Goal: Task Accomplishment & Management: Complete application form

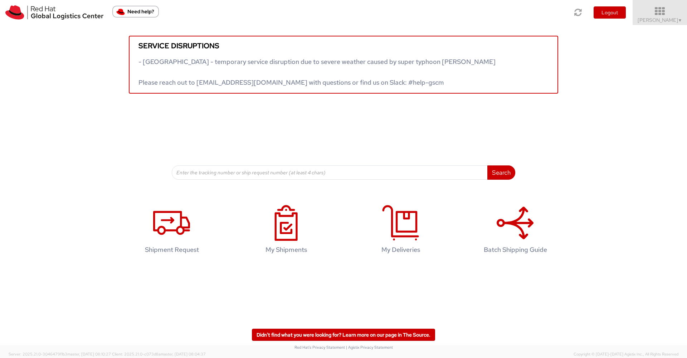
click at [657, 14] on icon at bounding box center [659, 11] width 63 height 10
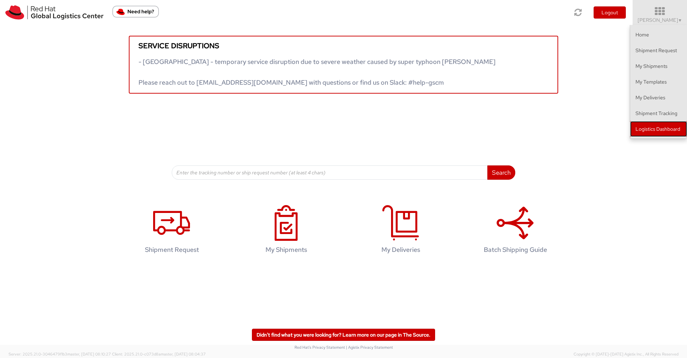
click at [647, 129] on link "Logistics Dashboard" at bounding box center [658, 129] width 57 height 16
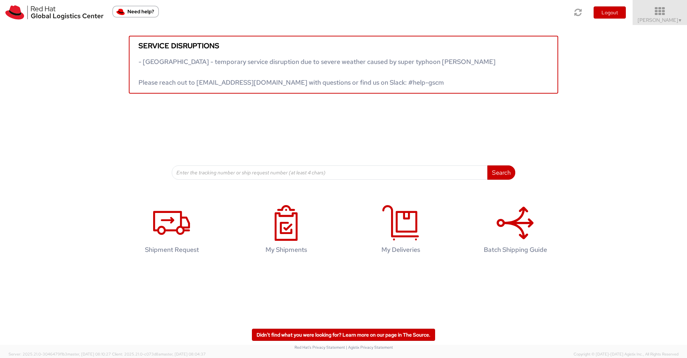
click at [663, 17] on span "Nilesh Shinde ▼" at bounding box center [659, 20] width 45 height 6
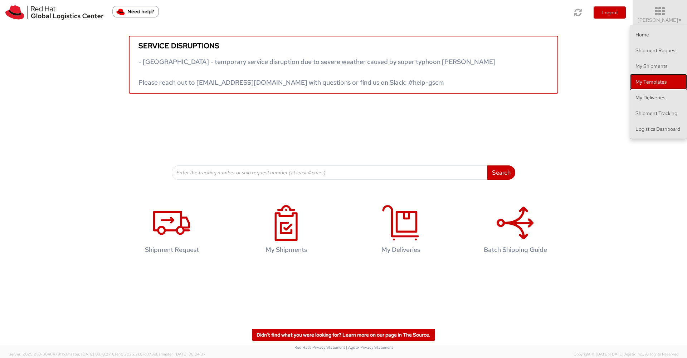
click at [648, 81] on link "My Templates" at bounding box center [658, 82] width 57 height 16
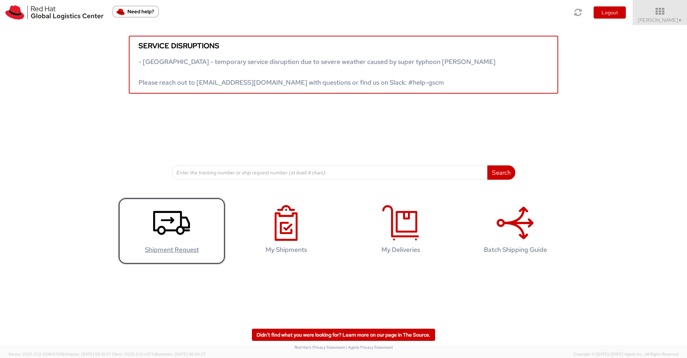
click at [167, 226] on icon at bounding box center [171, 223] width 37 height 36
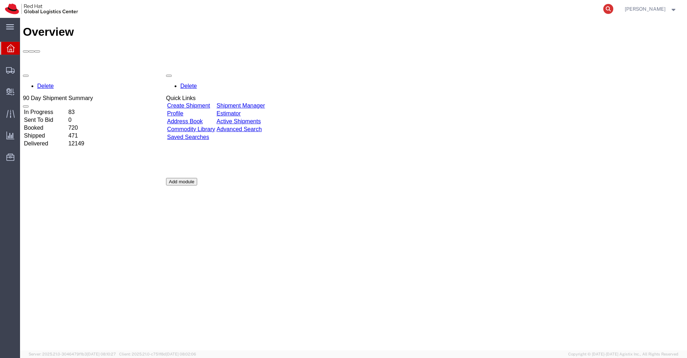
click at [613, 10] on icon at bounding box center [608, 9] width 10 height 10
paste input "EM346212279IN"
type input "EM346212279IN"
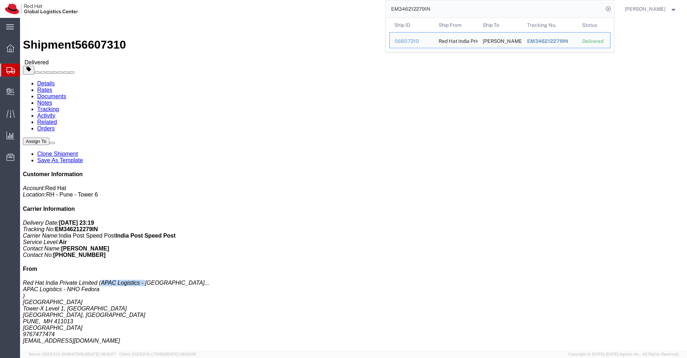
drag, startPoint x: 601, startPoint y: 152, endPoint x: 639, endPoint y: 153, distance: 38.3
click span "APAC Logistics - [GEOGRAPHIC_DATA]..."
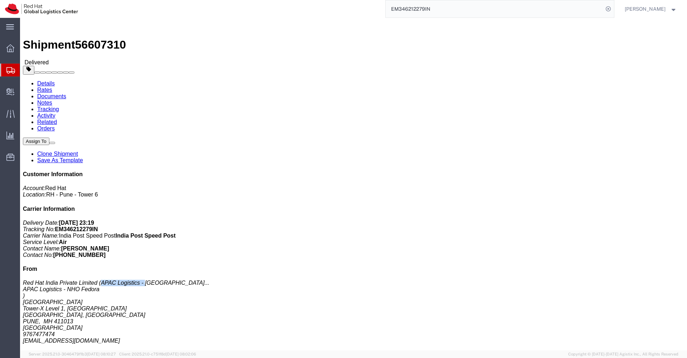
copy span "APAC Logistics -"
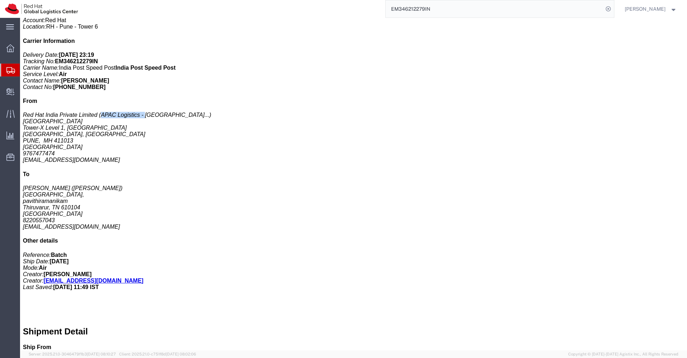
scroll to position [248, 0]
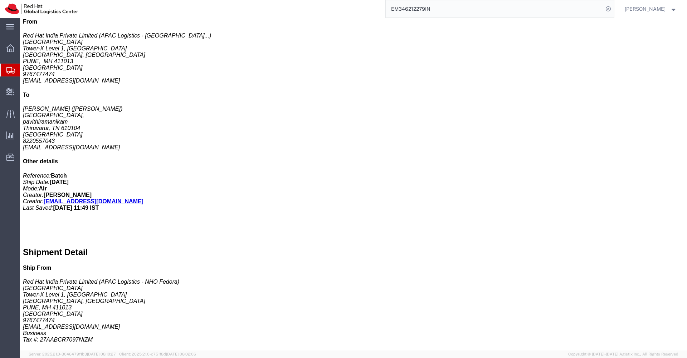
drag, startPoint x: 193, startPoint y: 300, endPoint x: 162, endPoint y: 299, distance: 30.4
click p "Message: New Hire Kit"
copy b "New Hire Kit"
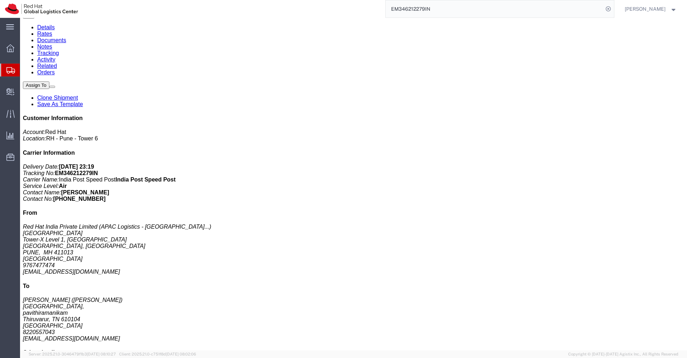
scroll to position [0, 0]
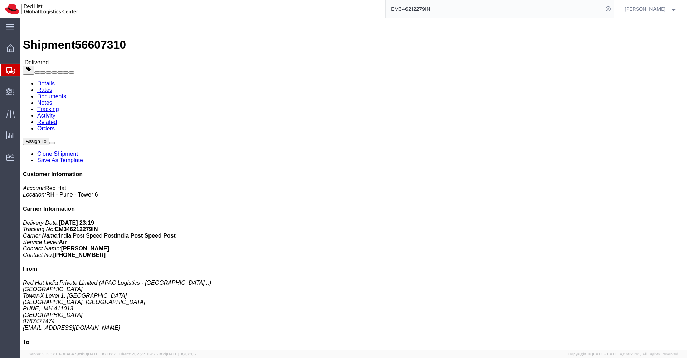
click div "Fedora Hat - 100% polyester Pieces: 1.00 Each Total value: 1578.20 INR Country …"
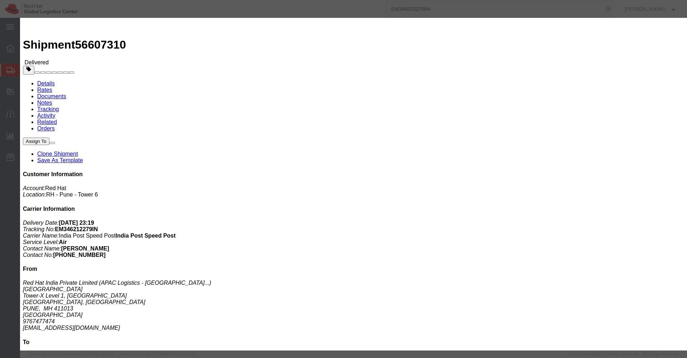
drag, startPoint x: 246, startPoint y: 33, endPoint x: 178, endPoint y: 30, distance: 68.0
click div "Product Name: Fedora Hat - 100% polyester Description: Red Hat Branded (Sample …"
copy b "Fedora Hat - 100% polyester"
drag, startPoint x: 206, startPoint y: 55, endPoint x: 143, endPoint y: 49, distance: 63.3
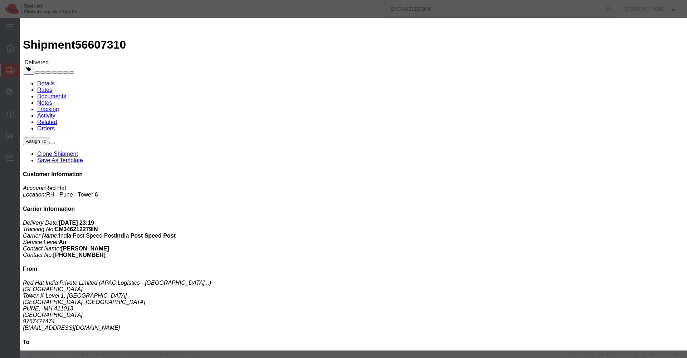
click b "Red Hat Branded (Sample - not for resale, value for customs purpose only)"
copy b "Red Hat Branded (Sample - not for resale, value for customs purpose only)"
drag, startPoint x: 447, startPoint y: 34, endPoint x: 429, endPoint y: 31, distance: 18.1
click b "1578.20 INR"
copy b "1578.20"
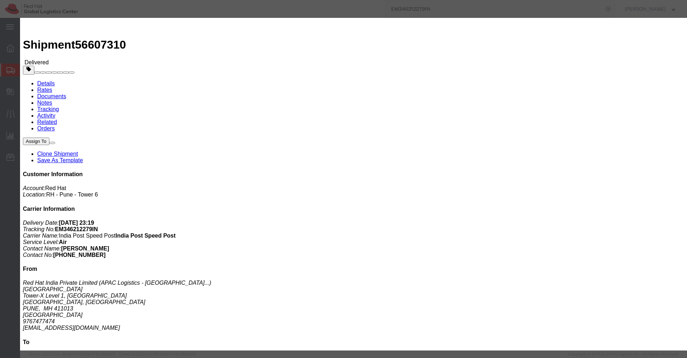
click icon "button"
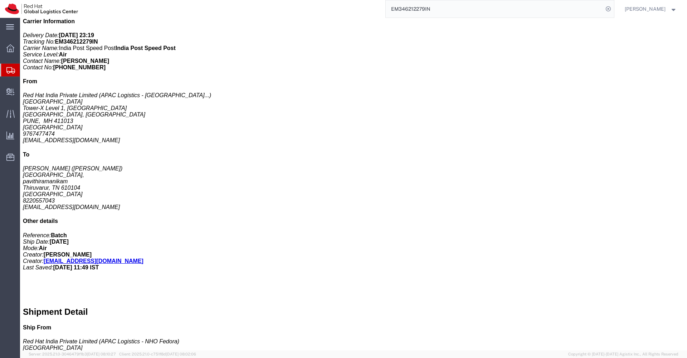
scroll to position [202, 0]
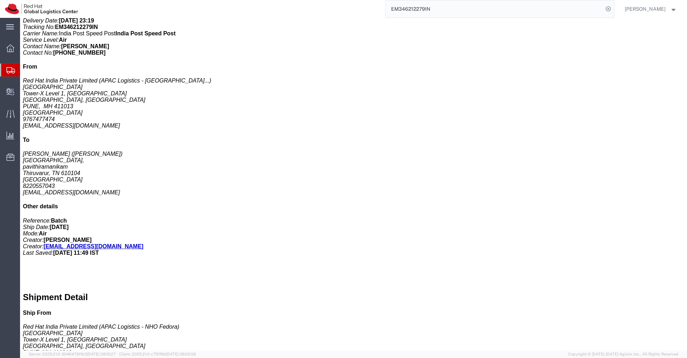
click p "Total value: 60.50 INR"
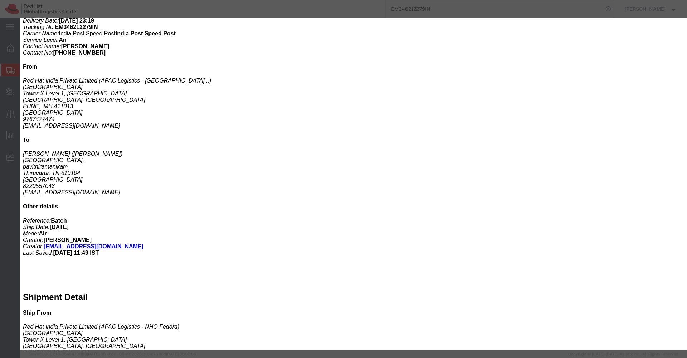
drag, startPoint x: 202, startPoint y: 33, endPoint x: 178, endPoint y: 29, distance: 23.9
click div "Product Name: Postcard Description: Red Hat Branded (Sample - not for resale, v…"
copy b "Postcard"
click button "button"
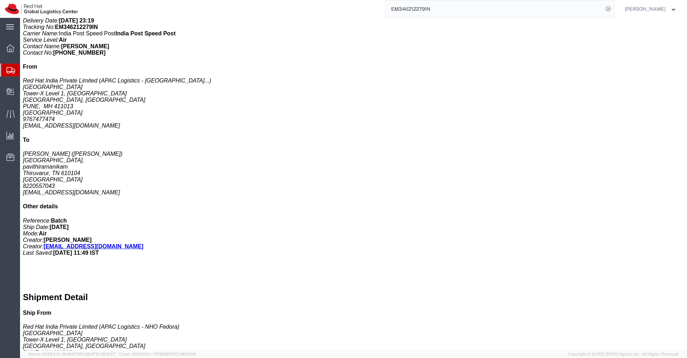
click p "Total value: 25.43 INR"
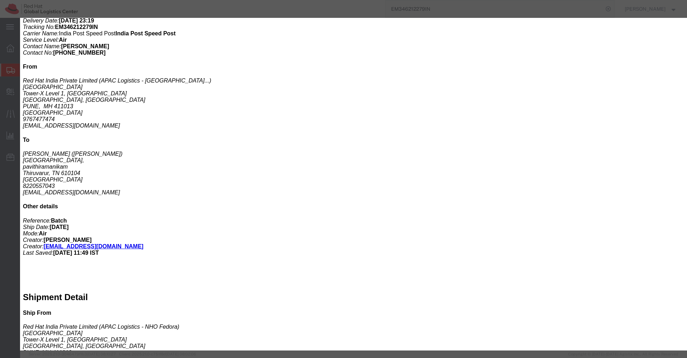
drag, startPoint x: 198, startPoint y: 33, endPoint x: 178, endPoint y: 31, distance: 19.7
click div "Product Name: Sticker Description: Red Hat Branded (Sample - not for resale, va…"
copy b "Sticker"
click icon "button"
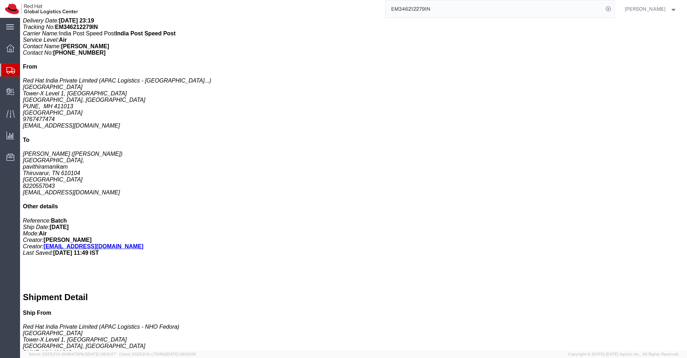
click at [11, 71] on icon at bounding box center [10, 70] width 9 height 6
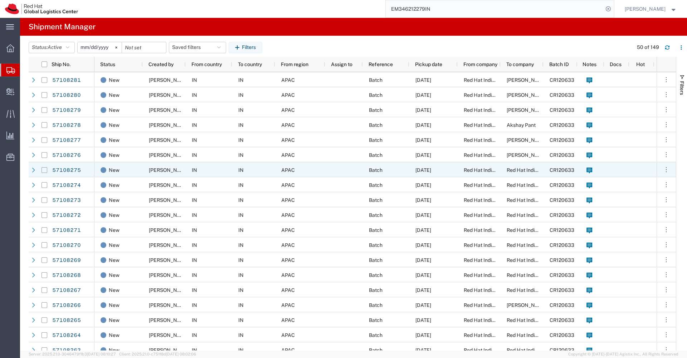
click at [44, 170] on input "Press Space to toggle row selection (unchecked)" at bounding box center [44, 170] width 6 height 6
checkbox input "true"
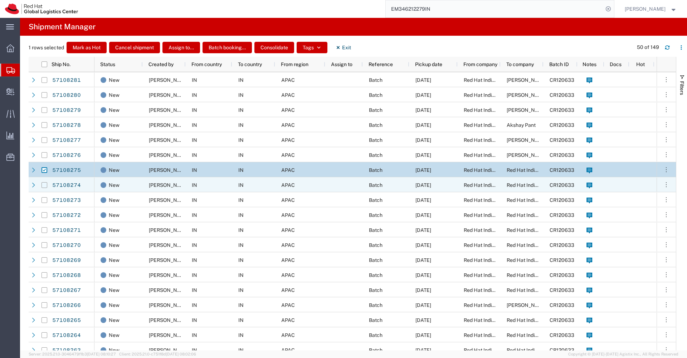
click at [45, 186] on input "Press Space to toggle row selection (unchecked)" at bounding box center [44, 185] width 6 height 6
checkbox input "true"
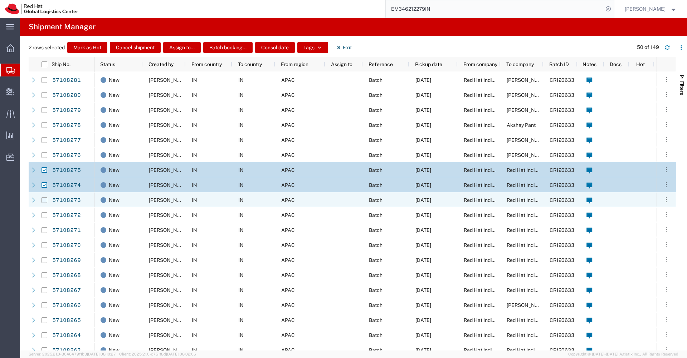
click at [44, 201] on input "Press Space to toggle row selection (unchecked)" at bounding box center [44, 200] width 6 height 6
checkbox input "true"
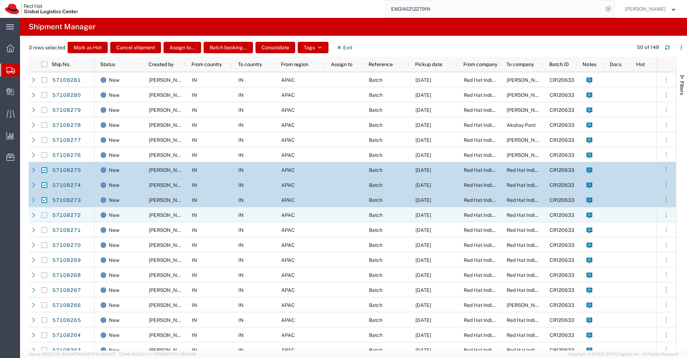
click at [44, 216] on input "Press Space to toggle row selection (unchecked)" at bounding box center [44, 215] width 6 height 6
checkbox input "true"
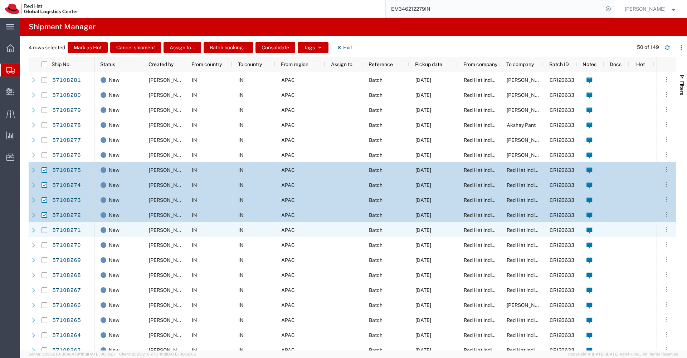
click at [44, 231] on input "Press Space to toggle row selection (unchecked)" at bounding box center [44, 230] width 6 height 6
checkbox input "true"
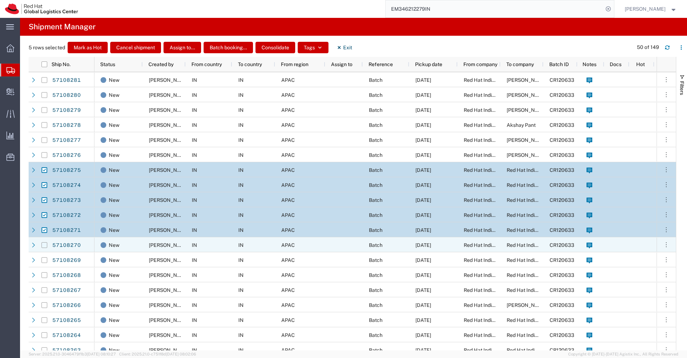
click at [45, 245] on input "Press Space to toggle row selection (unchecked)" at bounding box center [44, 245] width 6 height 6
checkbox input "true"
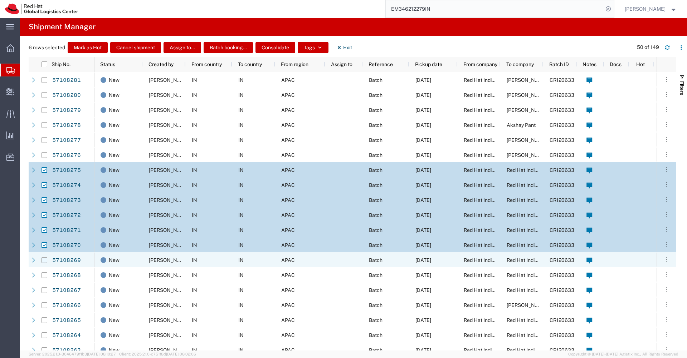
click at [45, 261] on input "Press Space to toggle row selection (unchecked)" at bounding box center [44, 261] width 6 height 6
checkbox input "true"
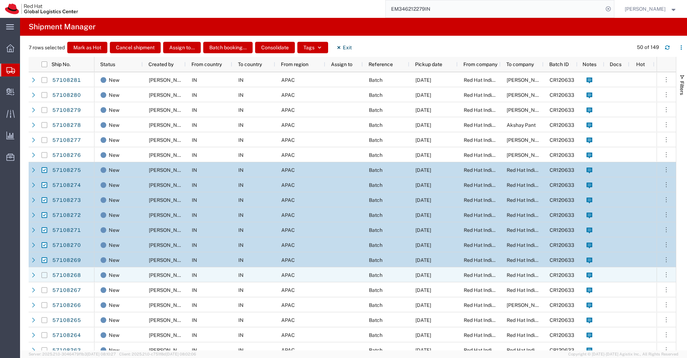
click at [44, 276] on input "Press Space to toggle row selection (unchecked)" at bounding box center [44, 276] width 6 height 6
checkbox input "true"
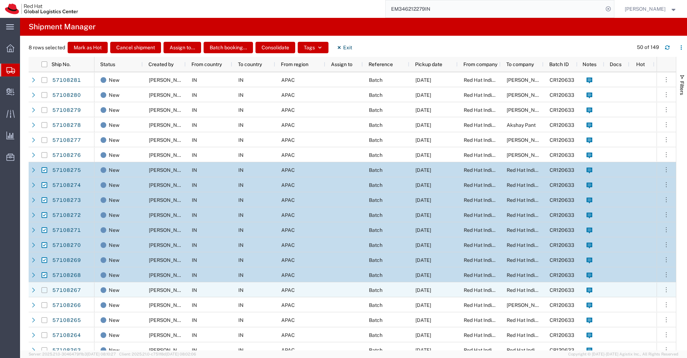
click at [44, 291] on input "Press Space to toggle row selection (unchecked)" at bounding box center [44, 291] width 6 height 6
checkbox input "true"
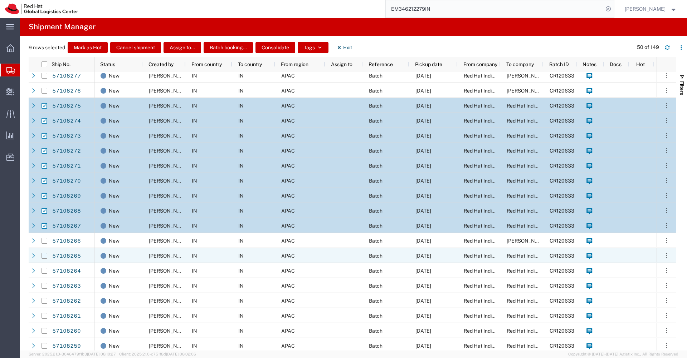
click at [45, 256] on input "Press Space to toggle row selection (unchecked)" at bounding box center [44, 256] width 6 height 6
checkbox input "true"
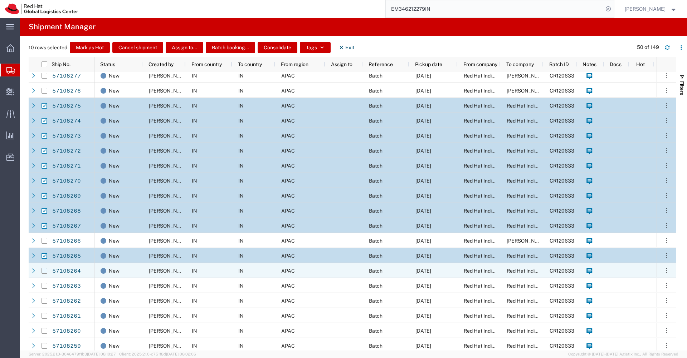
click at [45, 272] on input "Press Space to toggle row selection (unchecked)" at bounding box center [44, 271] width 6 height 6
checkbox input "true"
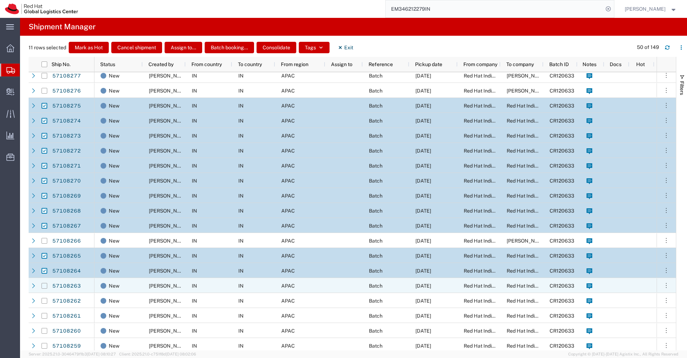
click at [44, 287] on input "Press Space to toggle row selection (unchecked)" at bounding box center [44, 286] width 6 height 6
checkbox input "true"
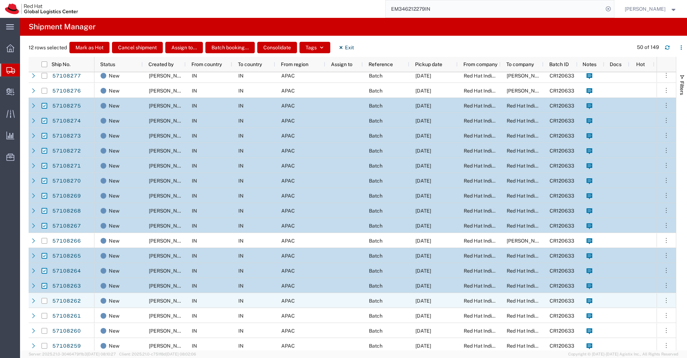
click at [45, 304] on div at bounding box center [44, 301] width 6 height 15
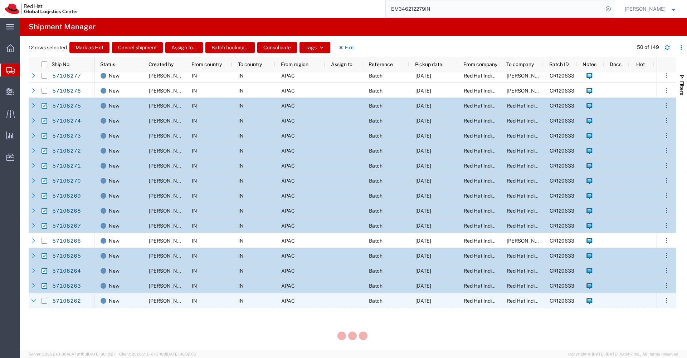
click at [45, 298] on input "Press Space to toggle row selection (unchecked)" at bounding box center [44, 301] width 6 height 6
checkbox input "true"
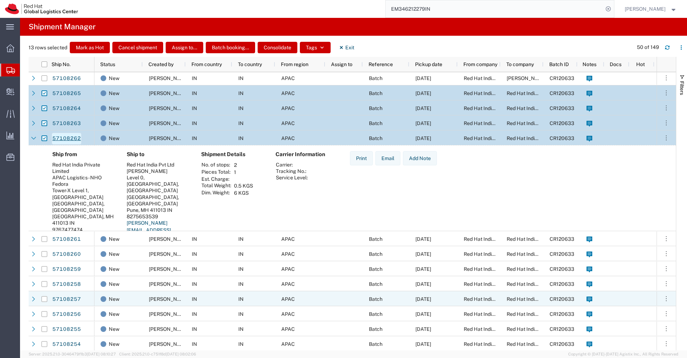
scroll to position [244, 0]
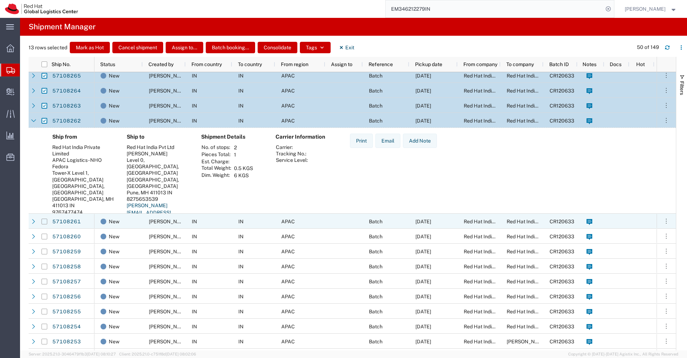
click at [45, 223] on input "Press Space to toggle row selection (unchecked)" at bounding box center [44, 222] width 6 height 6
checkbox input "true"
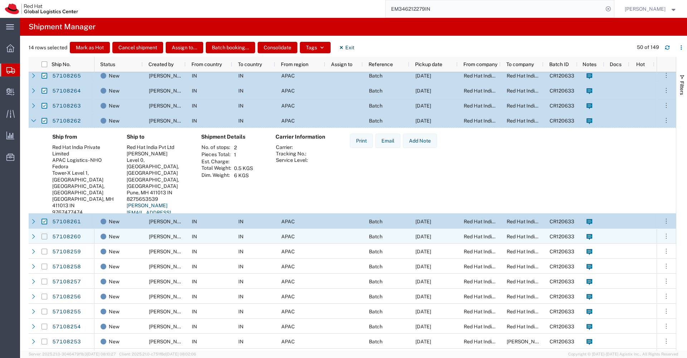
click at [44, 236] on input "Press Space to toggle row selection (unchecked)" at bounding box center [44, 237] width 6 height 6
checkbox input "true"
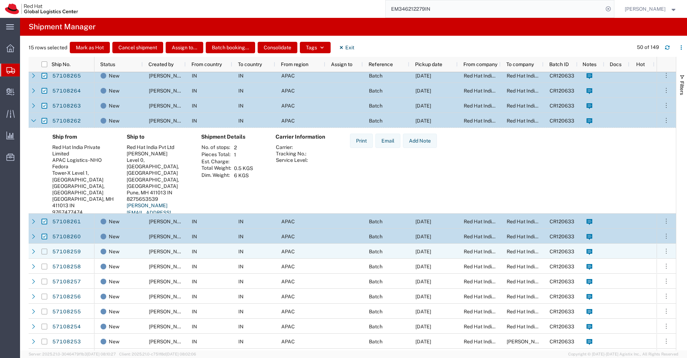
click at [45, 251] on input "Press Space to toggle row selection (unchecked)" at bounding box center [44, 252] width 6 height 6
checkbox input "true"
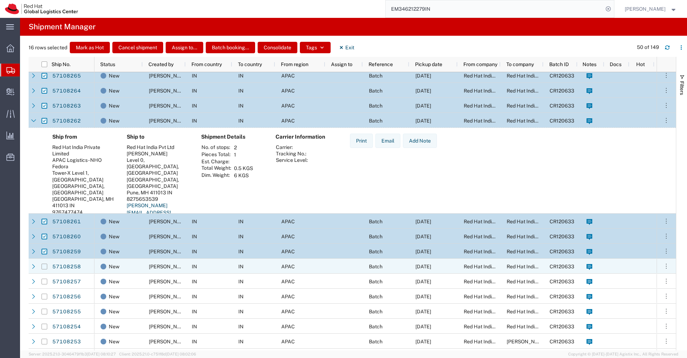
click at [44, 266] on input "Press Space to toggle row selection (unchecked)" at bounding box center [44, 267] width 6 height 6
checkbox input "true"
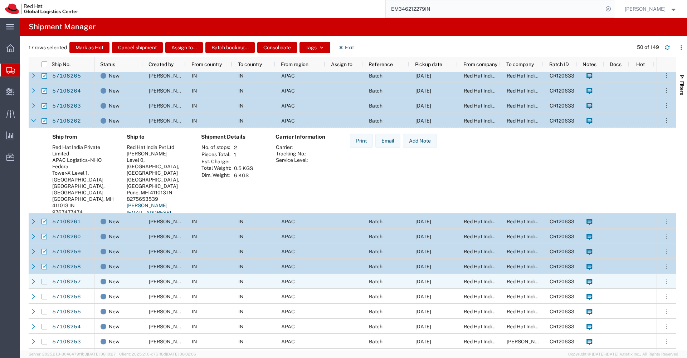
click at [44, 281] on input "Press Space to toggle row selection (unchecked)" at bounding box center [44, 282] width 6 height 6
checkbox input "true"
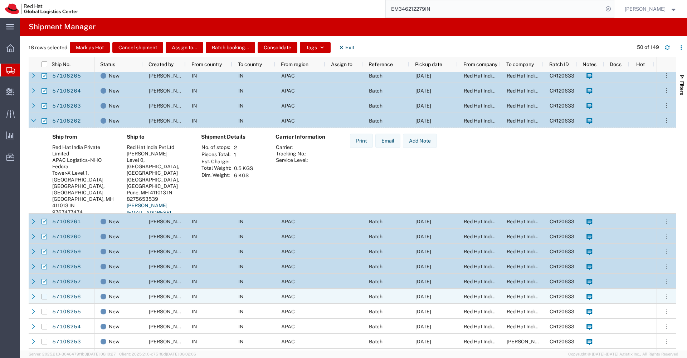
click at [44, 299] on input "Press Space to toggle row selection (unchecked)" at bounding box center [44, 297] width 6 height 6
checkbox input "true"
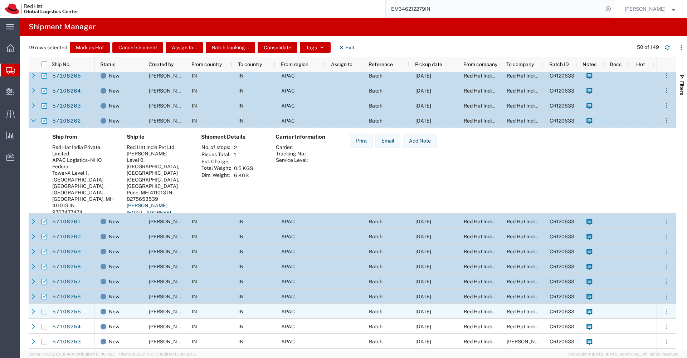
click at [45, 311] on input "Press Space to toggle row selection (unchecked)" at bounding box center [44, 312] width 6 height 6
checkbox input "true"
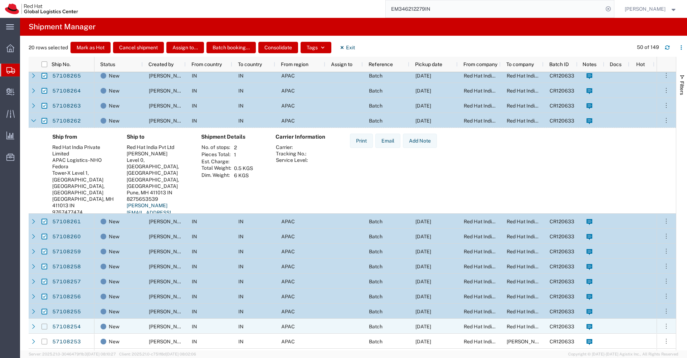
click at [44, 327] on input "Press Space to toggle row selection (unchecked)" at bounding box center [44, 327] width 6 height 6
checkbox input "true"
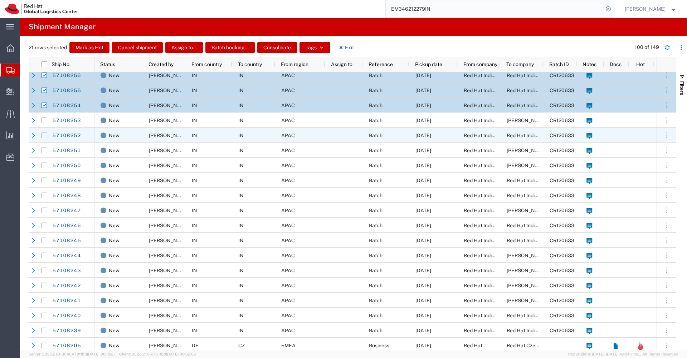
click at [44, 134] on input "Press Space to toggle row selection (unchecked)" at bounding box center [44, 136] width 6 height 6
checkbox input "true"
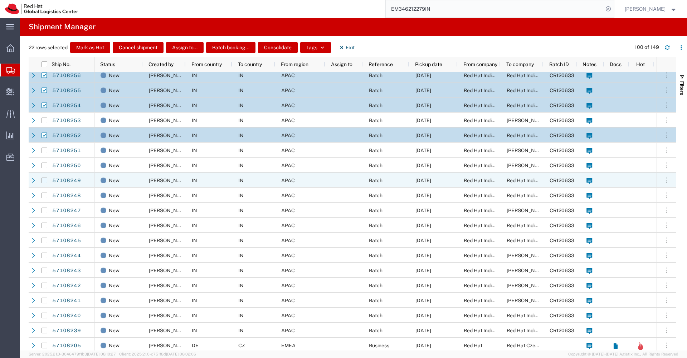
click at [45, 181] on input "Press Space to toggle row selection (unchecked)" at bounding box center [44, 181] width 6 height 6
checkbox input "true"
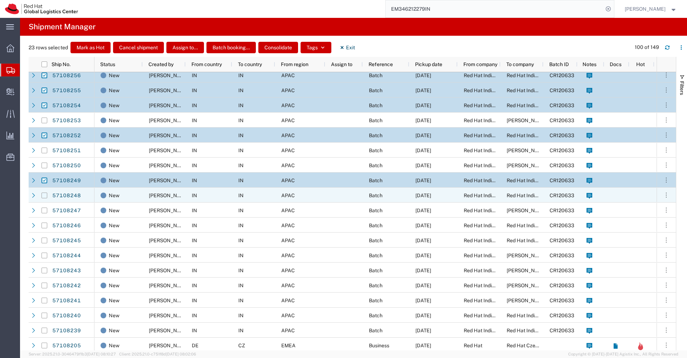
click at [45, 195] on input "Press Space to toggle row selection (unchecked)" at bounding box center [44, 196] width 6 height 6
checkbox input "true"
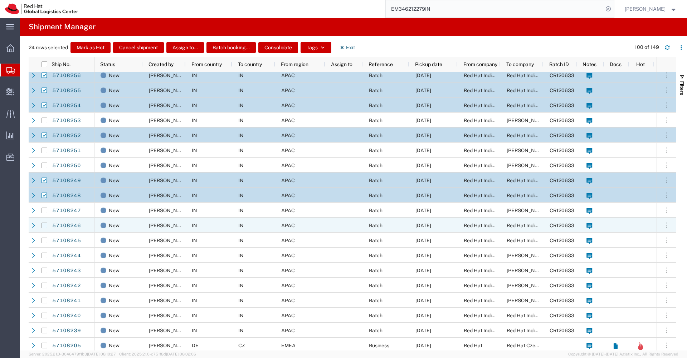
click at [44, 226] on input "Press Space to toggle row selection (unchecked)" at bounding box center [44, 226] width 6 height 6
checkbox input "true"
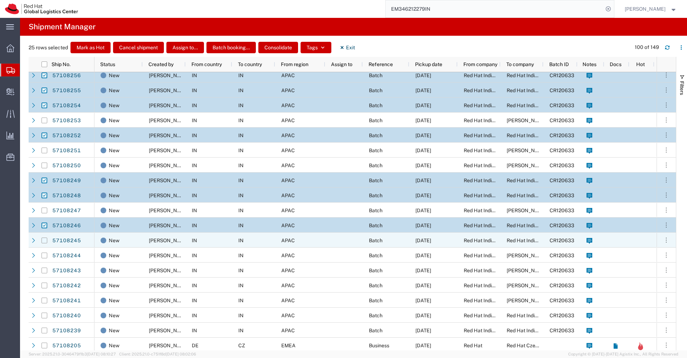
click at [44, 239] on input "Press Space to toggle row selection (unchecked)" at bounding box center [44, 241] width 6 height 6
checkbox input "true"
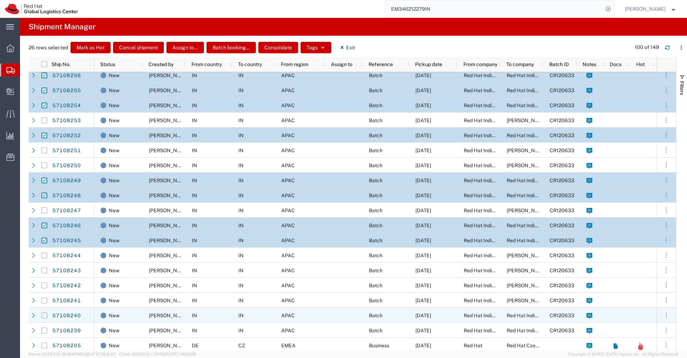
click at [45, 315] on input "Press Space to toggle row selection (unchecked)" at bounding box center [44, 316] width 6 height 6
checkbox input "true"
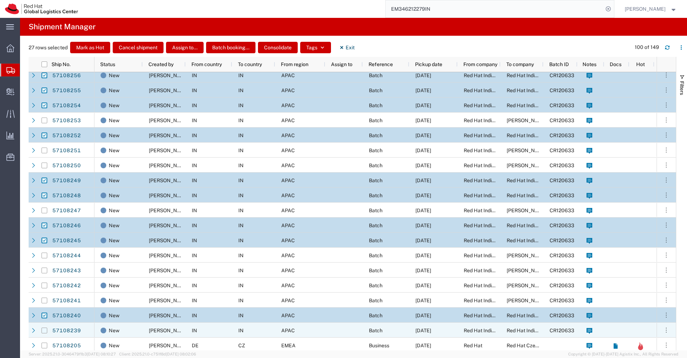
click at [45, 331] on input "Press Space to toggle row selection (unchecked)" at bounding box center [44, 331] width 6 height 6
checkbox input "true"
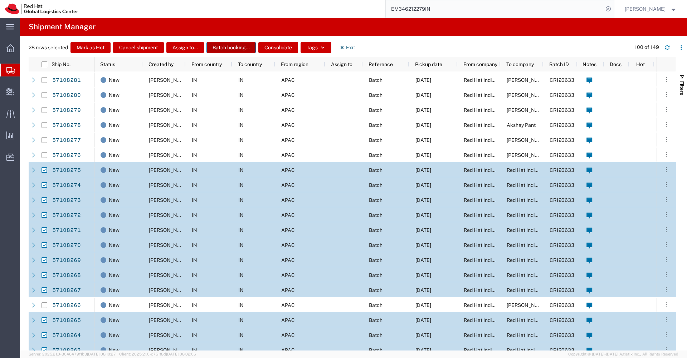
click at [238, 51] on button "Batch booking..." at bounding box center [230, 47] width 49 height 11
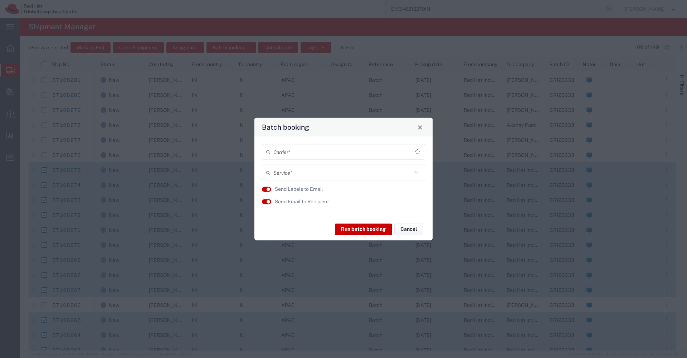
click at [287, 152] on input "text" at bounding box center [344, 152] width 142 height 13
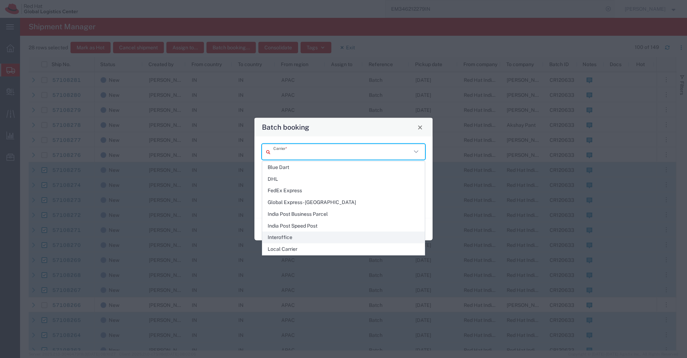
click at [284, 238] on span "Interoffice" at bounding box center [344, 237] width 162 height 11
type input "Interoffice"
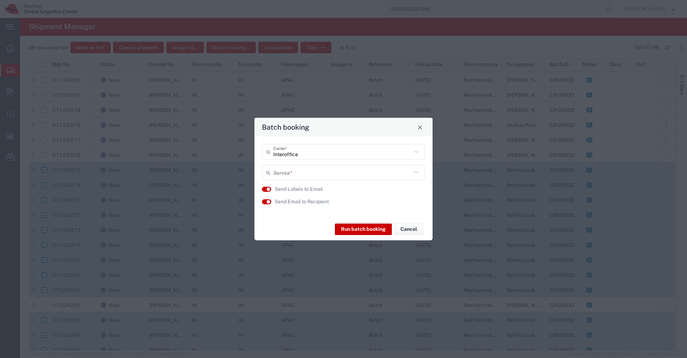
click at [324, 171] on input "text" at bounding box center [342, 172] width 138 height 13
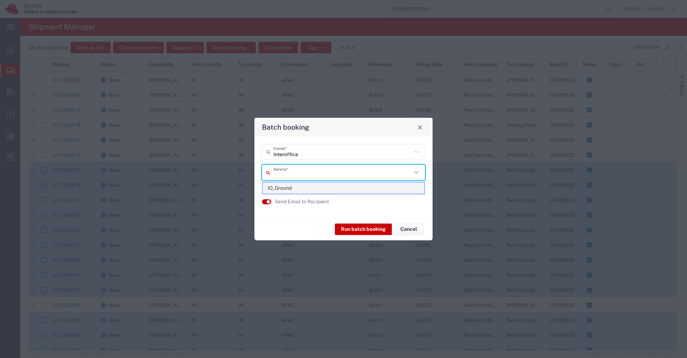
click at [305, 183] on span "IO_Ground" at bounding box center [344, 188] width 162 height 11
type input "IO_Ground"
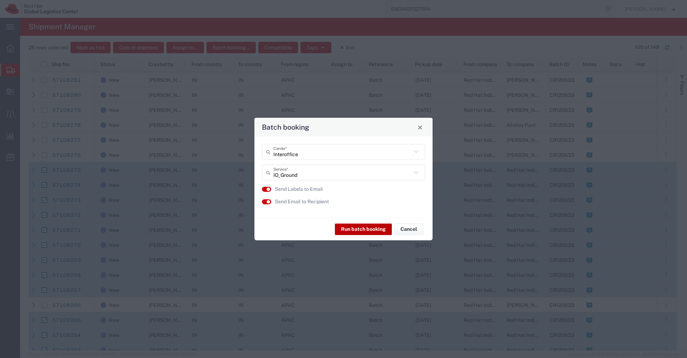
click at [358, 231] on button "Run batch booking" at bounding box center [363, 229] width 57 height 11
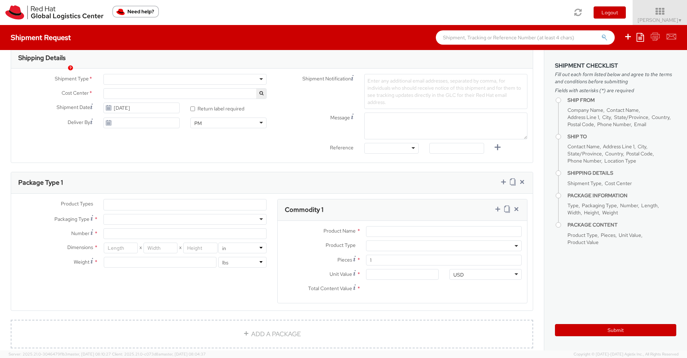
select select "901"
select select
type input "Red Hat India Private Limited"
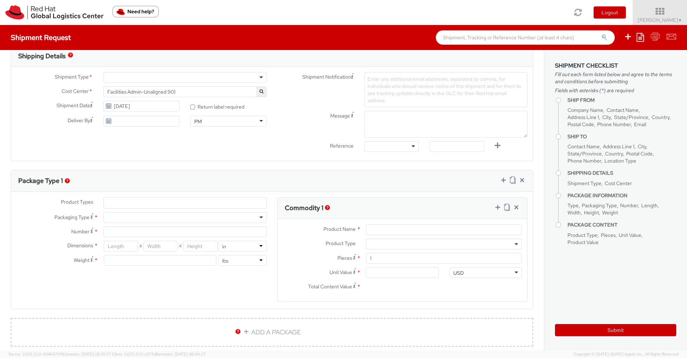
type input "[PERSON_NAME]"
type input "Level 3, Wing A&B, Tower 6, Cybercity"
type input "Magarpatta City, Hadapsar"
type input "PUNE"
type input "411013"
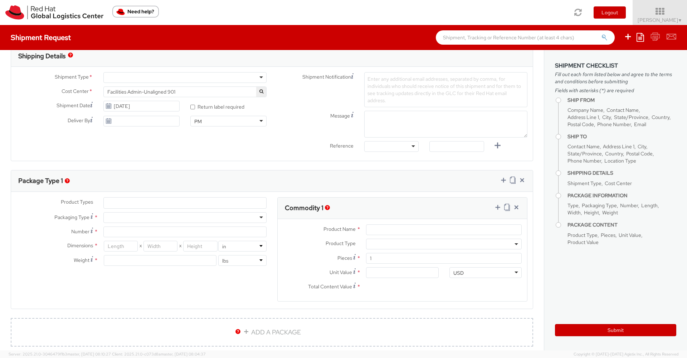
type input "+91 9767477474"
type input "nilshind@redhat.com"
select select "CM"
select select "KGS"
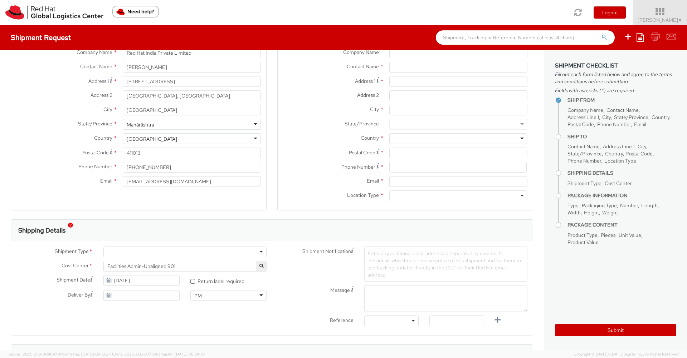
scroll to position [79, 0]
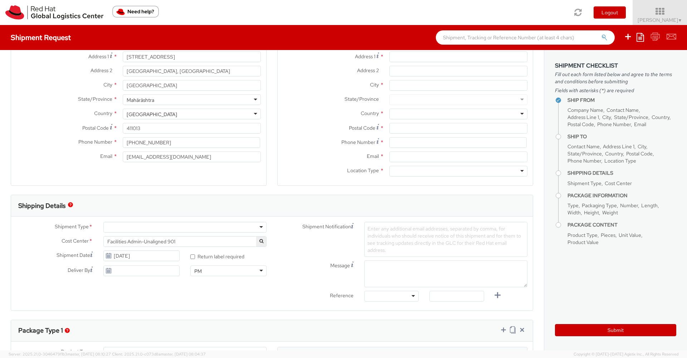
click at [207, 230] on div at bounding box center [184, 227] width 163 height 11
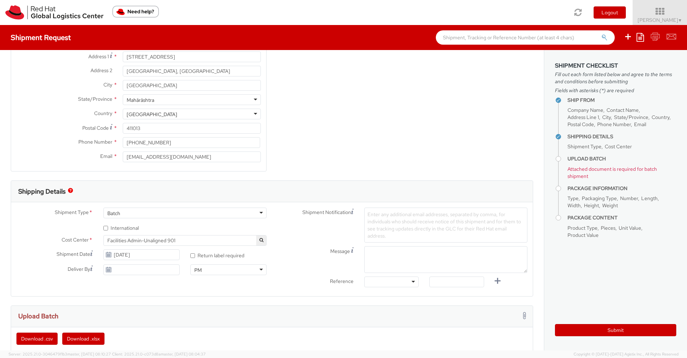
click at [136, 229] on label "* International" at bounding box center [121, 228] width 36 height 8
click at [108, 229] on input "* International" at bounding box center [105, 228] width 5 height 5
checkbox input "true"
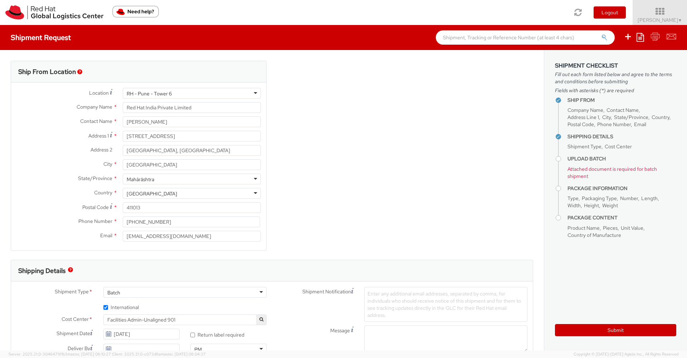
click at [234, 94] on div "RH - Pune - Tower 6" at bounding box center [192, 93] width 138 height 11
type input "pune"
type input "Tower-X Level 1, Cyber City"
type input "2066817173"
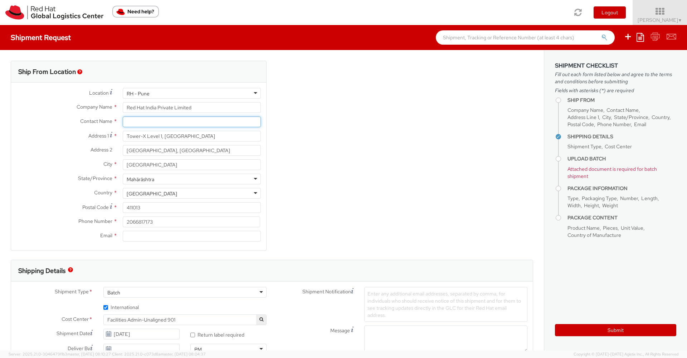
click at [161, 126] on input "text" at bounding box center [192, 122] width 138 height 11
paste input "APAC Logistics -"
type input "APAC Logistics - NHO Fedora"
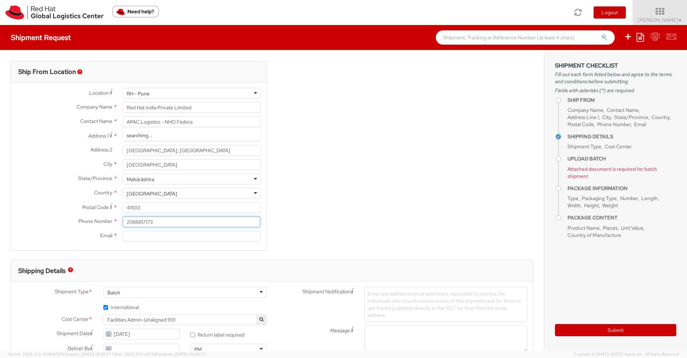
click at [165, 222] on input "2066817173" at bounding box center [191, 222] width 137 height 11
type input "9767477474"
click at [134, 235] on input "Email *" at bounding box center [192, 236] width 138 height 11
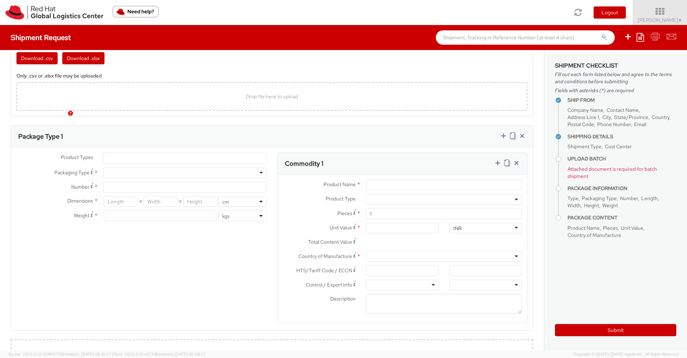
scroll to position [586, 0]
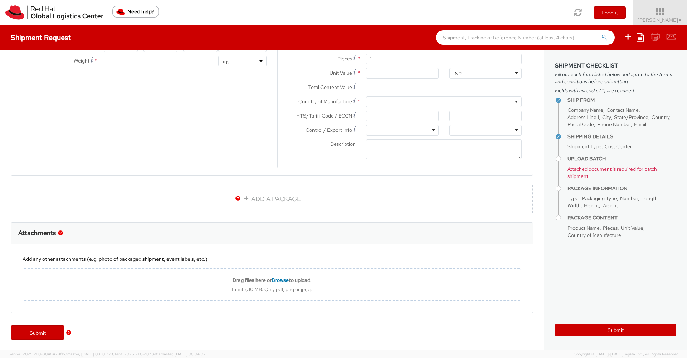
type input "apaclogistics@redhat.com"
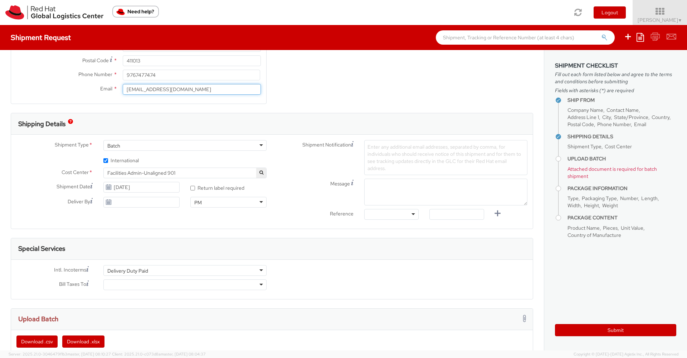
scroll to position [139, 0]
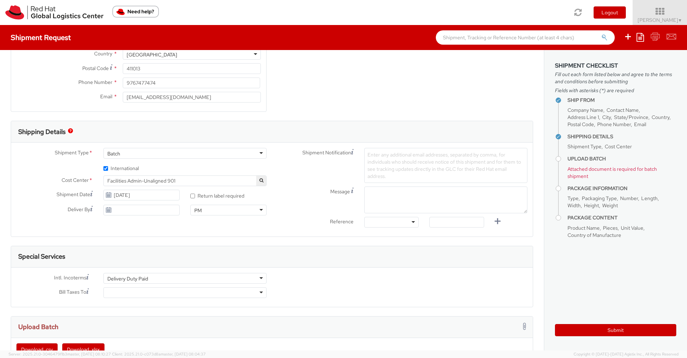
click at [389, 155] on span "Enter any additional email addresses, separated by comma, for individuals who s…" at bounding box center [443, 166] width 153 height 28
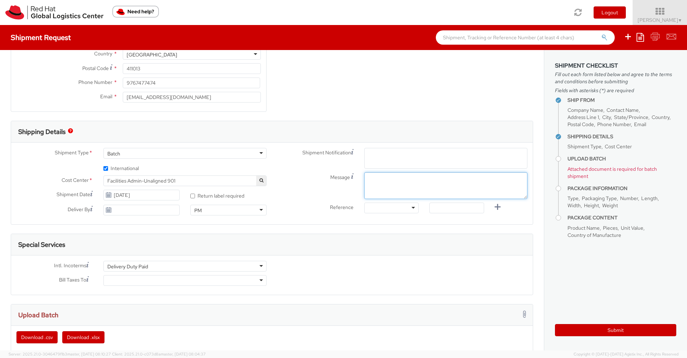
click at [382, 182] on div "Shipment Notification Enter any additional email addresses, separated by comma,…" at bounding box center [402, 182] width 261 height 69
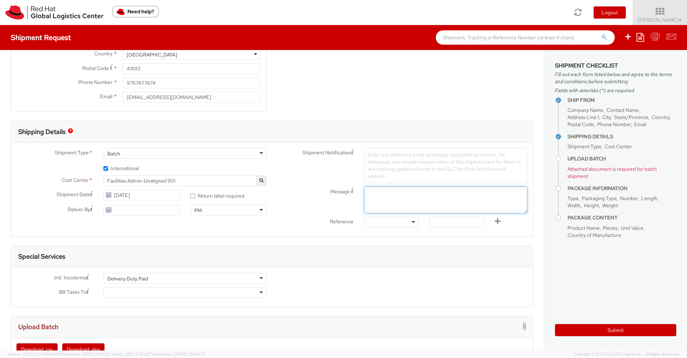
paste textarea "New Hire Kit"
type textarea "New Hire Kit"
click at [199, 182] on span "Facilities Admin-Unaligned 901" at bounding box center [184, 181] width 155 height 6
click at [179, 193] on input "search" at bounding box center [185, 192] width 160 height 11
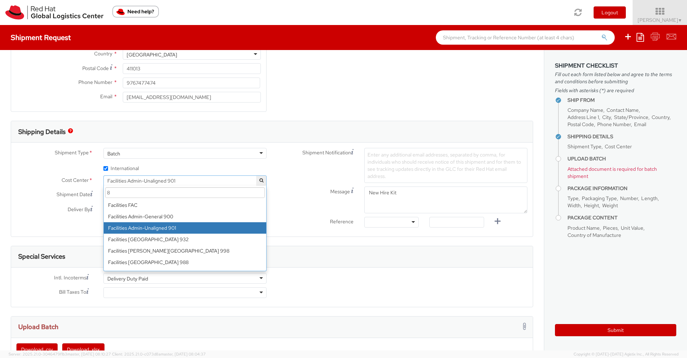
scroll to position [2690, 0]
type input "805"
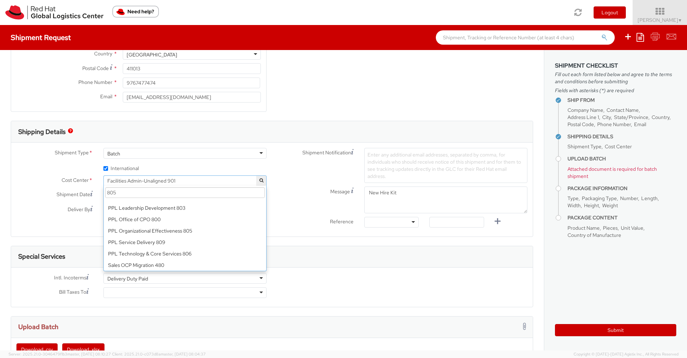
scroll to position [0, 0]
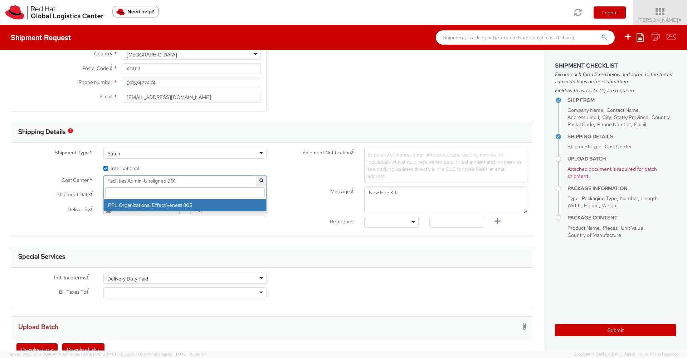
select select "805"
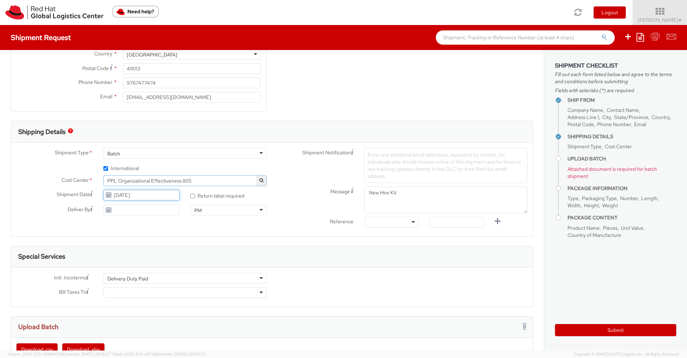
click at [132, 196] on input "10/12/2025" at bounding box center [141, 195] width 76 height 11
click at [126, 249] on td "13" at bounding box center [125, 251] width 14 height 11
type input "10/13/2025"
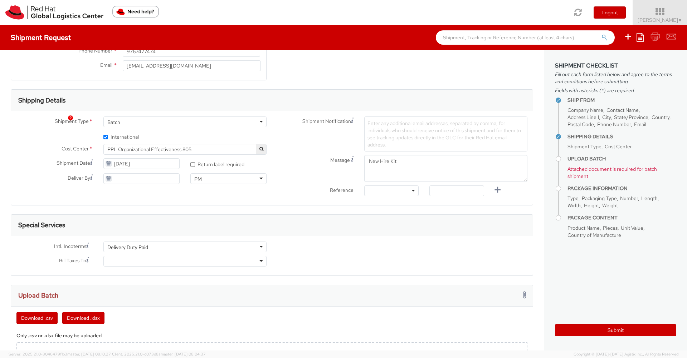
scroll to position [173, 0]
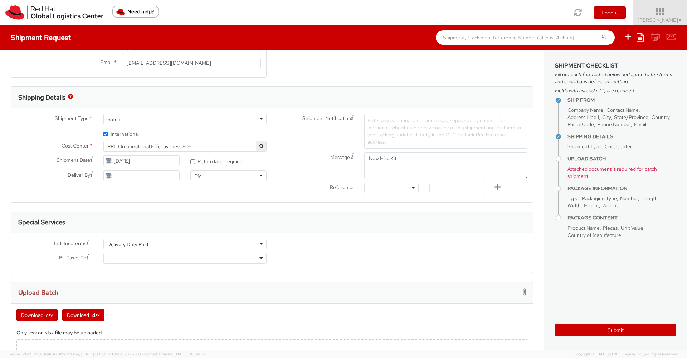
click at [246, 261] on div at bounding box center [184, 258] width 163 height 11
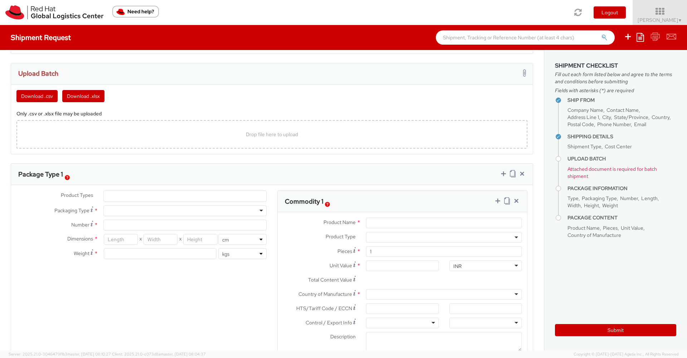
scroll to position [395, 0]
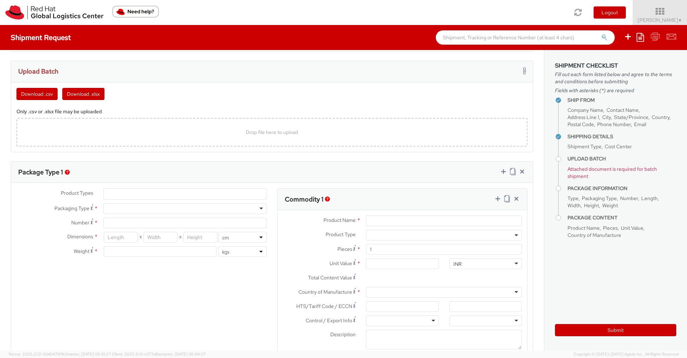
click at [232, 197] on ul at bounding box center [185, 194] width 162 height 11
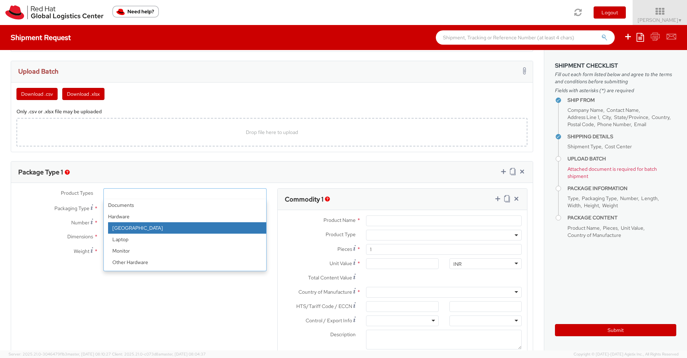
scroll to position [31, 0]
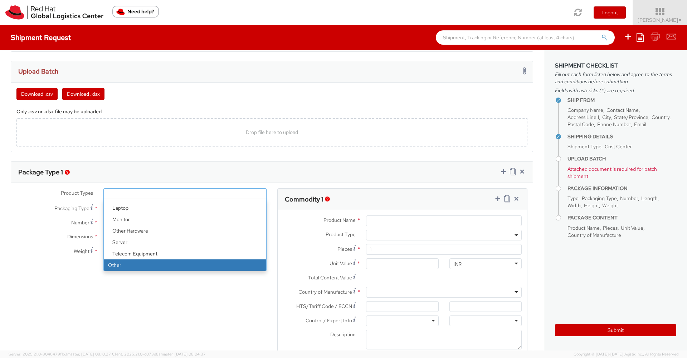
select select "OTHER"
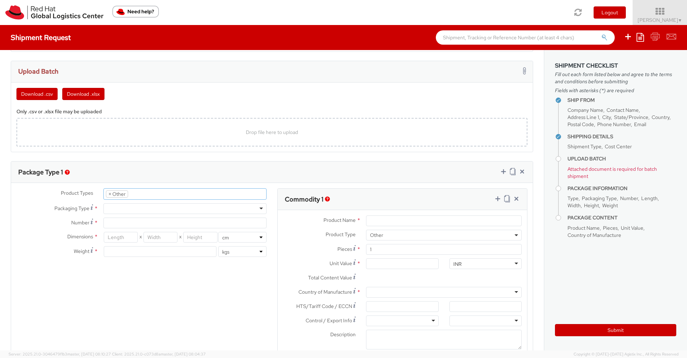
select select "OTHER"
click at [182, 209] on div at bounding box center [184, 209] width 163 height 11
click at [145, 226] on input "Number *" at bounding box center [184, 223] width 163 height 11
type input "1"
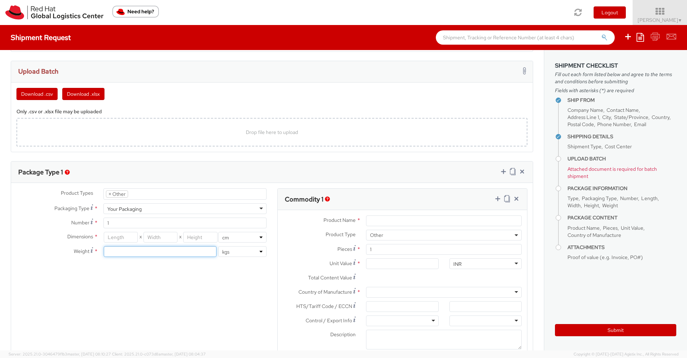
click at [131, 253] on input "number" at bounding box center [160, 251] width 113 height 11
type input "1"
click at [124, 240] on input "number" at bounding box center [121, 237] width 34 height 11
type input "35"
type input "30"
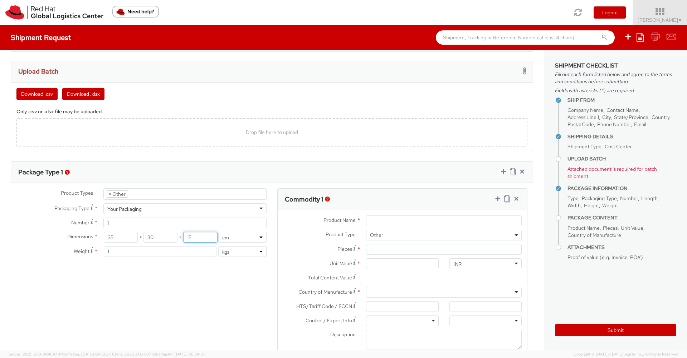
type input "15"
click at [138, 251] on input "1" at bounding box center [160, 251] width 113 height 11
type input "0.50"
click at [374, 221] on input "Product Name *" at bounding box center [444, 221] width 156 height 11
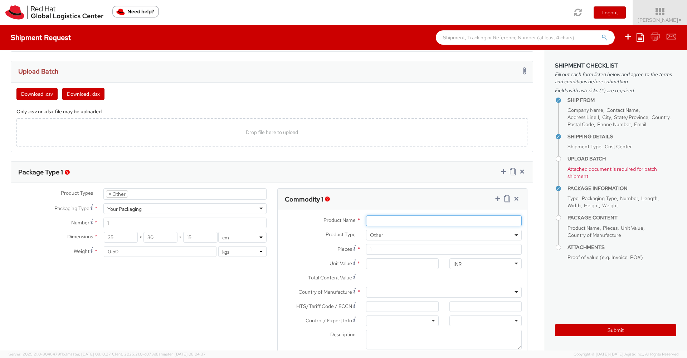
paste input "Fedora Hat - 100% polyester"
type input "Fedora Hat - 100% polyester"
click at [393, 295] on div at bounding box center [444, 292] width 156 height 11
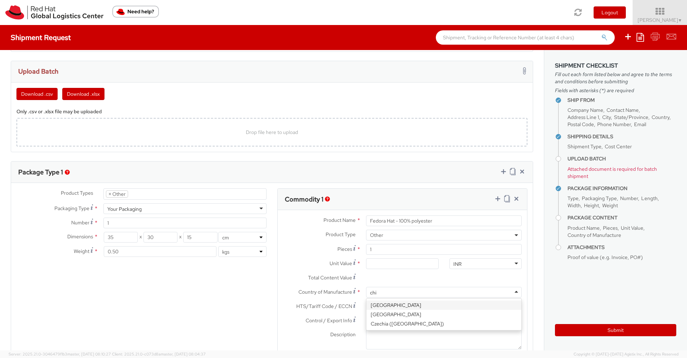
type input "chin"
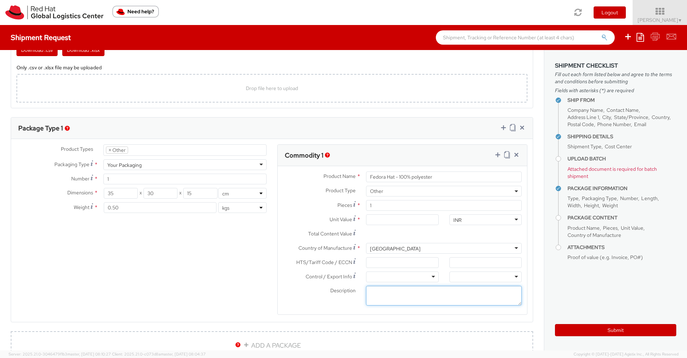
click at [407, 294] on textarea "Description *" at bounding box center [444, 296] width 156 height 20
paste textarea "Red Hat Branded (Sample - not for resale, value for customs purpose only)"
type textarea "Red Hat Branded (Sample - not for resale, value for customs purpose only)"
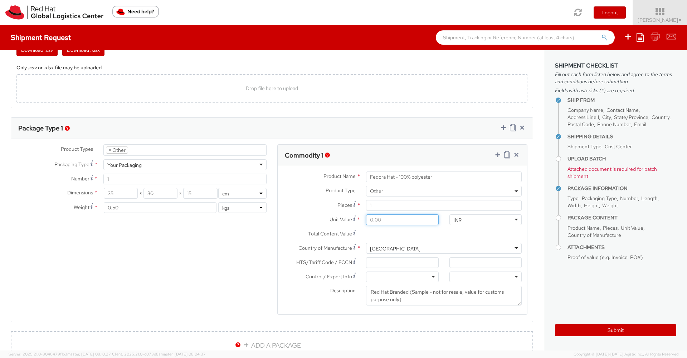
click at [383, 216] on input "Unit Value *" at bounding box center [402, 220] width 72 height 11
paste input "1,578.20"
type input "1,578.20"
click at [506, 158] on icon at bounding box center [507, 154] width 6 height 7
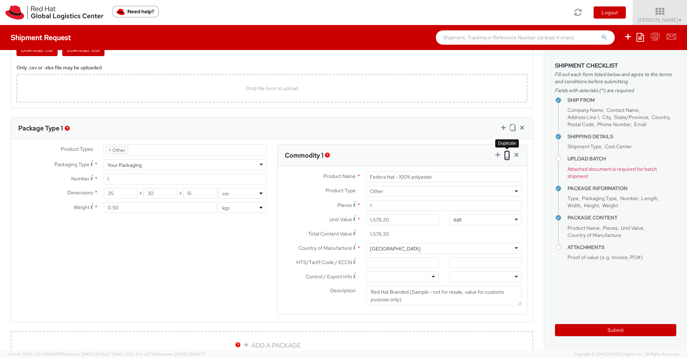
select select "OTHER"
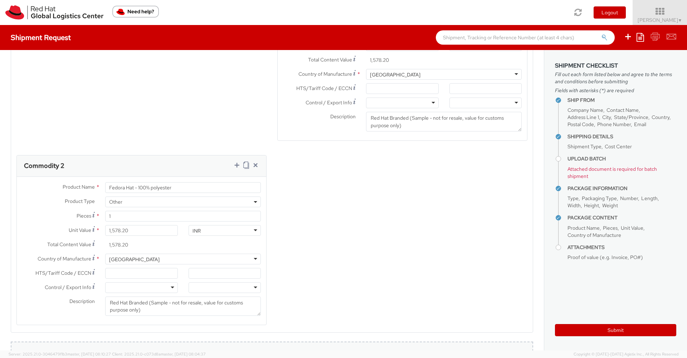
scroll to position [613, 0]
click at [189, 184] on input "Fedora Hat - 100% polyester" at bounding box center [183, 187] width 156 height 11
paste input "Postcard"
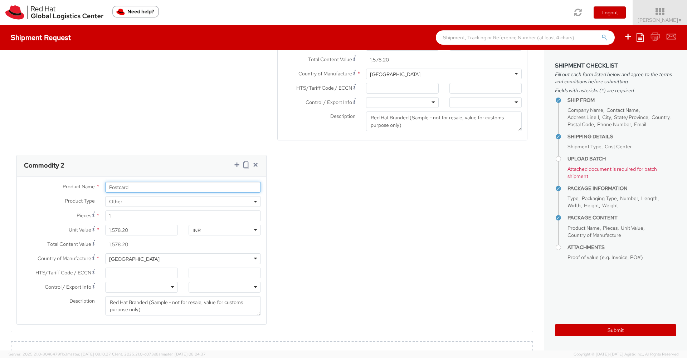
type input "Postcard"
click at [153, 258] on div "China" at bounding box center [183, 259] width 156 height 11
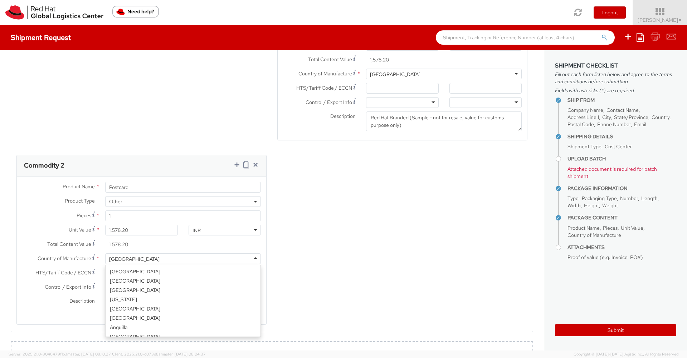
scroll to position [334, 0]
type input "u"
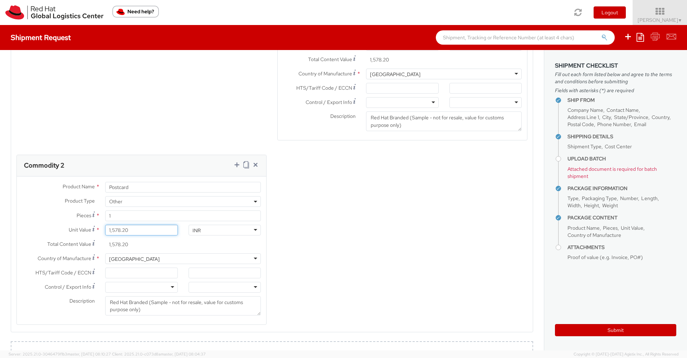
click at [134, 231] on input "1,578.20" at bounding box center [141, 230] width 72 height 11
type input "6.00"
type input "60.00"
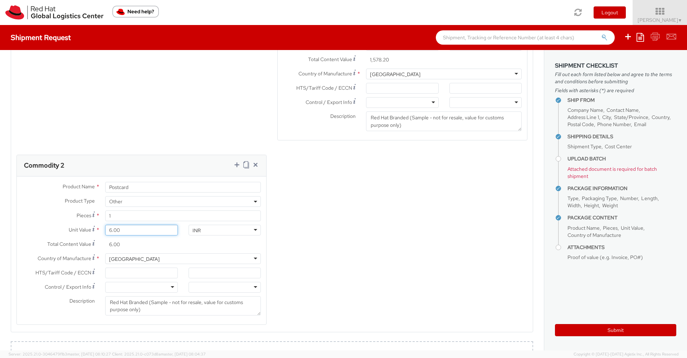
type input "60.00"
type input "60.50"
click at [247, 163] on icon at bounding box center [246, 164] width 6 height 7
select select "OTHER"
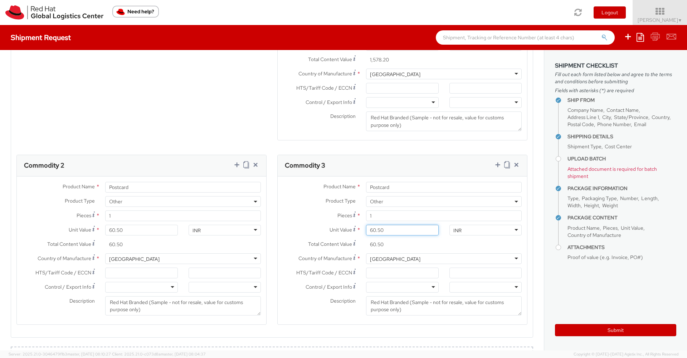
click at [391, 228] on input "60.50" at bounding box center [402, 230] width 72 height 11
paste input "0.0"
type input "0.00"
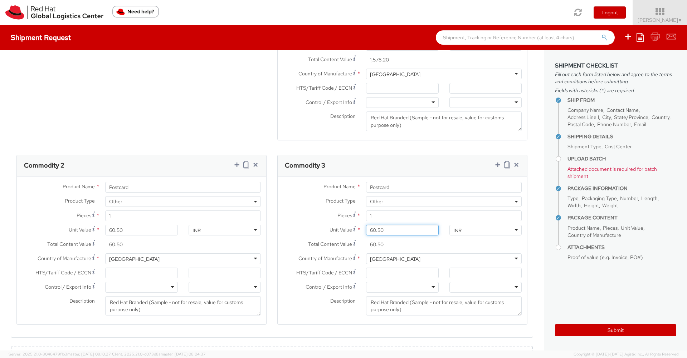
type input "0.00"
click at [393, 187] on input "Postcard" at bounding box center [444, 187] width 156 height 11
paste input "Sticker"
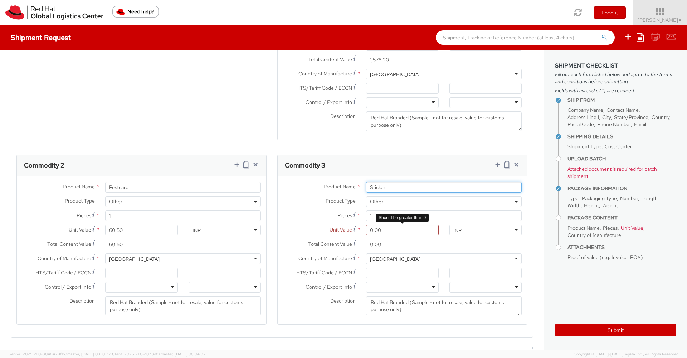
type input "Sticker"
click at [386, 230] on input "0.00" at bounding box center [402, 230] width 72 height 11
type input "2.00"
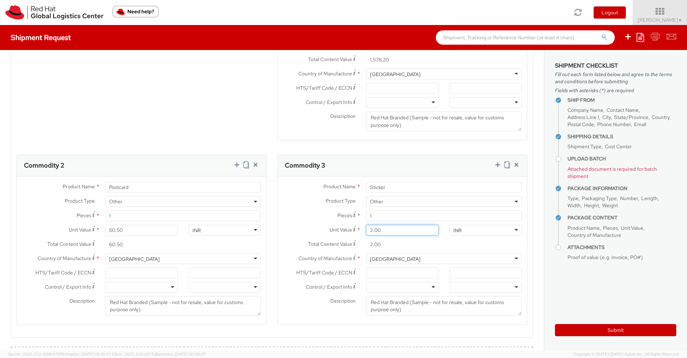
type input "25.00"
type input "25.40"
type input "25.43"
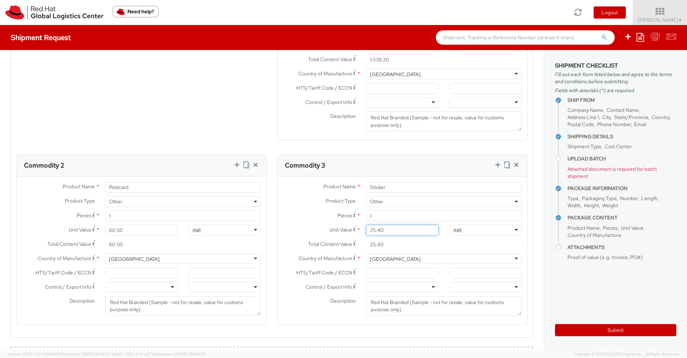
type input "25.43"
click at [302, 211] on label "Pieces *" at bounding box center [319, 216] width 83 height 10
click at [366, 211] on input "1" at bounding box center [444, 216] width 156 height 11
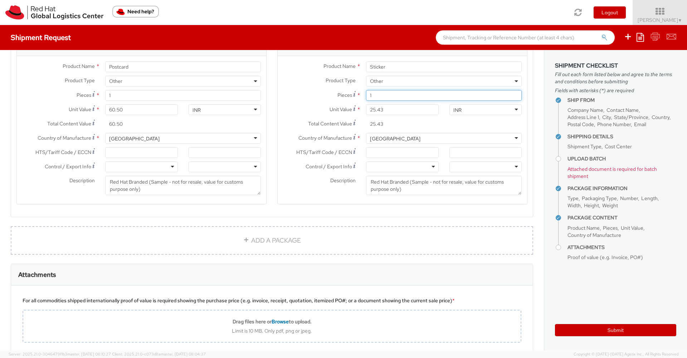
scroll to position [844, 0]
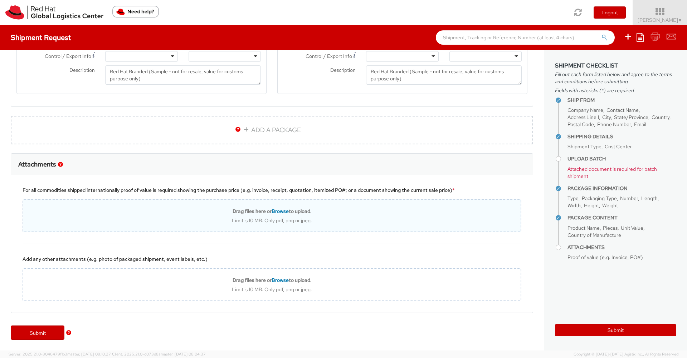
click at [209, 215] on div "Drag files here or Browse to upload. Limit is 10 MB. Only pdf, png or jpeg." at bounding box center [271, 216] width 497 height 16
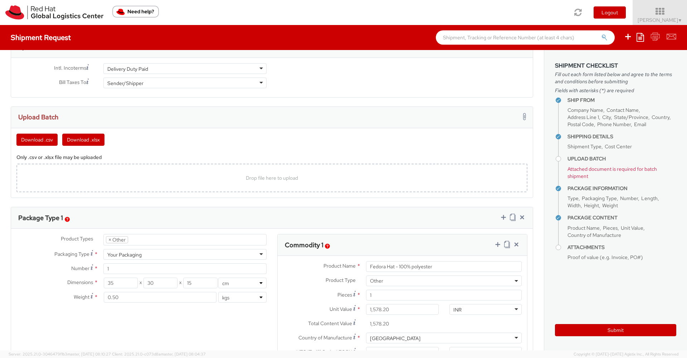
scroll to position [347, 0]
click at [269, 186] on div "Drop file here to upload" at bounding box center [271, 179] width 499 height 17
type input "C:\fakepath\NHO-12 OCT 2025.csv"
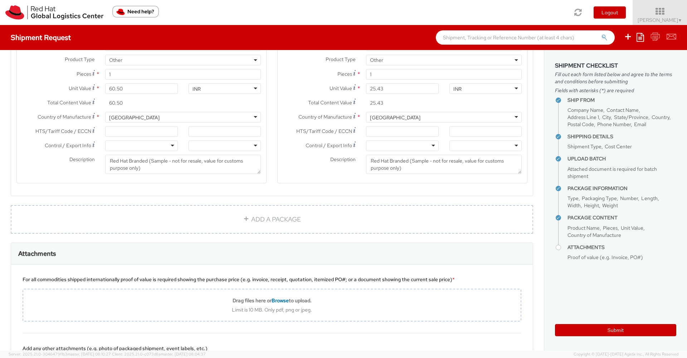
scroll to position [902, 0]
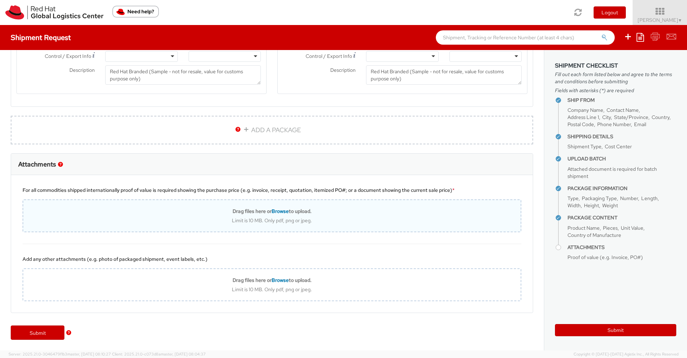
click at [367, 219] on div "Limit is 10 MB. Only pdf, png or jpeg." at bounding box center [271, 220] width 497 height 6
type input "C:\fakepath\Screenshot 2025-10-13 at 12.00.18 AM.png"
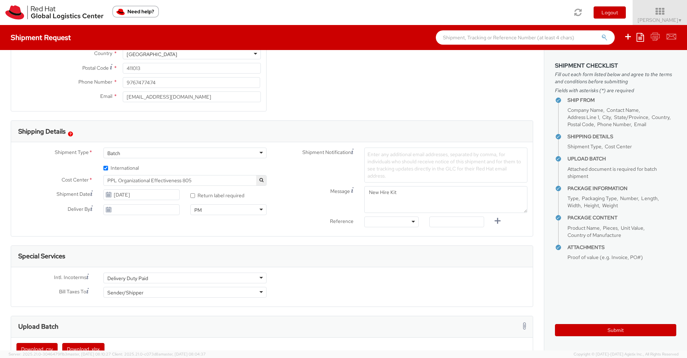
scroll to position [141, 0]
click at [415, 222] on div at bounding box center [391, 220] width 54 height 11
click at [451, 221] on input "text" at bounding box center [456, 220] width 54 height 11
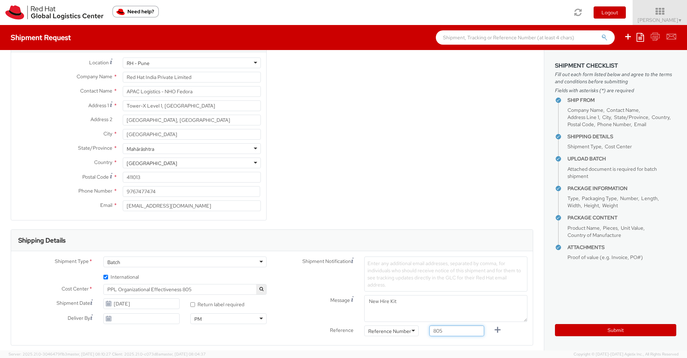
scroll to position [0, 0]
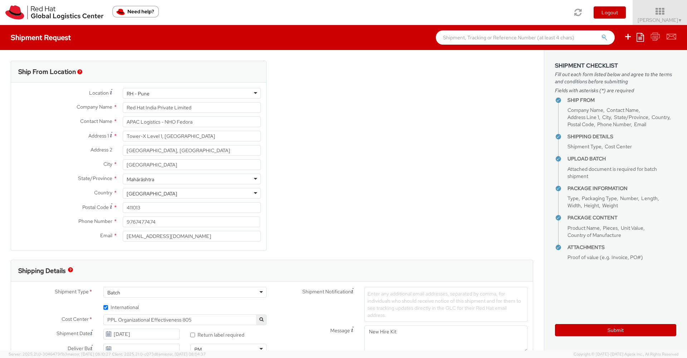
type input "805"
drag, startPoint x: 397, startPoint y: 330, endPoint x: 366, endPoint y: 332, distance: 31.9
click at [366, 332] on textarea "New Hire Kit" at bounding box center [445, 339] width 163 height 27
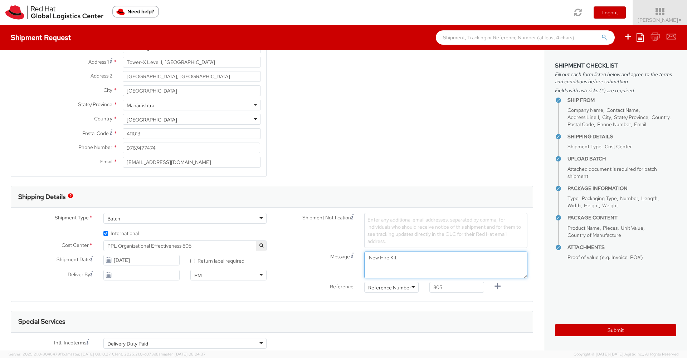
scroll to position [78, 0]
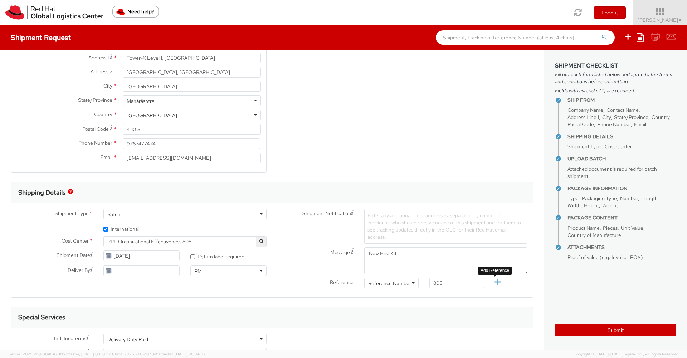
click at [495, 282] on icon at bounding box center [497, 282] width 9 height 9
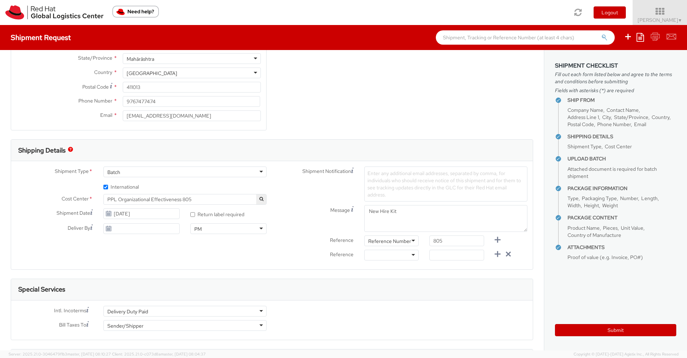
scroll to position [121, 0]
click at [411, 254] on div at bounding box center [391, 254] width 54 height 11
click at [444, 256] on input "text" at bounding box center [456, 254] width 54 height 11
paste input "New Hire Kit"
type input "New Hire Kit"
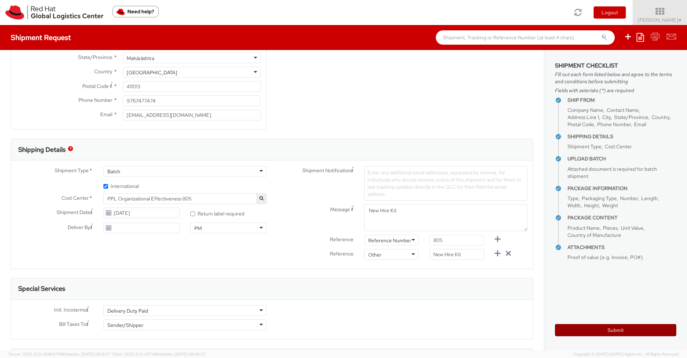
click at [606, 334] on button "Submit" at bounding box center [615, 330] width 121 height 12
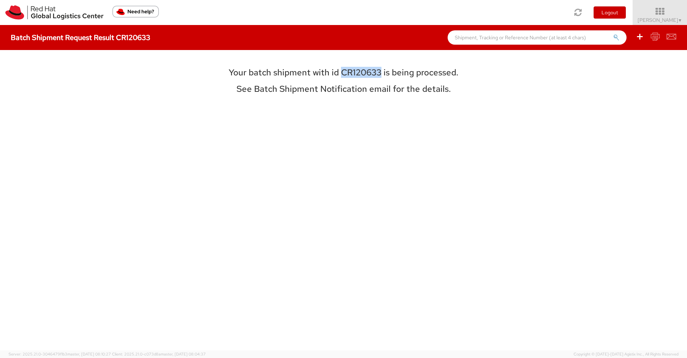
drag, startPoint x: 380, startPoint y: 74, endPoint x: 342, endPoint y: 72, distance: 37.9
click at [342, 72] on h3 "Your batch shipment with id CR120633 is being processed." at bounding box center [343, 72] width 320 height 9
copy h3 "CR120633"
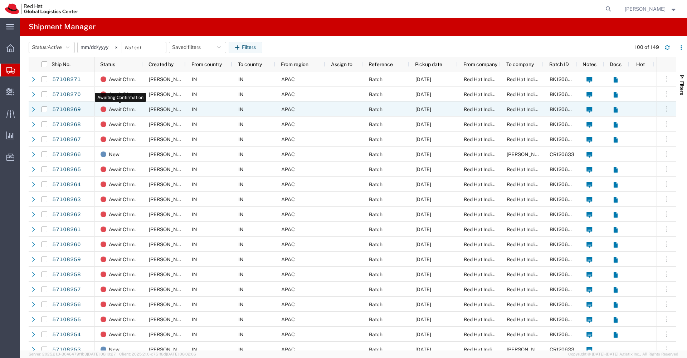
scroll to position [25, 0]
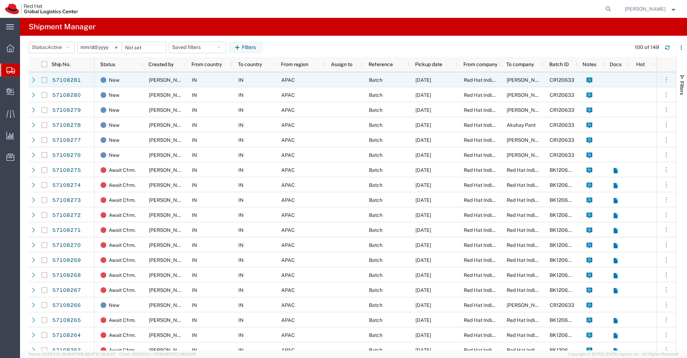
click at [44, 80] on input "Press Space to toggle row selection (unchecked)" at bounding box center [44, 80] width 6 height 6
checkbox input "true"
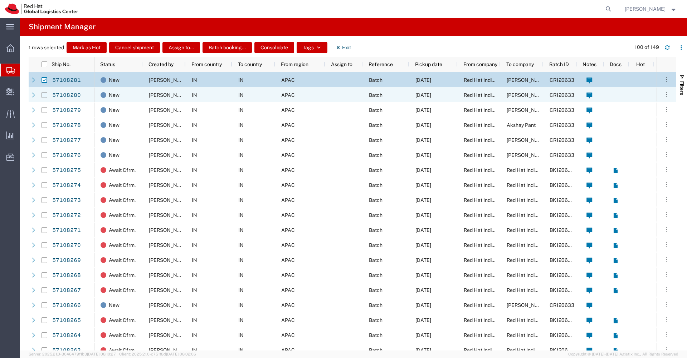
click at [43, 95] on input "Press Space to toggle row selection (unchecked)" at bounding box center [44, 95] width 6 height 6
checkbox input "true"
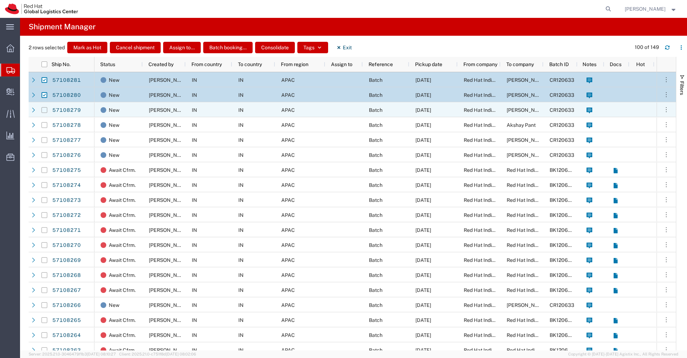
click at [45, 110] on input "Press Space to toggle row selection (unchecked)" at bounding box center [44, 110] width 6 height 6
checkbox input "true"
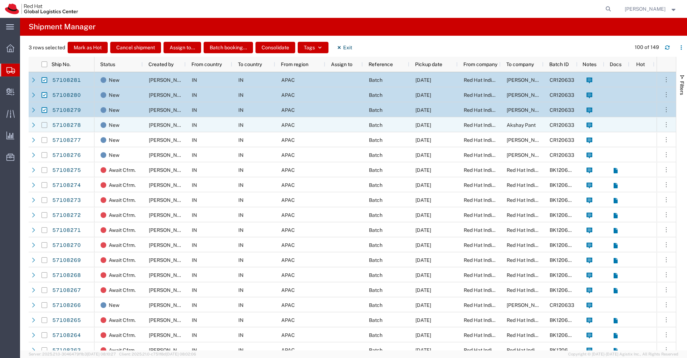
click at [45, 125] on input "Press Space to toggle row selection (unchecked)" at bounding box center [44, 125] width 6 height 6
checkbox input "true"
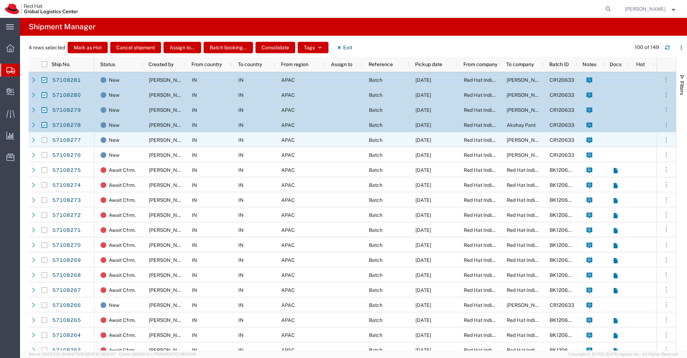
click at [45, 141] on input "Press Space to toggle row selection (unchecked)" at bounding box center [44, 140] width 6 height 6
checkbox input "true"
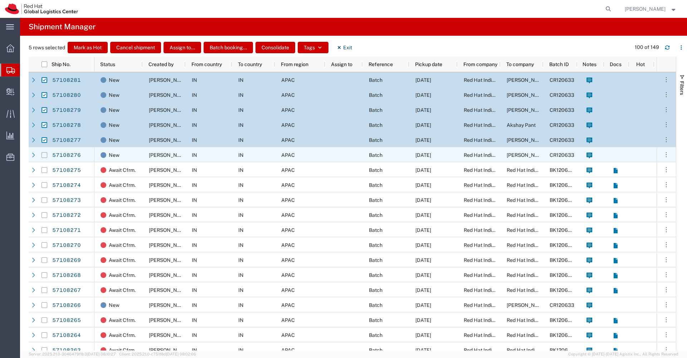
click at [44, 155] on input "Press Space to toggle row selection (unchecked)" at bounding box center [44, 155] width 6 height 6
checkbox input "true"
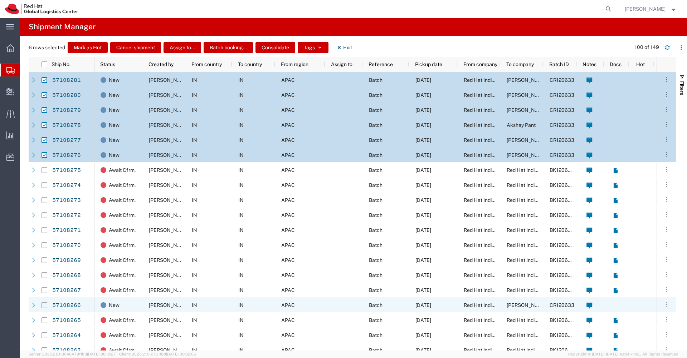
click at [45, 305] on input "Press Space to toggle row selection (unchecked)" at bounding box center [44, 306] width 6 height 6
checkbox input "true"
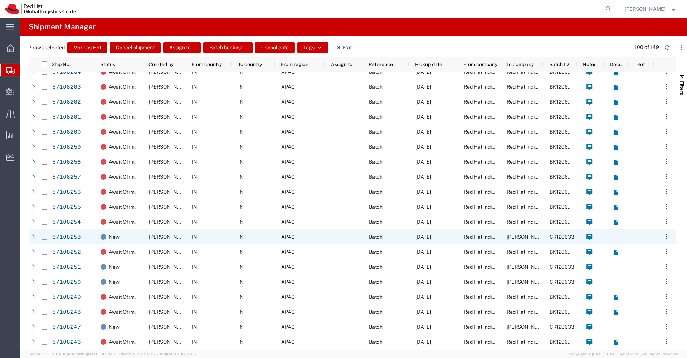
click at [44, 237] on input "Press Space to toggle row selection (unchecked)" at bounding box center [44, 237] width 6 height 6
checkbox input "true"
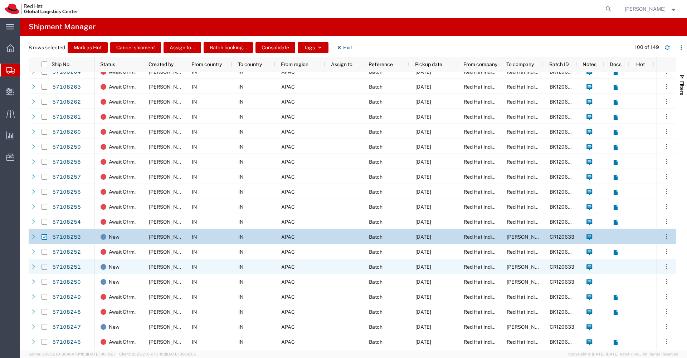
click at [43, 268] on input "Press Space to toggle row selection (unchecked)" at bounding box center [44, 267] width 6 height 6
checkbox input "true"
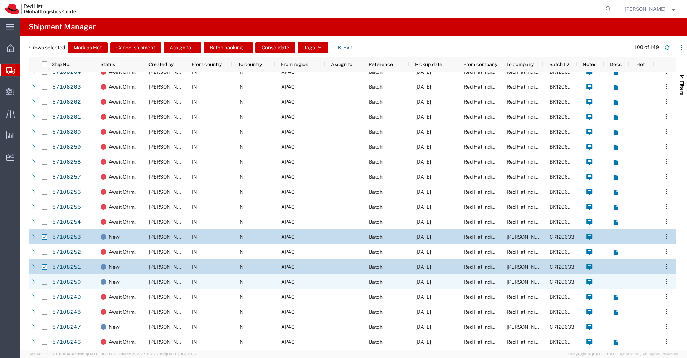
click at [44, 284] on input "Press Space to toggle row selection (unchecked)" at bounding box center [44, 282] width 6 height 6
checkbox input "true"
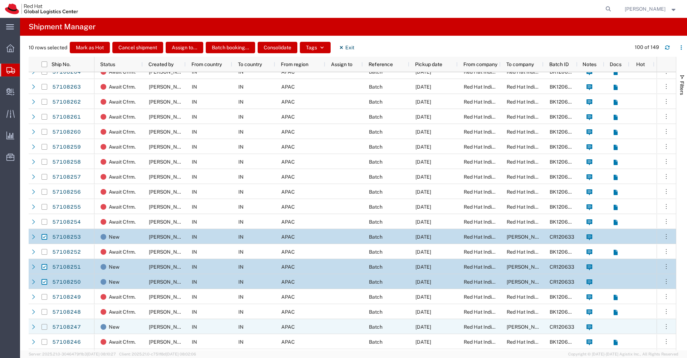
click at [43, 325] on input "Press Space to toggle row selection (unchecked)" at bounding box center [44, 327] width 6 height 6
checkbox input "true"
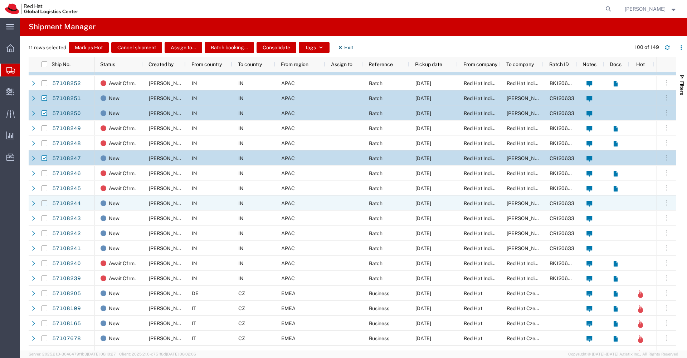
click at [45, 204] on input "Press Space to toggle row selection (unchecked)" at bounding box center [44, 204] width 6 height 6
checkbox input "true"
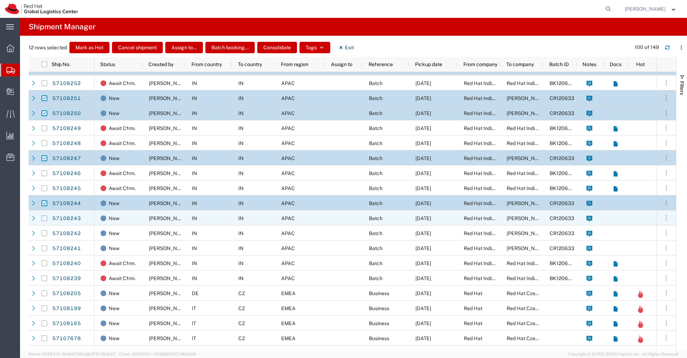
click at [44, 219] on input "Press Space to toggle row selection (unchecked)" at bounding box center [44, 219] width 6 height 6
checkbox input "true"
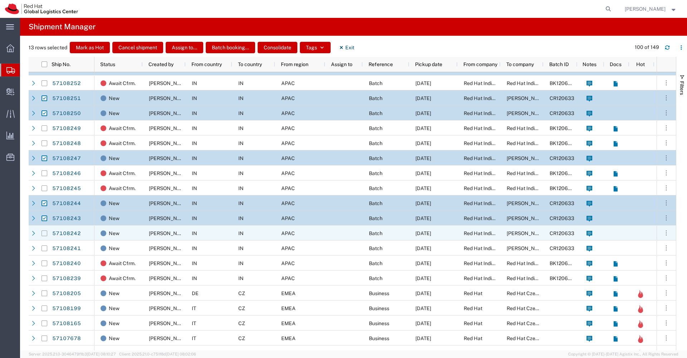
click at [44, 234] on input "Press Space to toggle row selection (unchecked)" at bounding box center [44, 234] width 6 height 6
checkbox input "true"
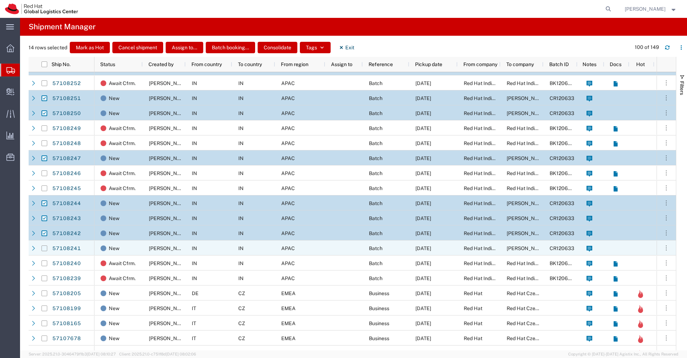
click at [45, 249] on input "Press Space to toggle row selection (unchecked)" at bounding box center [44, 249] width 6 height 6
checkbox input "true"
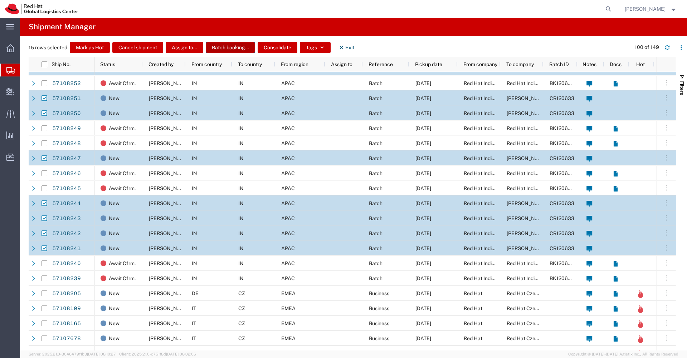
click at [224, 45] on button "Batch booking..." at bounding box center [230, 47] width 49 height 11
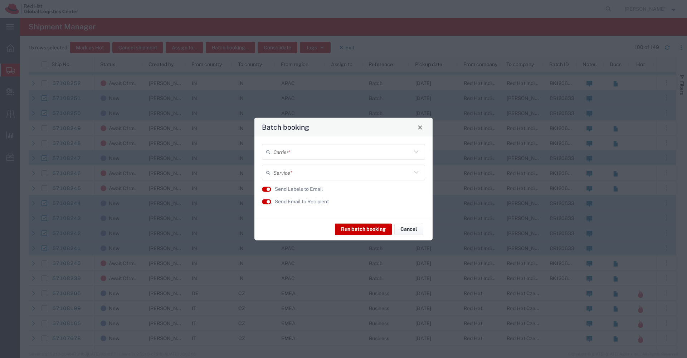
click at [282, 153] on input "text" at bounding box center [342, 152] width 138 height 13
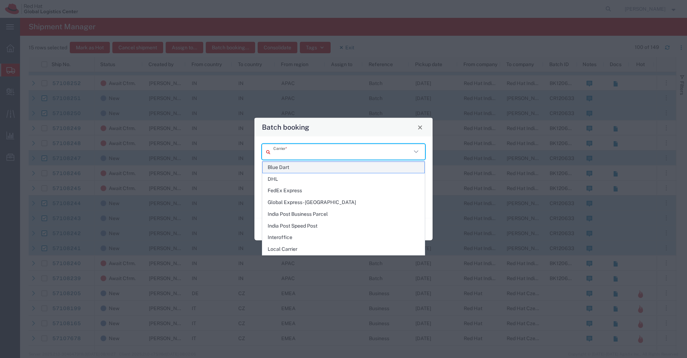
click at [284, 167] on span "Blue Dart" at bounding box center [344, 167] width 162 height 11
type input "Blue Dart"
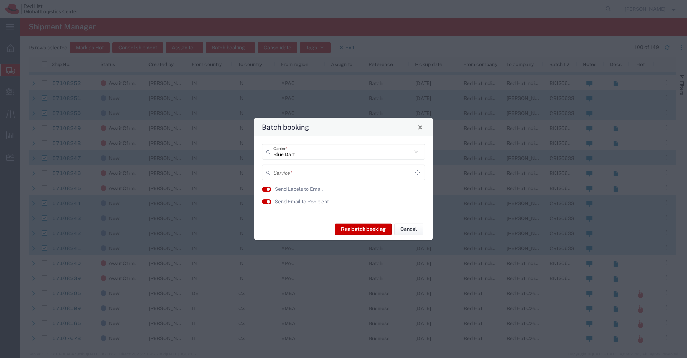
click at [290, 169] on input "text" at bounding box center [344, 172] width 142 height 13
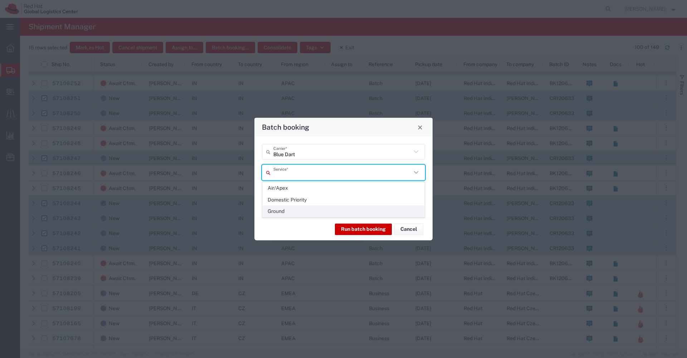
click at [285, 209] on span "Ground" at bounding box center [344, 211] width 162 height 11
type input "Ground"
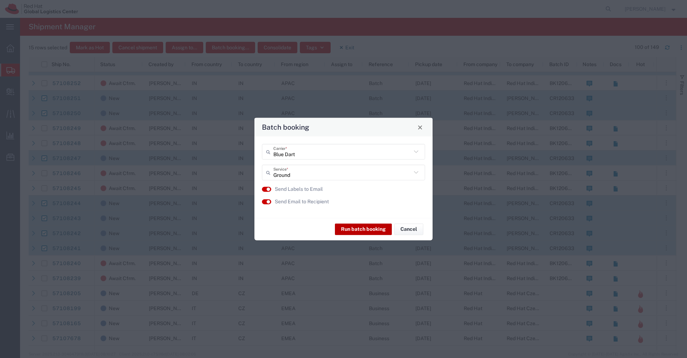
click at [355, 230] on button "Run batch booking" at bounding box center [363, 229] width 57 height 11
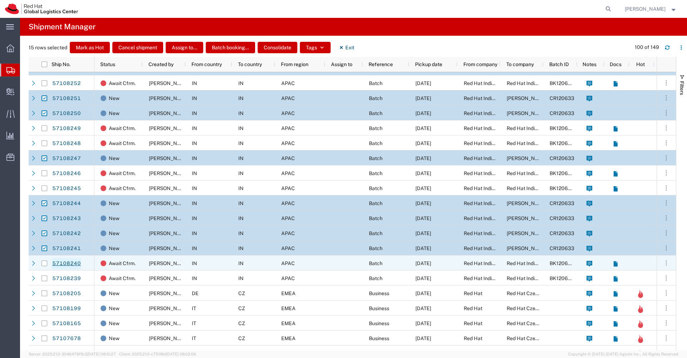
click at [74, 261] on link "57108240" at bounding box center [66, 263] width 29 height 11
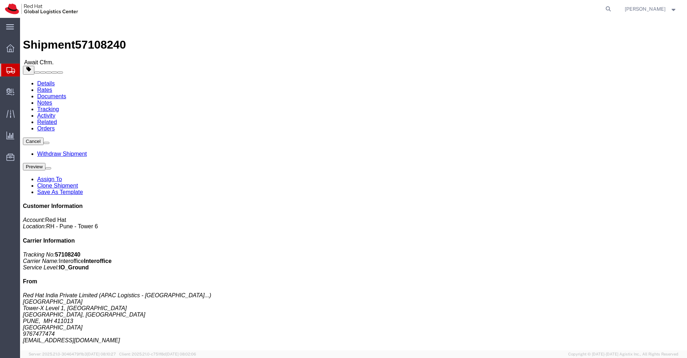
click img
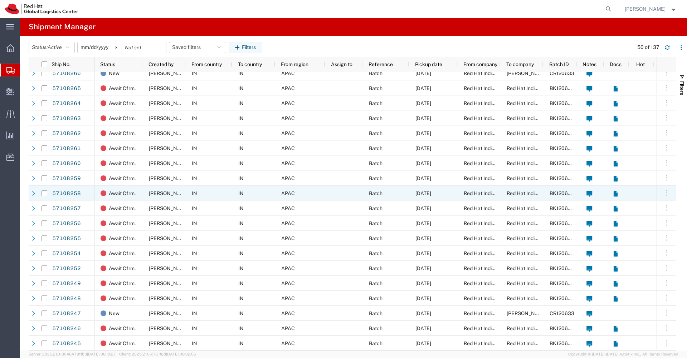
scroll to position [156, 0]
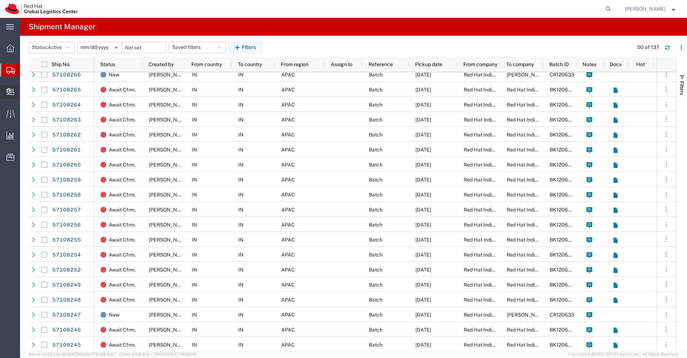
click at [9, 93] on icon at bounding box center [10, 91] width 8 height 7
click at [0, 0] on span "Create Delivery" at bounding box center [0, 0] width 0 height 0
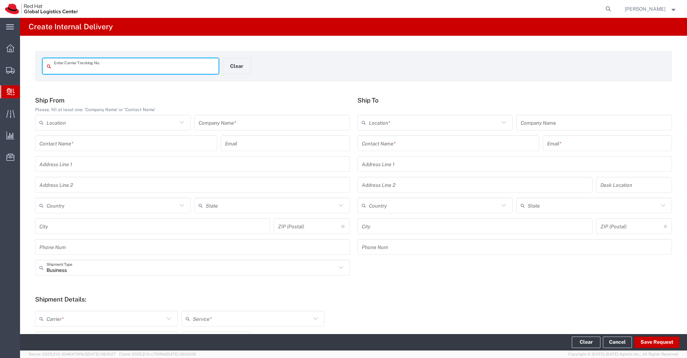
paste input "57108240"
type input "57108240"
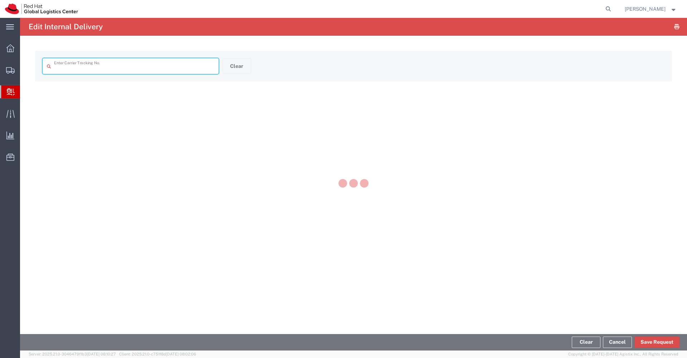
type input "57108240"
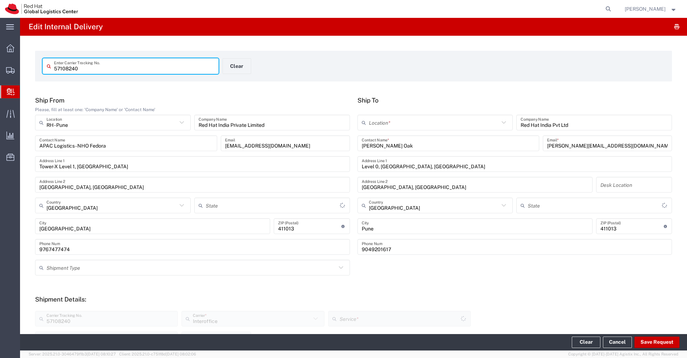
type input "Your Packaging"
type input "Mahārāshtra"
type input "IO_Ground"
type input "Mahārāshtra"
click at [493, 126] on input "text" at bounding box center [434, 123] width 131 height 13
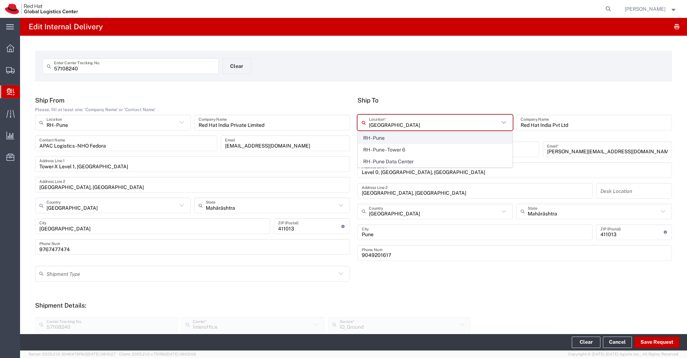
click at [476, 138] on span "RH - Pune" at bounding box center [435, 138] width 154 height 11
type input "RH - Pune"
type input "Red Hat India Private Limited"
type input "Tower-X Level 1, Cyber City"
type input "Magarpatta City, Hadapsar"
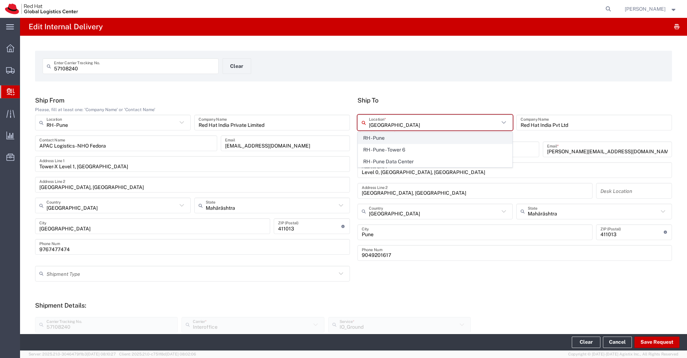
type input "PUNE"
type input "2066817173"
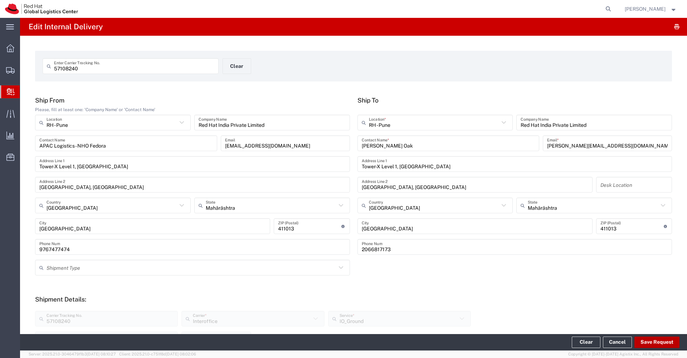
click at [650, 341] on button "Save Request" at bounding box center [656, 342] width 45 height 11
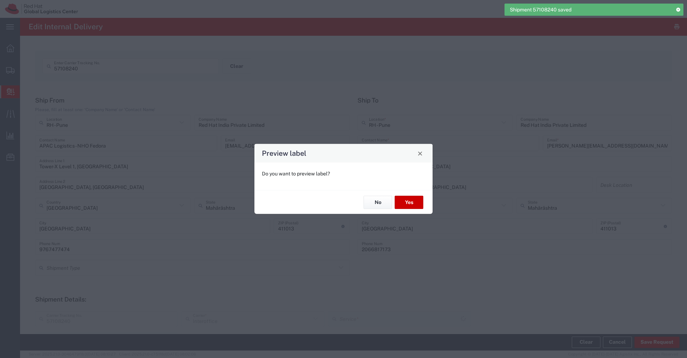
type input "IO_Ground"
type input "Your Packaging"
click at [382, 204] on button "No" at bounding box center [377, 202] width 29 height 13
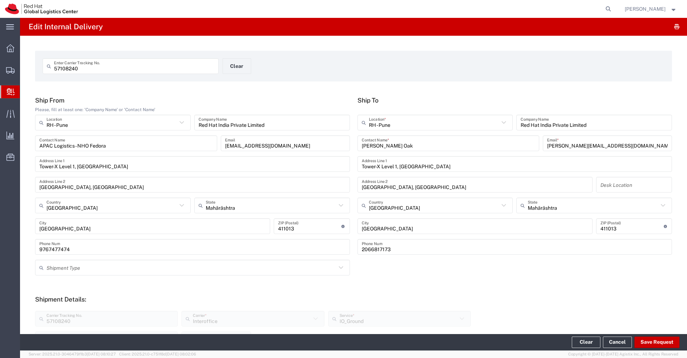
click at [189, 70] on input "57108240" at bounding box center [134, 66] width 160 height 13
paste input "52"
type input "57108252"
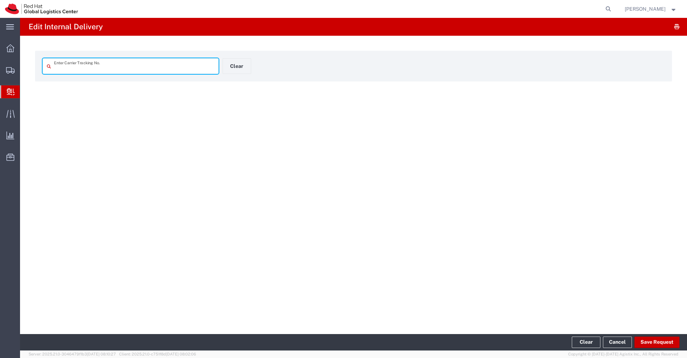
type input "57108252"
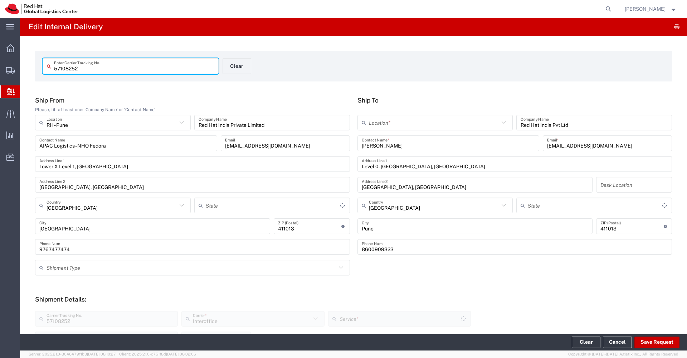
type input "Mahārāshtra"
type input "IO_Ground"
type input "Mahārāshtra"
type input "Your Packaging"
click at [405, 117] on input "text" at bounding box center [434, 123] width 131 height 13
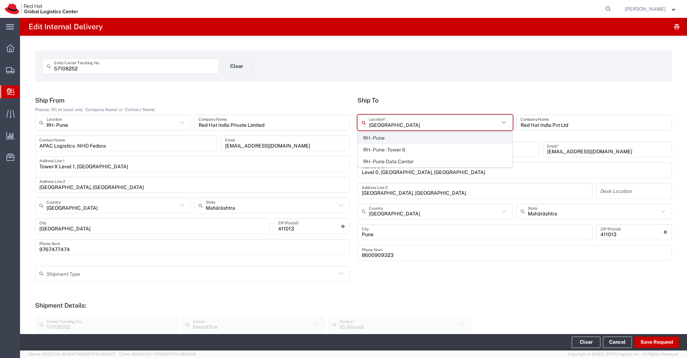
click at [394, 137] on span "RH - Pune" at bounding box center [435, 138] width 154 height 11
type input "RH - Pune"
type input "Red Hat India Private Limited"
type input "Tower-X Level 1, Cyber City"
type input "Magarpatta City, Hadapsar"
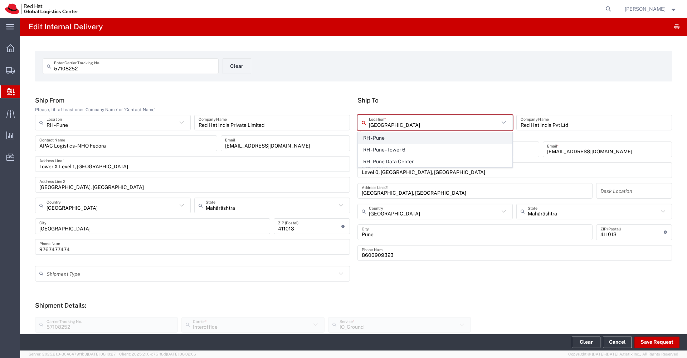
type input "PUNE"
type input "2066817173"
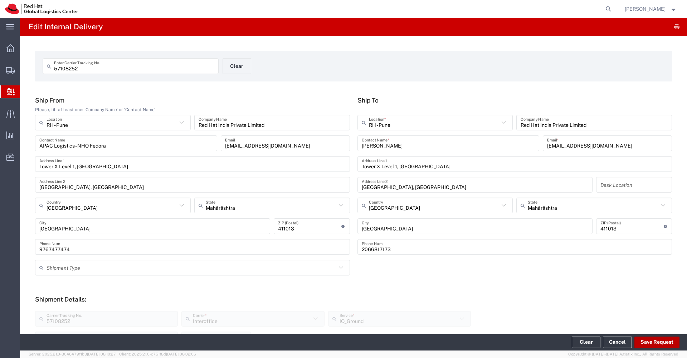
click at [651, 342] on button "Save Request" at bounding box center [656, 342] width 45 height 11
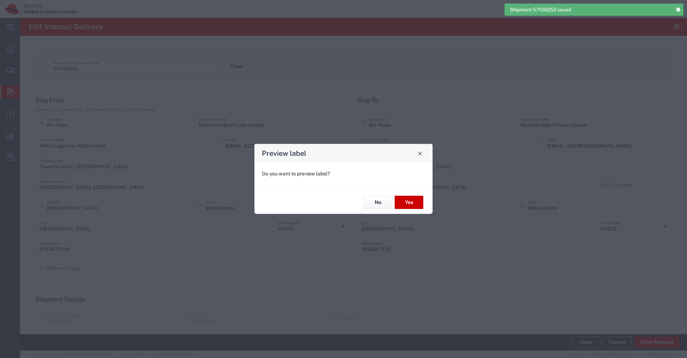
type input "Your Packaging"
type input "IO_Ground"
click at [379, 203] on button "No" at bounding box center [377, 202] width 29 height 13
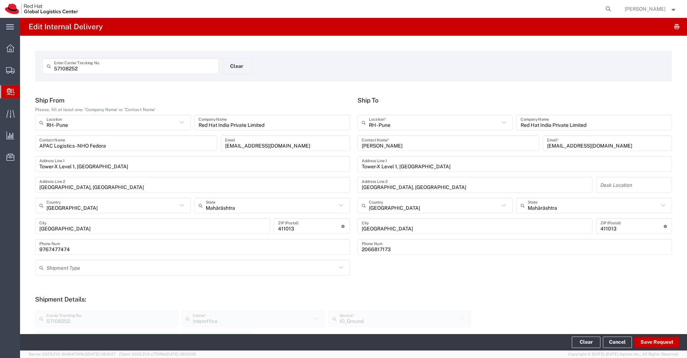
click at [175, 70] on input "57108252" at bounding box center [134, 66] width 160 height 13
paste input "63"
type input "57108263"
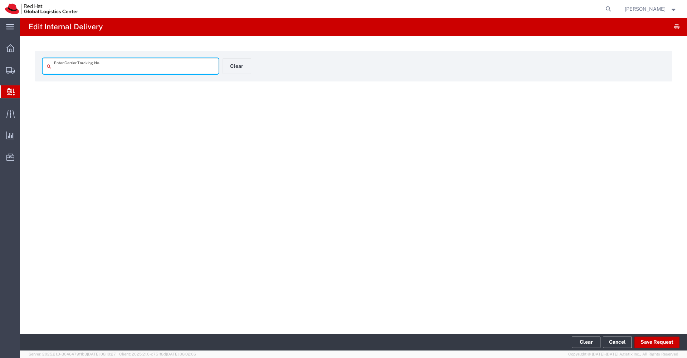
type input "57108263"
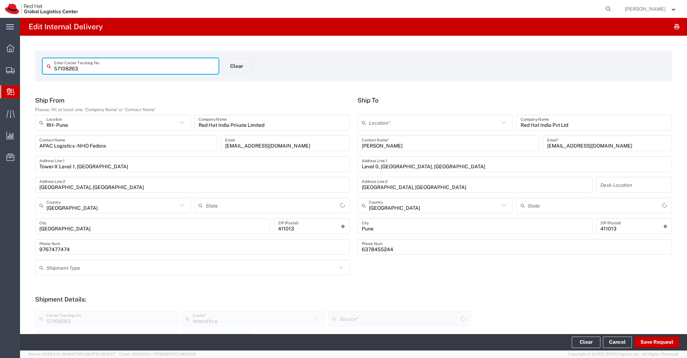
type input "Mahārāshtra"
type input "Your Packaging"
type input "IO_Ground"
type input "Mahārāshtra"
click at [382, 120] on input "text" at bounding box center [434, 123] width 131 height 13
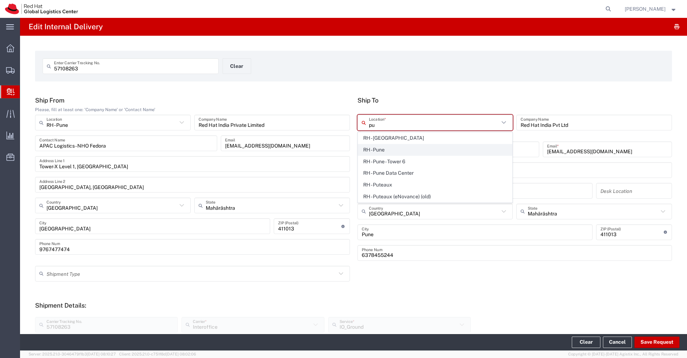
click at [366, 150] on span "RH - Pune" at bounding box center [435, 149] width 154 height 11
type input "RH - Pune"
type input "Red Hat India Private Limited"
type input "Tower-X Level 1, Cyber City"
type input "Magarpatta City, Hadapsar"
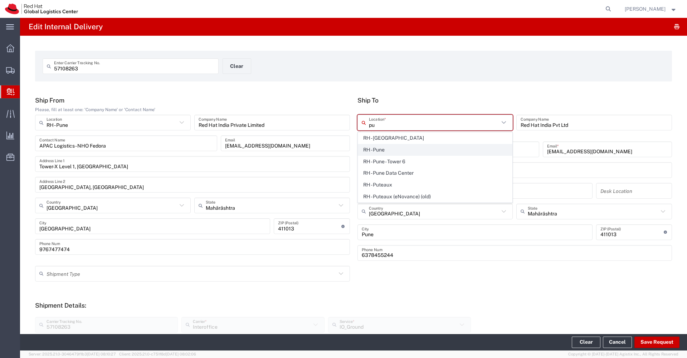
type input "PUNE"
type input "2066817173"
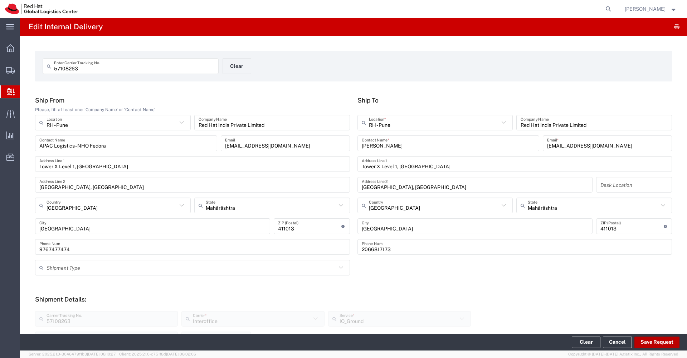
click at [649, 345] on button "Save Request" at bounding box center [656, 342] width 45 height 11
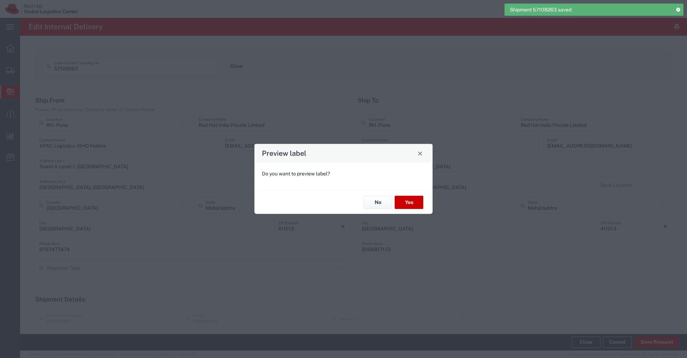
type input "Your Packaging"
type input "IO_Ground"
click at [382, 202] on button "No" at bounding box center [377, 202] width 29 height 13
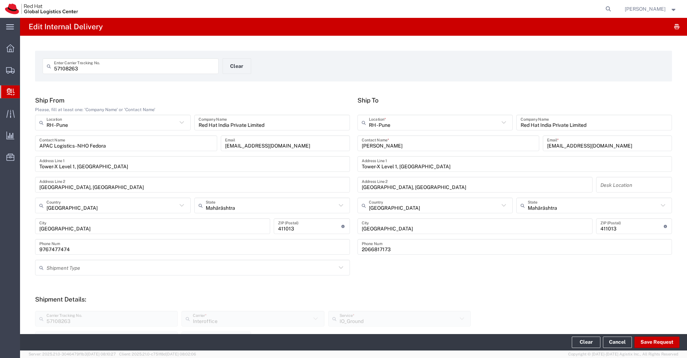
click at [168, 67] on input "57108263" at bounding box center [134, 66] width 160 height 13
paste input "72"
type input "57108272"
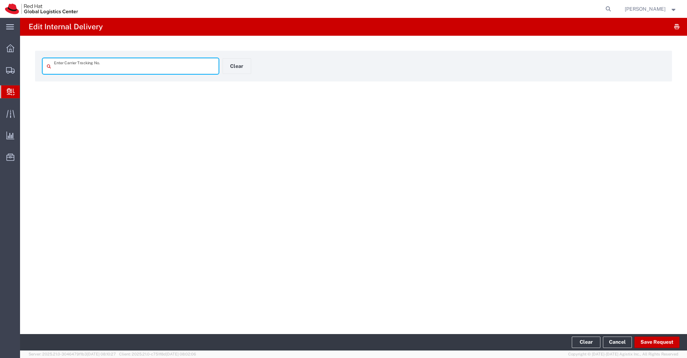
type input "57108272"
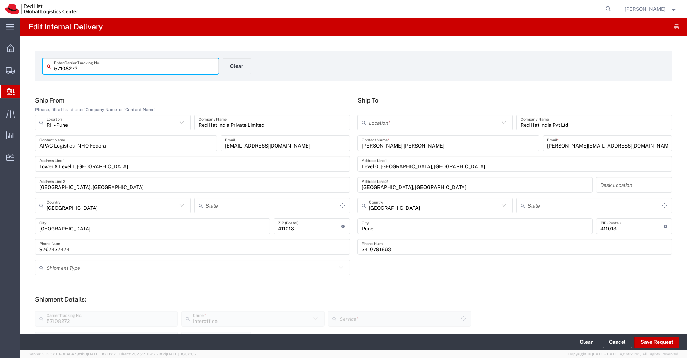
type input "Mahārāshtra"
type input "IO_Ground"
type input "Your Packaging"
type input "Mahārāshtra"
click at [446, 128] on input "text" at bounding box center [434, 123] width 131 height 13
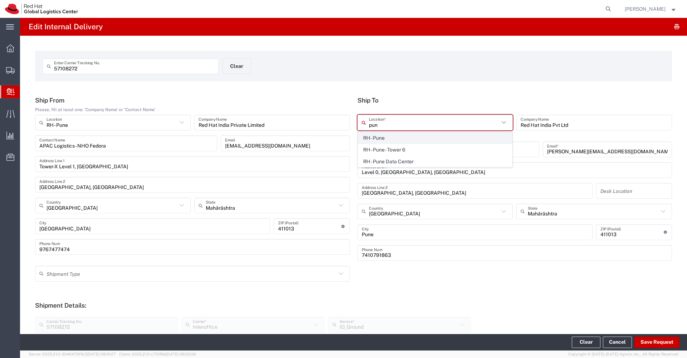
click at [417, 141] on span "RH - Pune" at bounding box center [435, 138] width 154 height 11
type input "RH - Pune"
type input "Red Hat India Private Limited"
type input "Tower-X Level 1, Cyber City"
type input "Magarpatta City, Hadapsar"
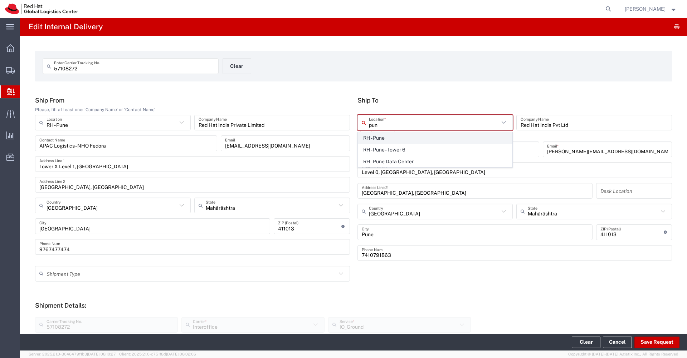
type input "PUNE"
type input "2066817173"
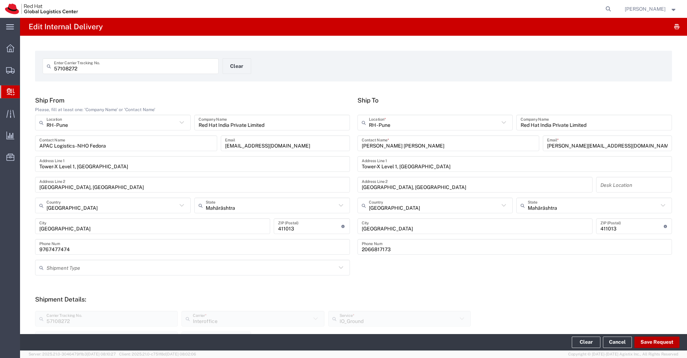
click at [656, 341] on button "Save Request" at bounding box center [656, 342] width 45 height 11
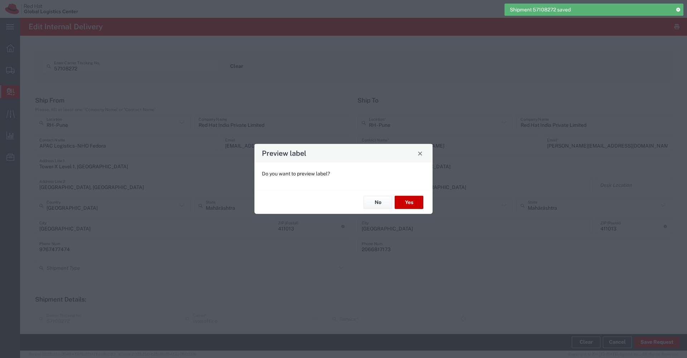
type input "IO_Ground"
type input "Your Packaging"
click at [379, 206] on button "No" at bounding box center [377, 202] width 29 height 13
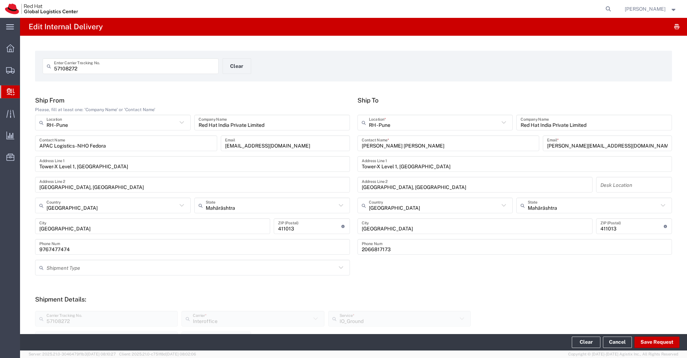
click at [147, 70] on input "57108272" at bounding box center [134, 66] width 160 height 13
paste input "45"
type input "57108245"
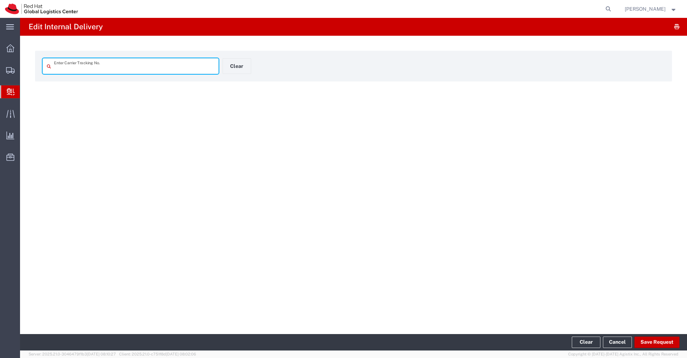
type input "57108245"
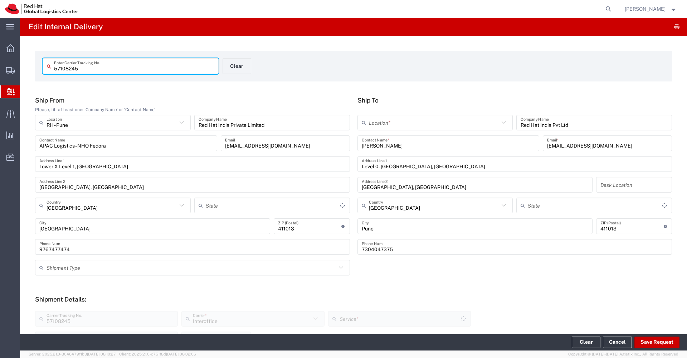
type input "Mahārāshtra"
type input "Your Packaging"
type input "IO_Ground"
type input "Mahārāshtra"
click at [381, 126] on input "text" at bounding box center [434, 123] width 131 height 13
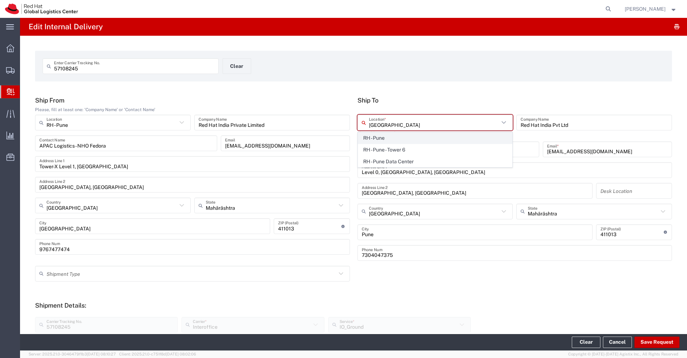
click at [368, 141] on span "RH - Pune" at bounding box center [435, 138] width 154 height 11
type input "RH - Pune"
type input "Red Hat India Private Limited"
type input "Tower-X Level 1, Cyber City"
type input "Magarpatta City, Hadapsar"
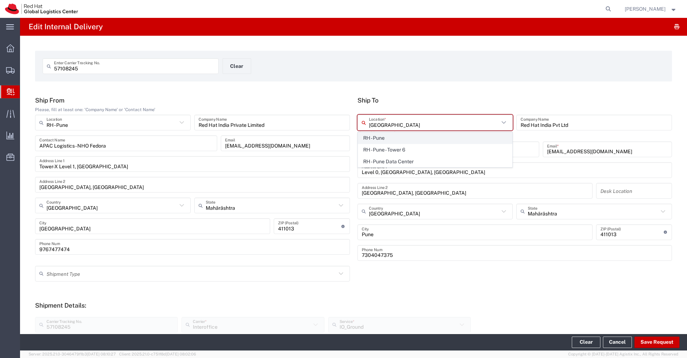
type input "PUNE"
type input "2066817173"
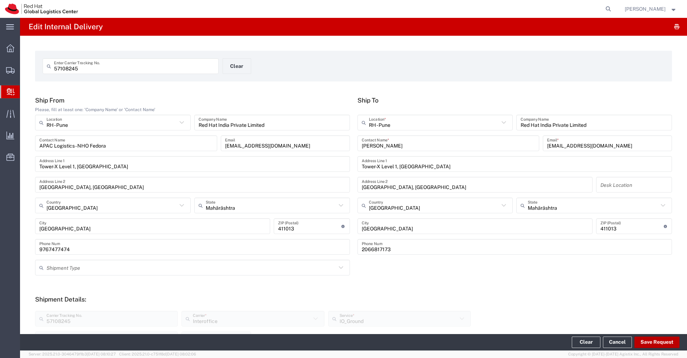
click at [659, 344] on button "Save Request" at bounding box center [656, 342] width 45 height 11
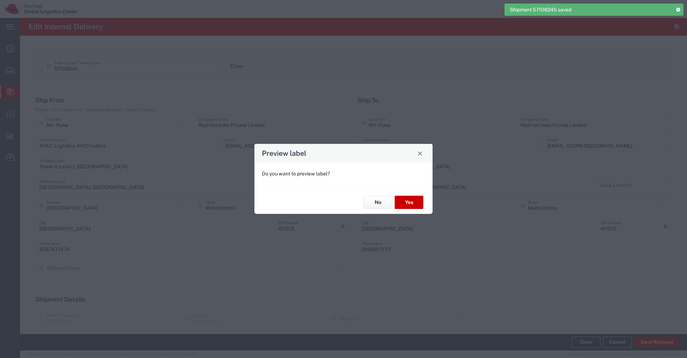
type input "Your Packaging"
type input "IO_Ground"
click at [384, 205] on button "No" at bounding box center [377, 202] width 29 height 13
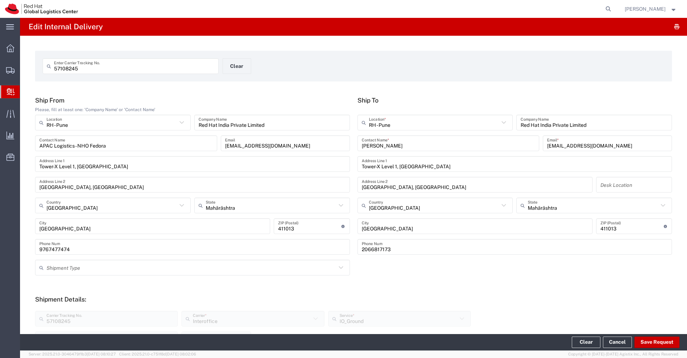
click at [184, 68] on input "57108245" at bounding box center [134, 66] width 160 height 13
paste input "54"
type input "57108254"
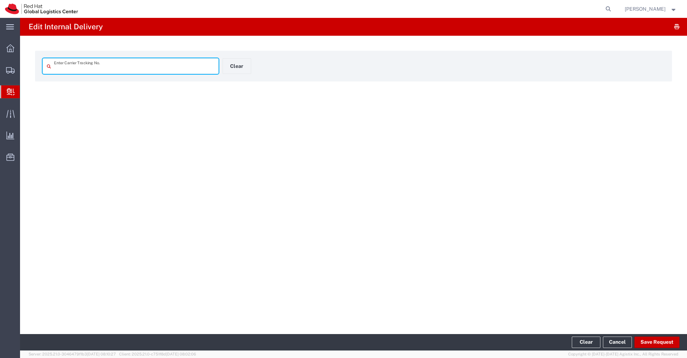
type input "57108254"
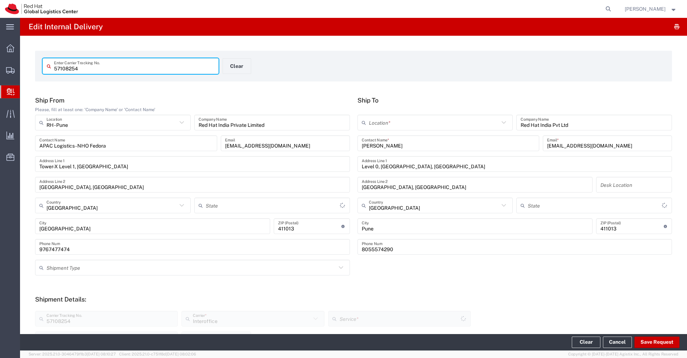
type input "Mahārāshtra"
type input "Your Packaging"
type input "IO_Ground"
type input "Mahārāshtra"
click at [421, 124] on input "text" at bounding box center [434, 123] width 131 height 13
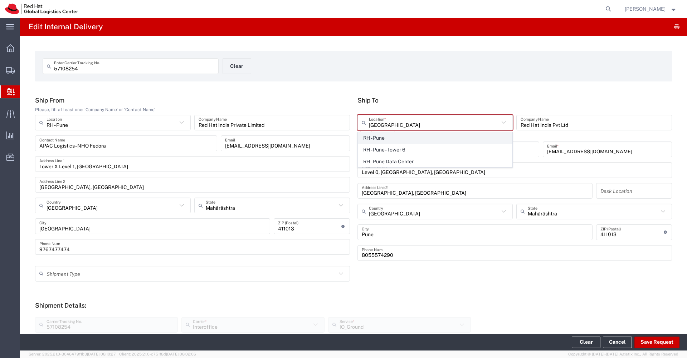
click at [406, 142] on span "RH - Pune" at bounding box center [435, 138] width 154 height 11
type input "RH - Pune"
type input "Red Hat India Private Limited"
type input "Tower-X Level 1, Cyber City"
type input "Magarpatta City, Hadapsar"
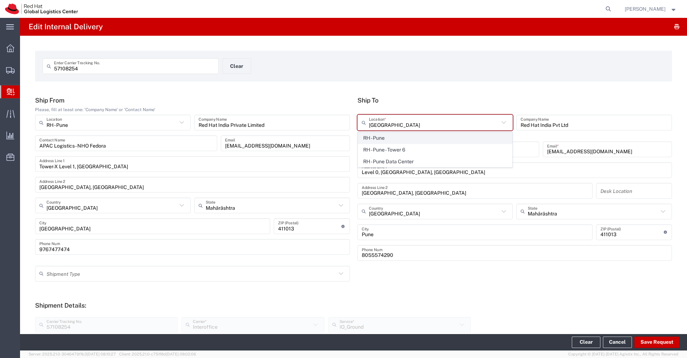
type input "PUNE"
type input "2066817173"
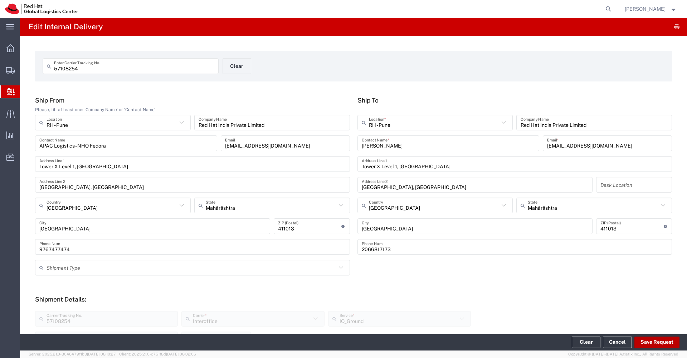
click at [649, 344] on button "Save Request" at bounding box center [656, 342] width 45 height 11
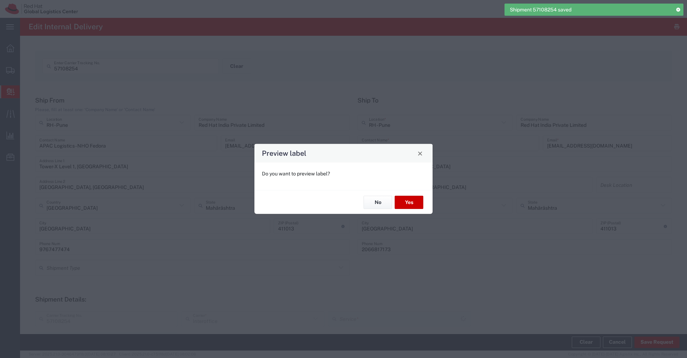
type input "Your Packaging"
type input "IO_Ground"
click at [379, 202] on button "No" at bounding box center [377, 202] width 29 height 13
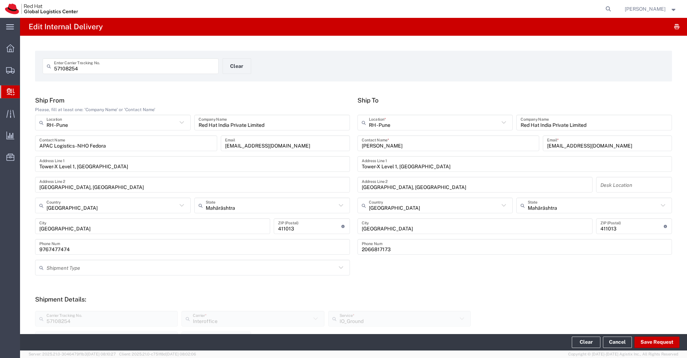
click at [175, 63] on input "57108254" at bounding box center [134, 66] width 160 height 13
paste input "8"
type input "57108258"
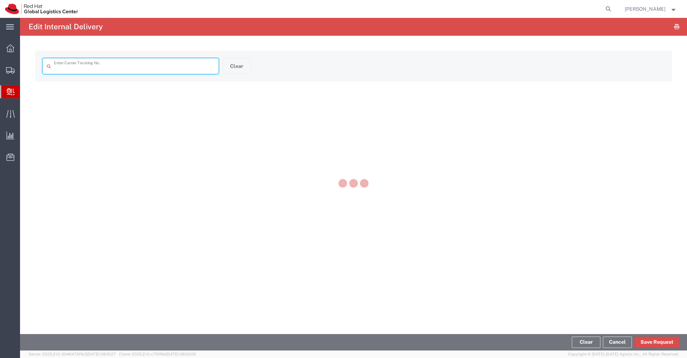
type input "57108258"
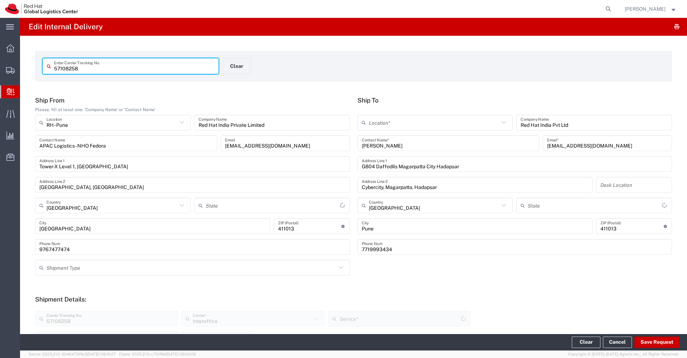
type input "Mahārāshtra"
type input "Your Packaging"
type input "IO_Ground"
type input "Mahārāshtra"
click at [413, 119] on input "text" at bounding box center [434, 123] width 131 height 13
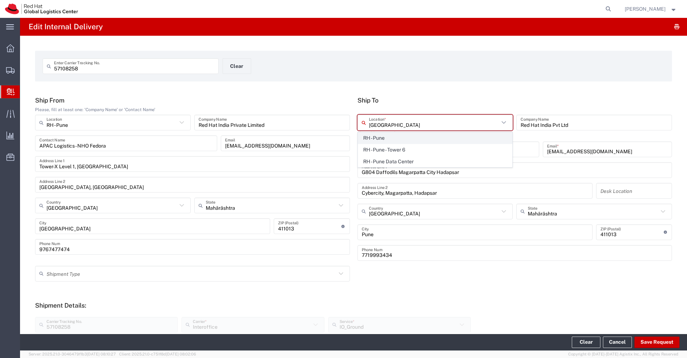
click at [412, 139] on span "RH - Pune" at bounding box center [435, 138] width 154 height 11
type input "RH - Pune"
type input "Red Hat India Private Limited"
type input "Tower-X Level 1, Cyber City"
type input "Magarpatta City, Hadapsar"
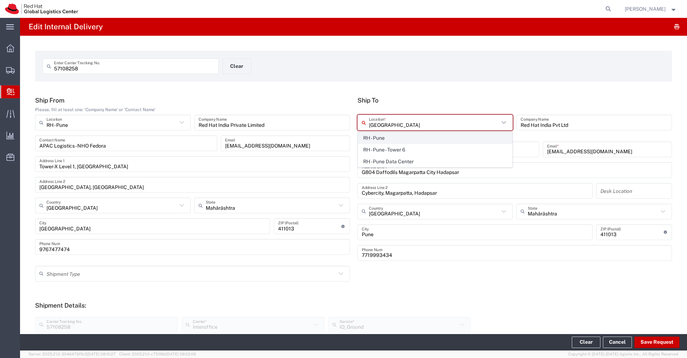
type input "PUNE"
type input "2066817173"
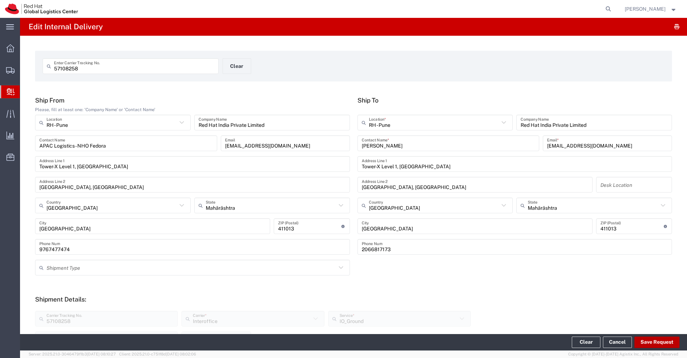
click at [664, 344] on button "Save Request" at bounding box center [656, 342] width 45 height 11
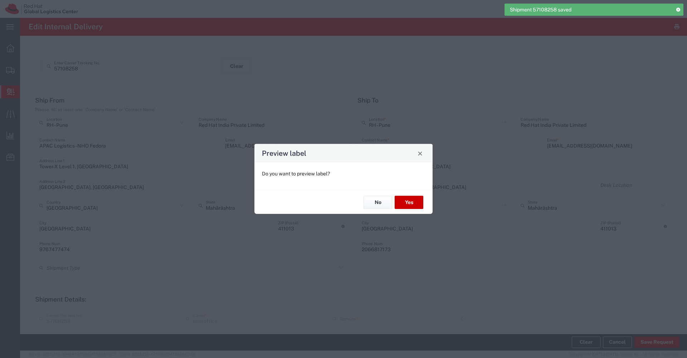
type input "Your Packaging"
type input "IO_Ground"
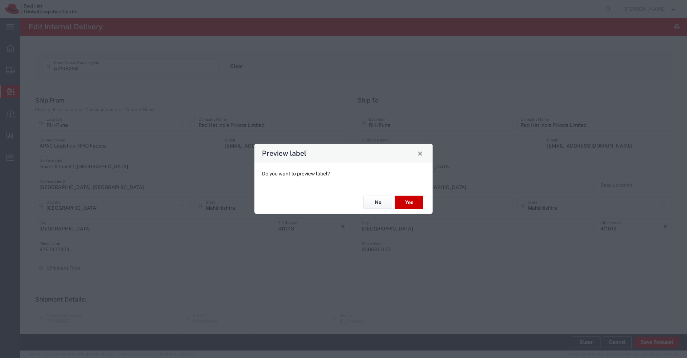
click at [378, 206] on button "No" at bounding box center [377, 202] width 29 height 13
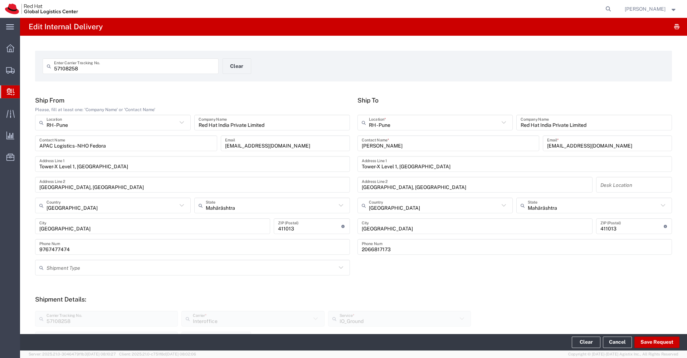
click at [170, 72] on div "57108258 Enter Carrier Tracking No." at bounding box center [131, 66] width 176 height 16
click at [163, 67] on input "57108258" at bounding box center [134, 66] width 160 height 13
paste input "65"
type input "57108265"
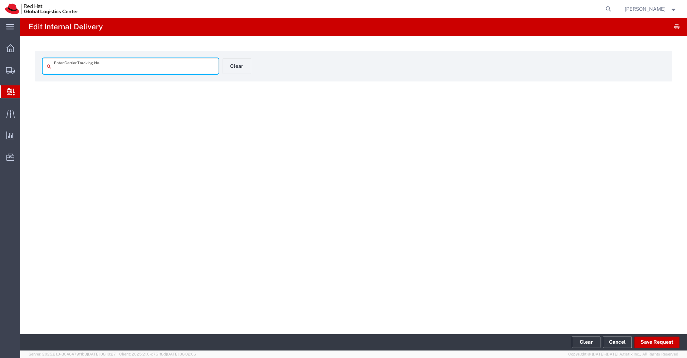
type input "57108265"
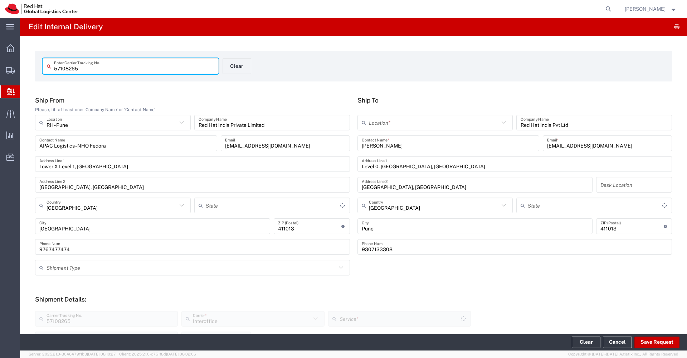
type input "Mahārāshtra"
type input "Your Packaging"
type input "IO_Ground"
type input "Mahārāshtra"
click at [384, 125] on input "text" at bounding box center [434, 123] width 131 height 13
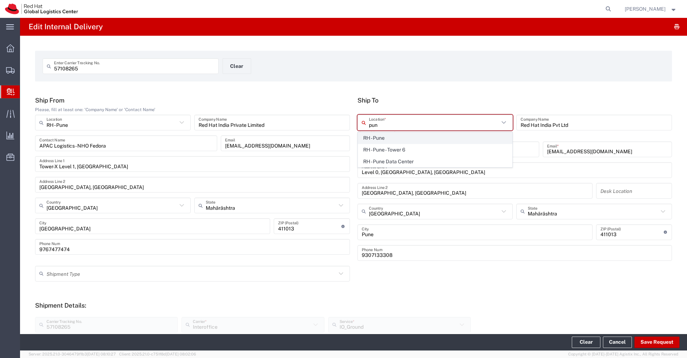
click at [392, 139] on span "RH - Pune" at bounding box center [435, 138] width 154 height 11
type input "RH - Pune"
type input "Red Hat India Private Limited"
type input "Tower-X Level 1, Cyber City"
type input "Magarpatta City, Hadapsar"
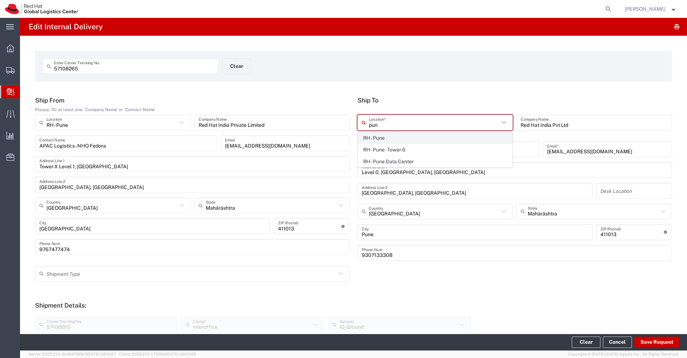
type input "PUNE"
type input "2066817173"
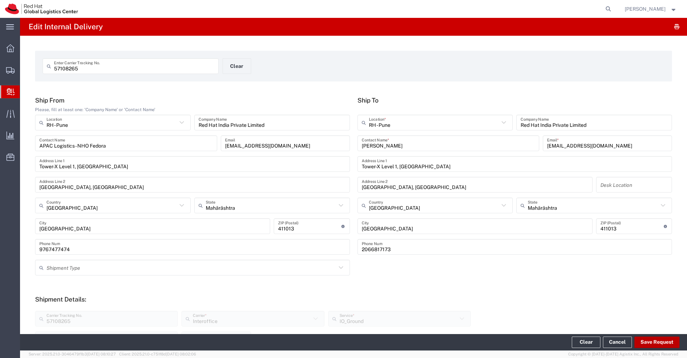
click at [645, 341] on button "Save Request" at bounding box center [656, 342] width 45 height 11
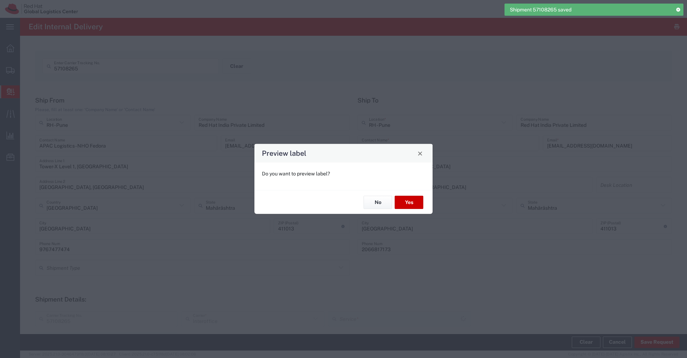
type input "IO_Ground"
type input "Your Packaging"
click at [380, 205] on button "No" at bounding box center [377, 202] width 29 height 13
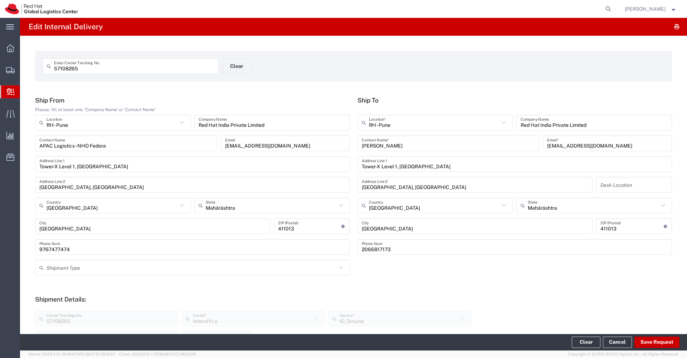
click at [107, 70] on input "57108265" at bounding box center [134, 66] width 160 height 13
paste input "74"
type input "57108274"
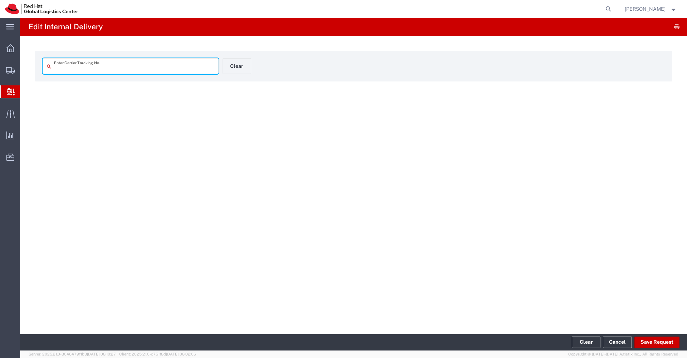
type input "57108274"
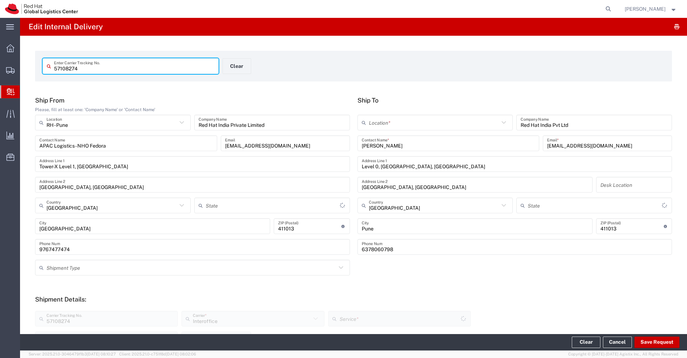
type input "Your Packaging"
type input "Mahārāshtra"
type input "IO_Ground"
type input "Mahārāshtra"
click at [383, 123] on input "text" at bounding box center [434, 123] width 131 height 13
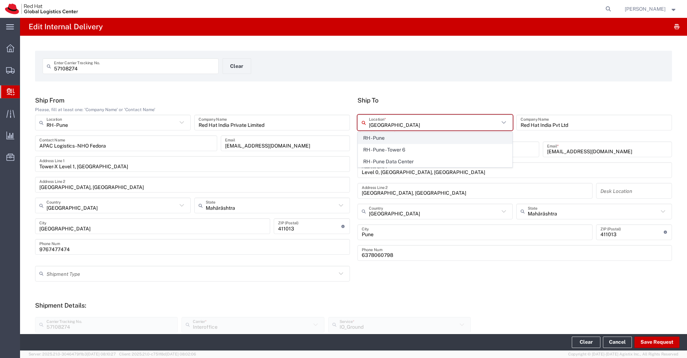
click at [383, 137] on span "RH - Pune" at bounding box center [435, 138] width 154 height 11
type input "RH - Pune"
type input "Red Hat India Private Limited"
type input "Tower-X Level 1, Cyber City"
type input "Magarpatta City, Hadapsar"
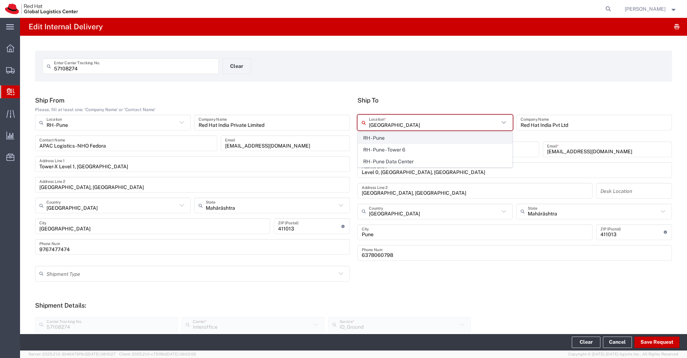
type input "PUNE"
type input "2066817173"
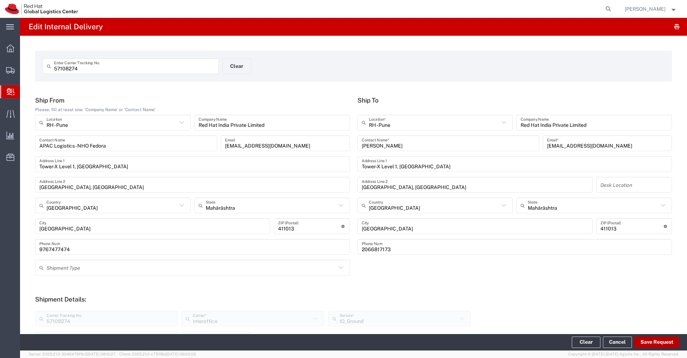
click at [657, 342] on button "Save Request" at bounding box center [656, 342] width 45 height 11
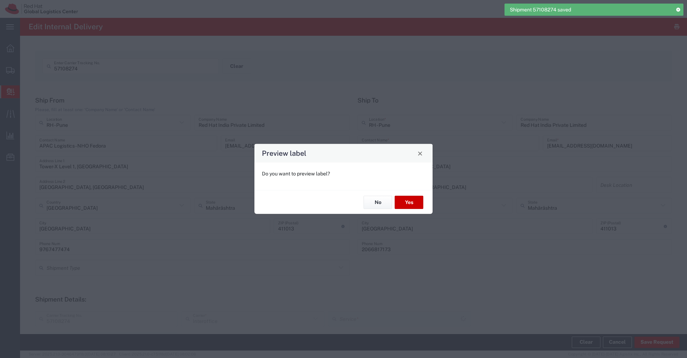
type input "Your Packaging"
type input "IO_Ground"
click at [375, 204] on button "No" at bounding box center [377, 202] width 29 height 13
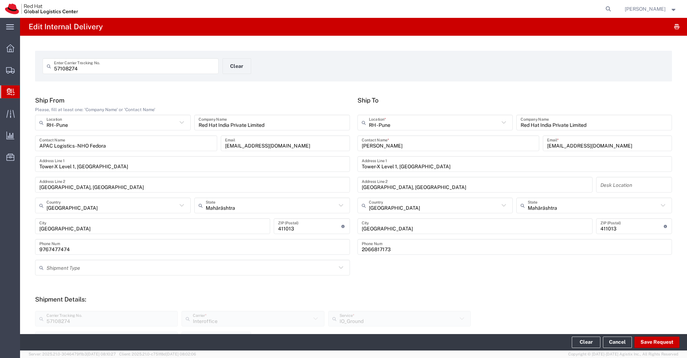
click at [154, 71] on input "57108274" at bounding box center [134, 66] width 160 height 13
paste input "67"
type input "57108267"
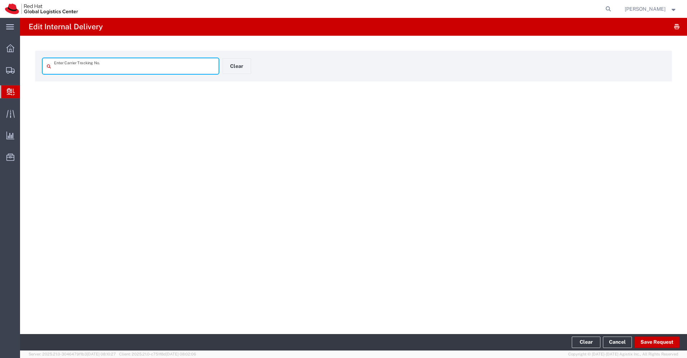
type input "57108267"
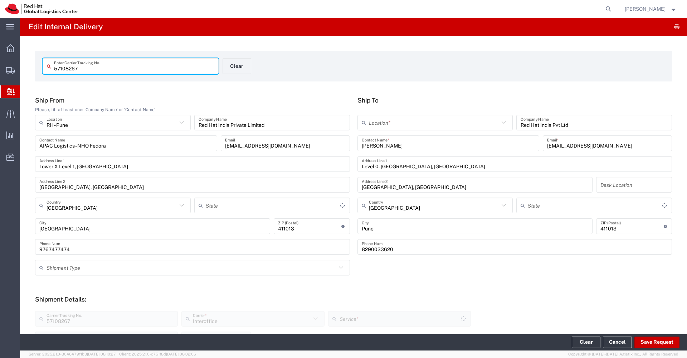
type input "Mahārāshtra"
type input "Your Packaging"
type input "IO_Ground"
type input "Mahārāshtra"
click at [414, 126] on input "text" at bounding box center [434, 123] width 131 height 13
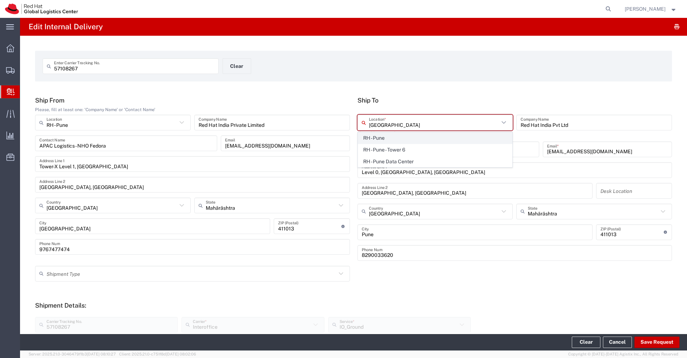
click at [414, 137] on span "RH - Pune" at bounding box center [435, 138] width 154 height 11
type input "RH - Pune"
type input "Red Hat India Private Limited"
type input "Tower-X Level 1, Cyber City"
type input "Magarpatta City, Hadapsar"
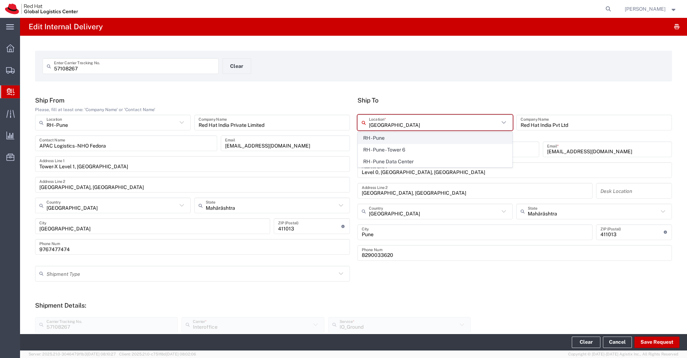
type input "PUNE"
type input "2066817173"
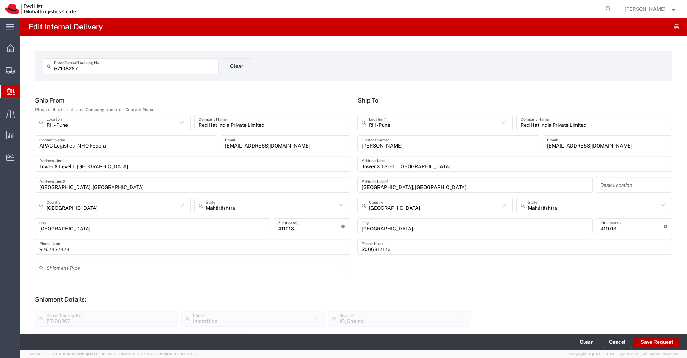
click at [651, 344] on button "Save Request" at bounding box center [656, 342] width 45 height 11
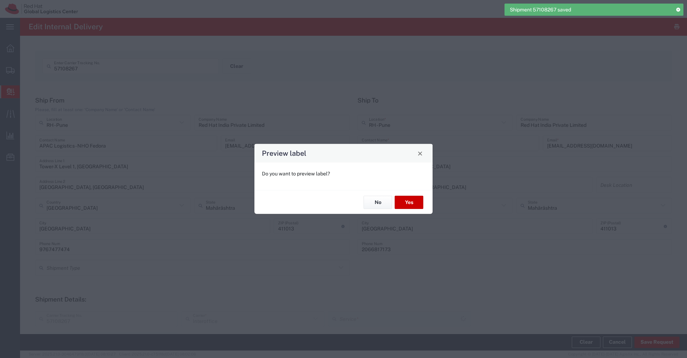
type input "Your Packaging"
type input "IO_Ground"
click at [375, 206] on button "No" at bounding box center [377, 202] width 29 height 13
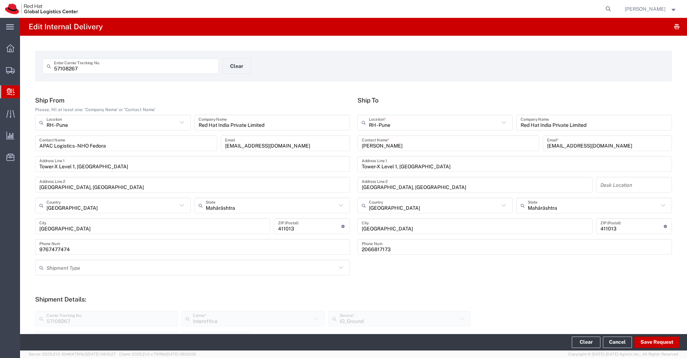
click at [141, 69] on input "57108267" at bounding box center [134, 66] width 160 height 13
paste input "49"
type input "57108249"
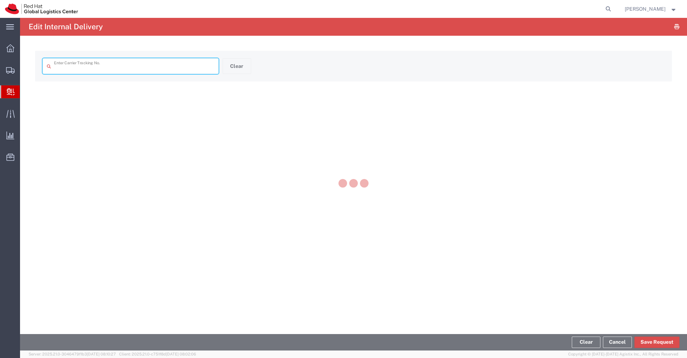
type input "57108249"
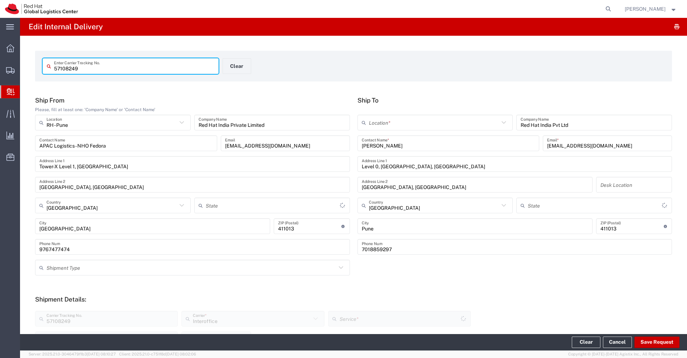
type input "Your Packaging"
type input "Mahārāshtra"
type input "IO_Ground"
type input "Mahārāshtra"
click at [398, 119] on input "text" at bounding box center [434, 123] width 131 height 13
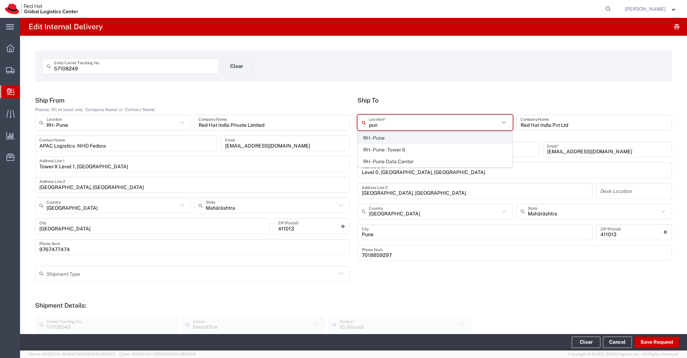
click at [392, 136] on span "RH - Pune" at bounding box center [435, 138] width 154 height 11
type input "RH - Pune"
type input "Red Hat India Private Limited"
type input "Tower-X Level 1, Cyber City"
type input "Magarpatta City, Hadapsar"
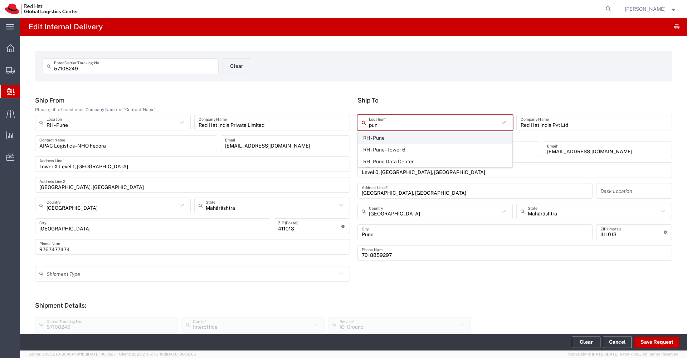
type input "PUNE"
type input "2066817173"
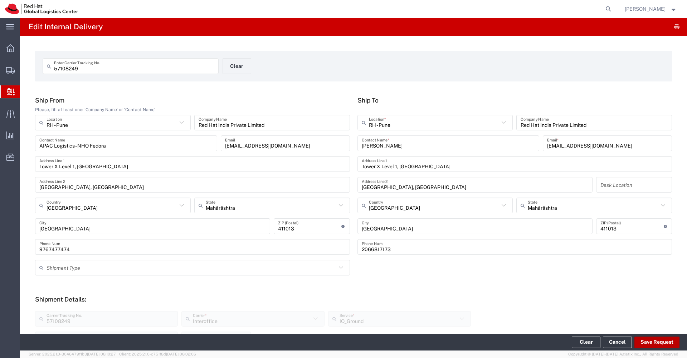
click at [660, 343] on button "Save Request" at bounding box center [656, 342] width 45 height 11
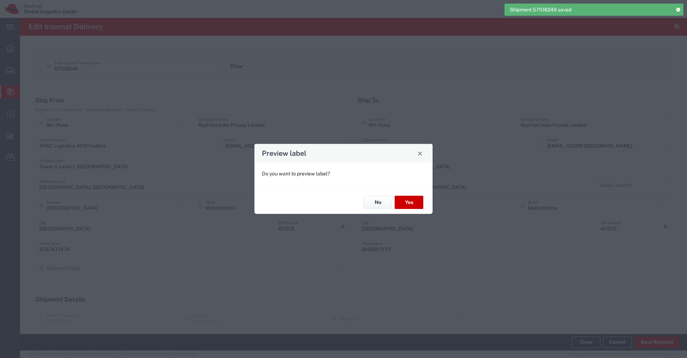
type input "IO_Ground"
type input "Your Packaging"
click at [380, 204] on button "No" at bounding box center [377, 202] width 29 height 13
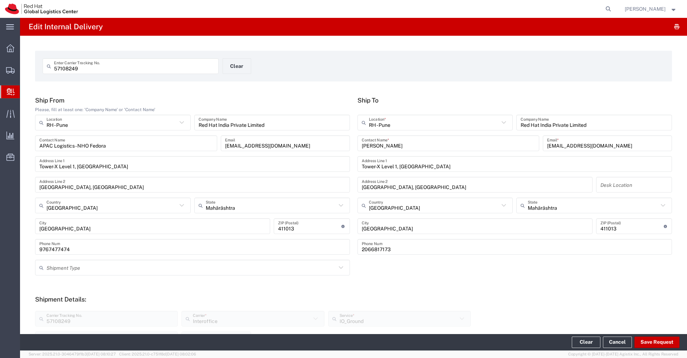
click at [133, 69] on input "57108249" at bounding box center [134, 66] width 160 height 13
paste input "6"
type input "57108269"
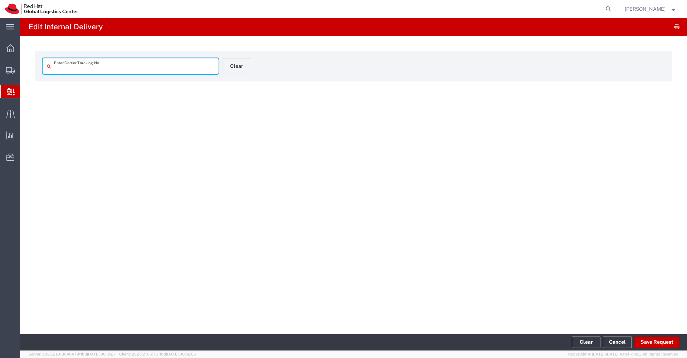
type input "57108269"
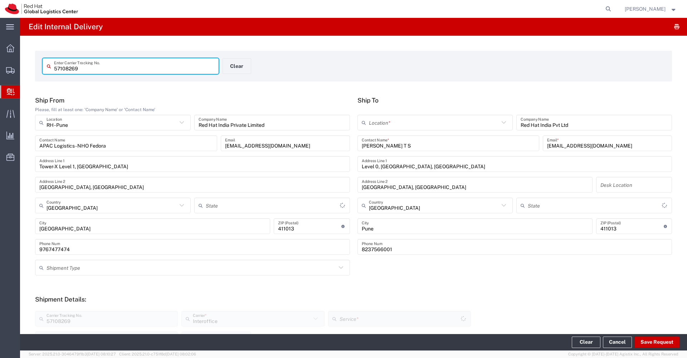
type input "Your Packaging"
type input "IO_Ground"
type input "Mahārāshtra"
click at [398, 122] on input "text" at bounding box center [434, 123] width 131 height 13
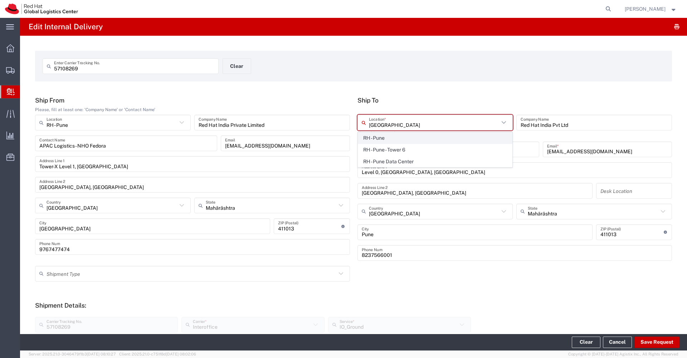
click at [384, 140] on span "RH - Pune" at bounding box center [435, 138] width 154 height 11
type input "RH - Pune"
type input "Red Hat India Private Limited"
type input "Tower-X Level 1, Cyber City"
type input "Magarpatta City, Hadapsar"
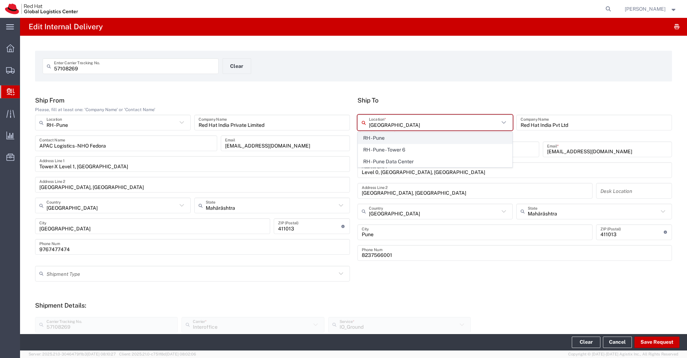
type input "PUNE"
type input "2066817173"
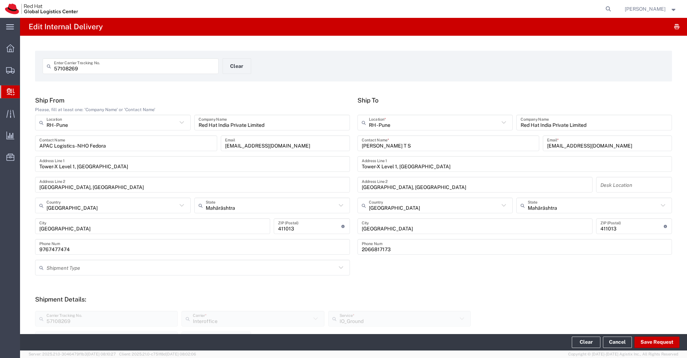
scroll to position [3, 0]
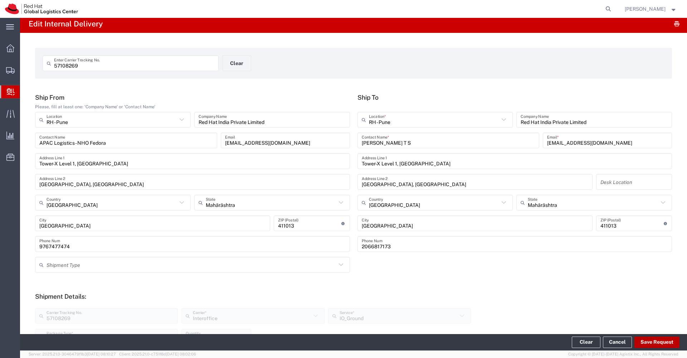
click at [658, 345] on button "Save Request" at bounding box center [656, 342] width 45 height 11
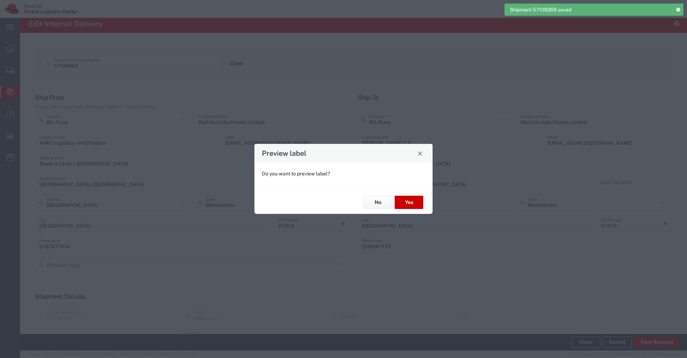
type input "Your Packaging"
type input "IO_Ground"
click at [378, 201] on button "No" at bounding box center [377, 202] width 29 height 13
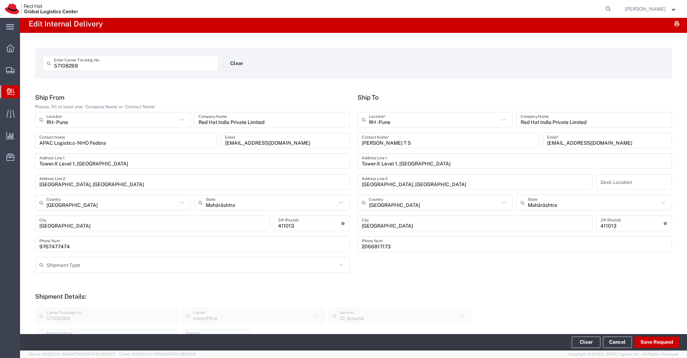
click at [204, 62] on input "57108269" at bounding box center [134, 63] width 160 height 13
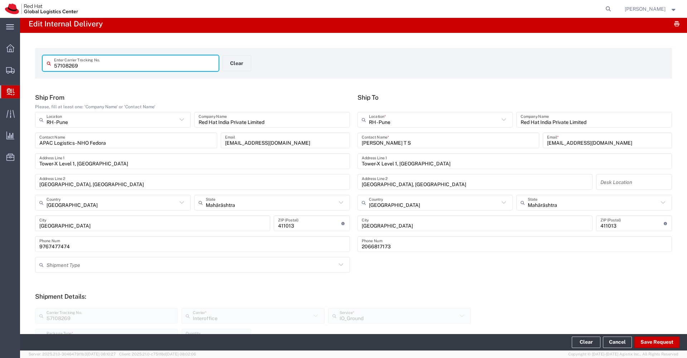
click at [204, 62] on input "57108269" at bounding box center [134, 63] width 160 height 13
paste input "71"
type input "57108271"
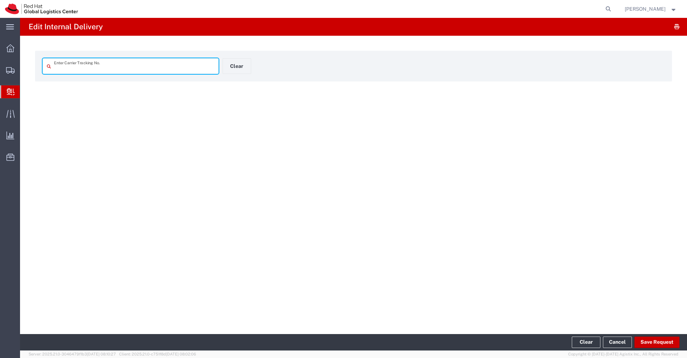
type input "57108271"
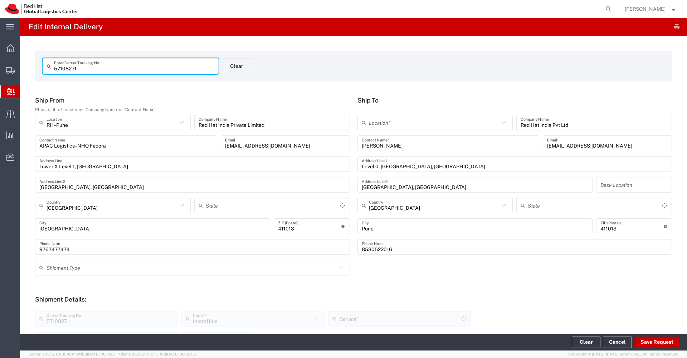
type input "Your Packaging"
type input "IO_Ground"
type input "Mahārāshtra"
click at [416, 119] on input "text" at bounding box center [434, 123] width 131 height 13
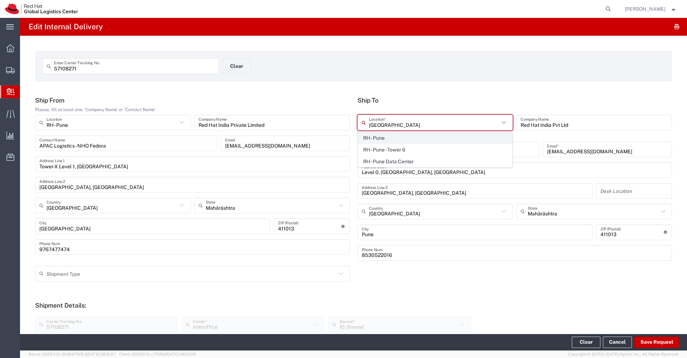
click at [398, 138] on span "RH - Pune" at bounding box center [435, 138] width 154 height 11
type input "RH - Pune"
type input "Red Hat India Private Limited"
type input "Tower-X Level 1, Cyber City"
type input "Magarpatta City, Hadapsar"
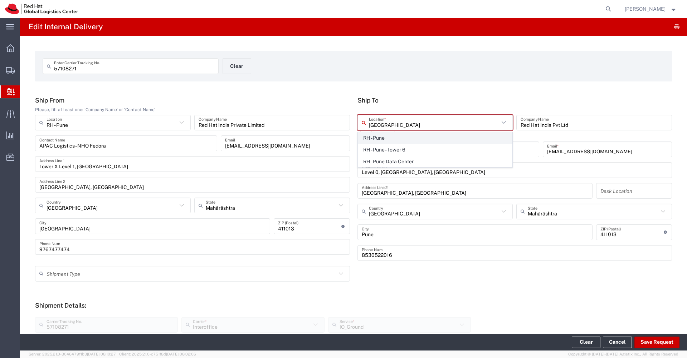
type input "PUNE"
type input "2066817173"
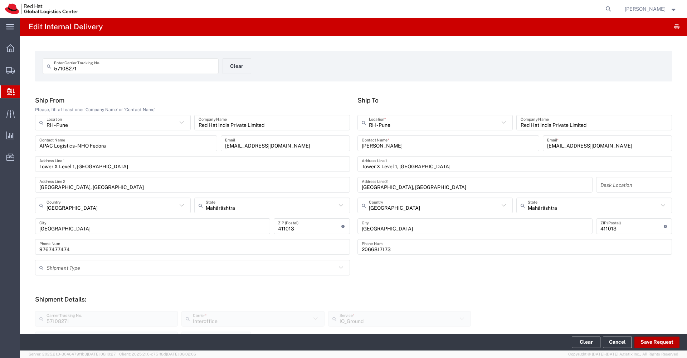
click at [655, 346] on button "Save Request" at bounding box center [656, 342] width 45 height 11
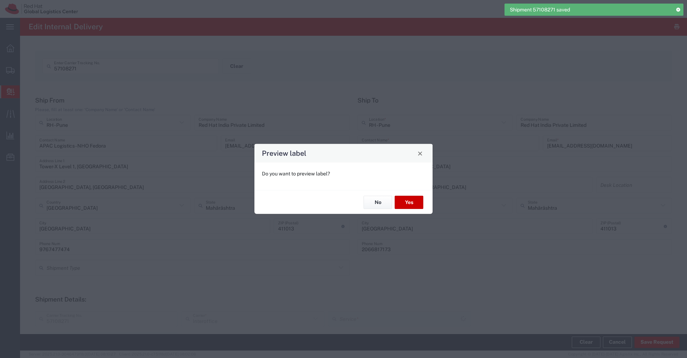
type input "Your Packaging"
type input "IO_Ground"
click at [378, 204] on button "No" at bounding box center [377, 202] width 29 height 13
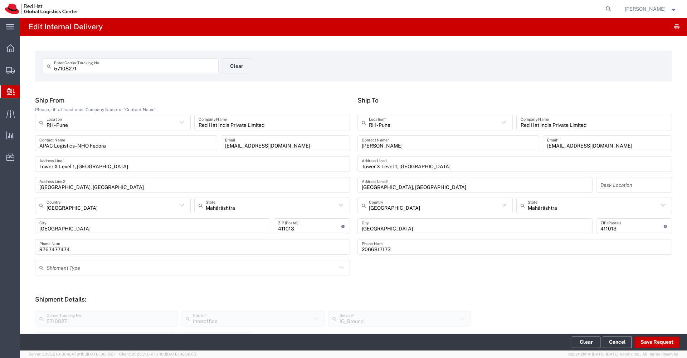
click at [147, 67] on input "57108271" at bounding box center [134, 66] width 160 height 13
paste input "64"
type input "57108264"
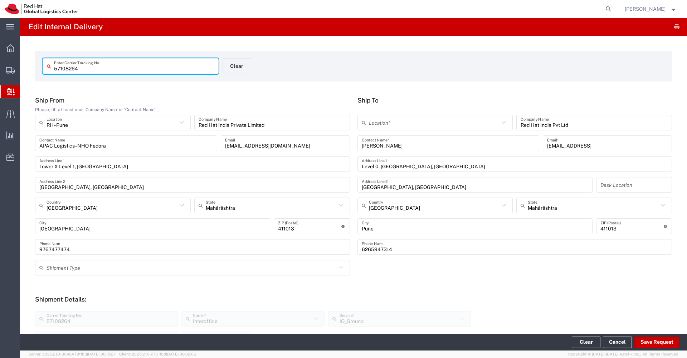
click at [382, 123] on input "text" at bounding box center [434, 123] width 131 height 13
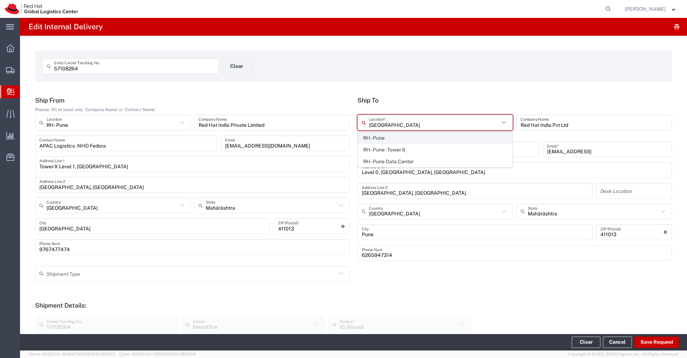
click at [371, 141] on span "RH - Pune" at bounding box center [435, 138] width 154 height 11
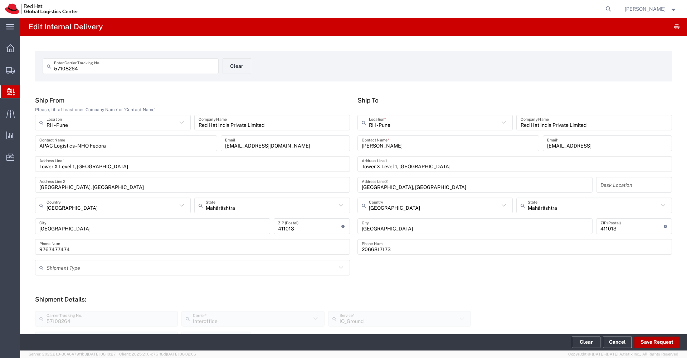
click at [663, 346] on button "Save Request" at bounding box center [656, 342] width 45 height 11
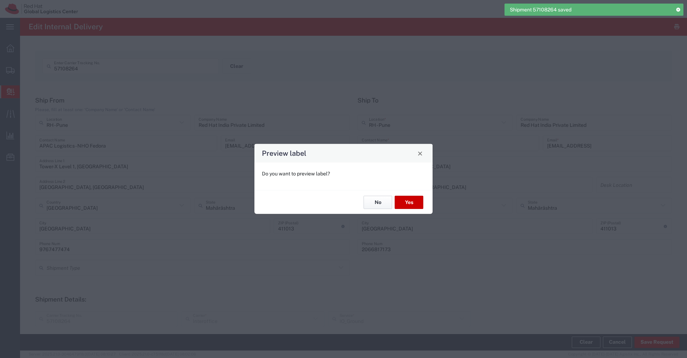
click at [381, 202] on button "No" at bounding box center [377, 202] width 29 height 13
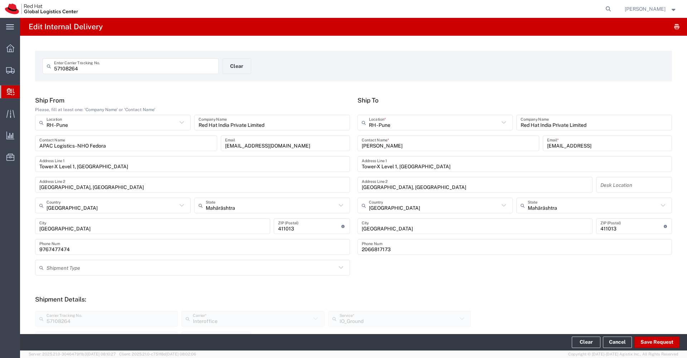
click at [155, 70] on input "57108264" at bounding box center [134, 66] width 160 height 13
paste input "56"
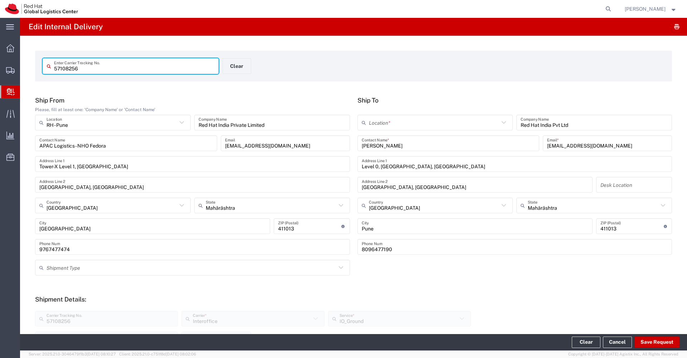
click at [392, 126] on input "text" at bounding box center [434, 123] width 131 height 13
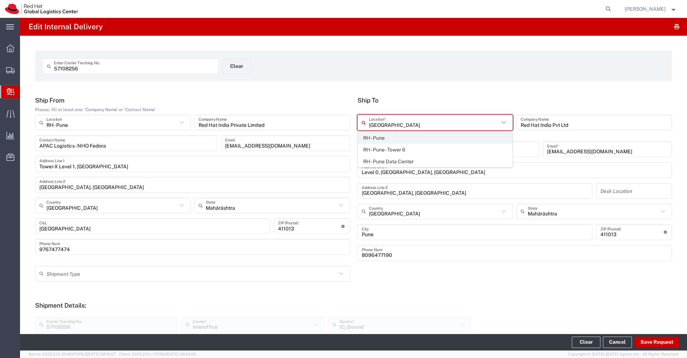
click at [382, 138] on span "RH - Pune" at bounding box center [435, 138] width 154 height 11
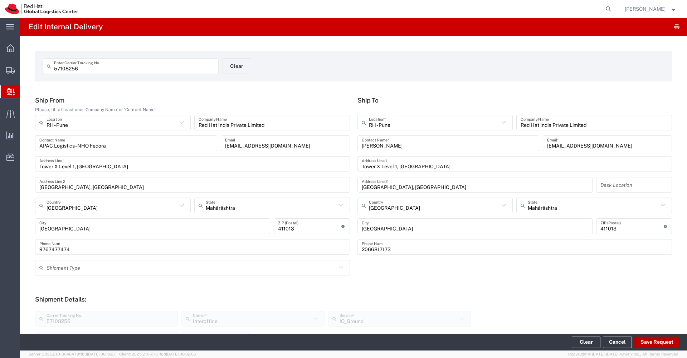
click at [655, 344] on button "Save Request" at bounding box center [656, 342] width 45 height 11
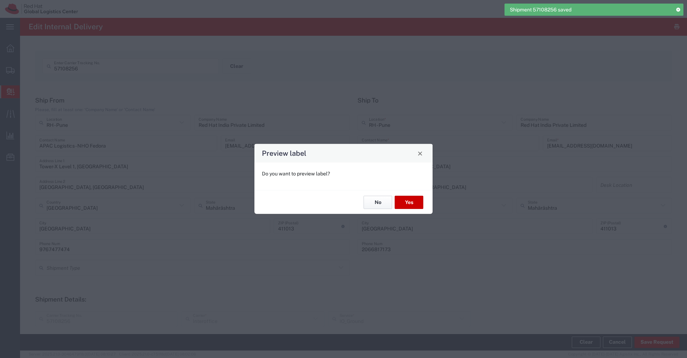
click at [378, 202] on button "No" at bounding box center [377, 202] width 29 height 13
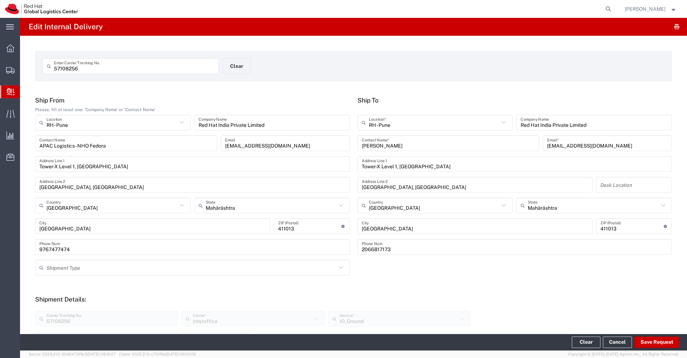
click at [157, 72] on input "57108256" at bounding box center [134, 66] width 160 height 13
paste input "62"
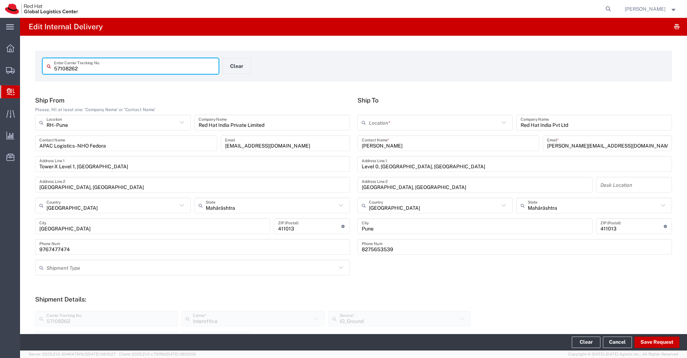
click at [404, 123] on input "text" at bounding box center [434, 123] width 131 height 13
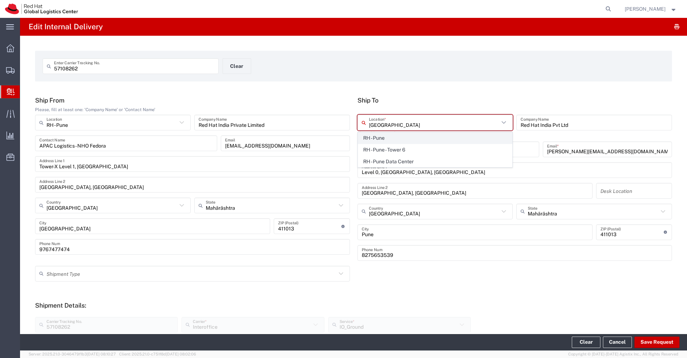
click at [392, 138] on span "RH - Pune" at bounding box center [435, 138] width 154 height 11
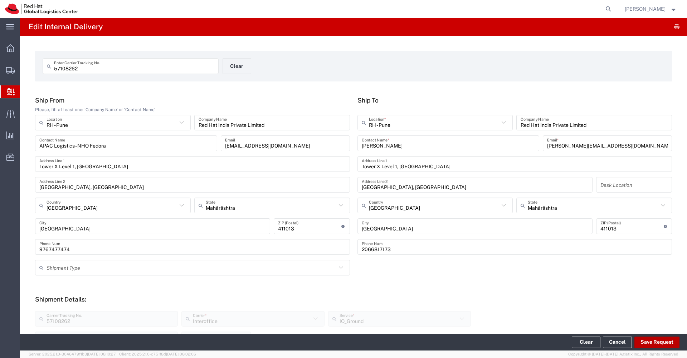
click at [654, 343] on button "Save Request" at bounding box center [656, 342] width 45 height 11
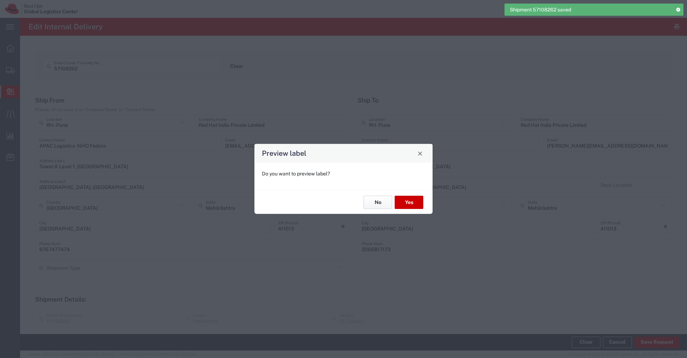
click at [372, 205] on button "No" at bounding box center [377, 202] width 29 height 13
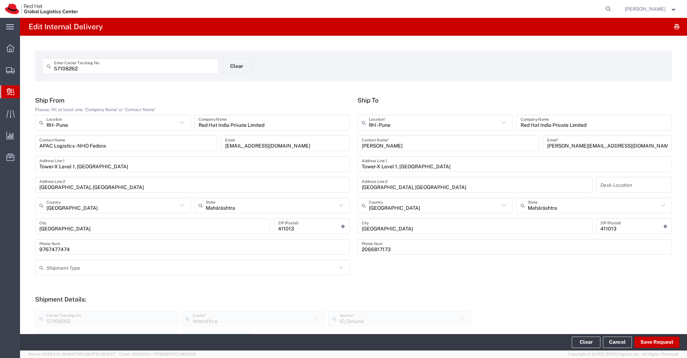
click at [173, 67] on input "57108262" at bounding box center [134, 66] width 160 height 13
paste input "0"
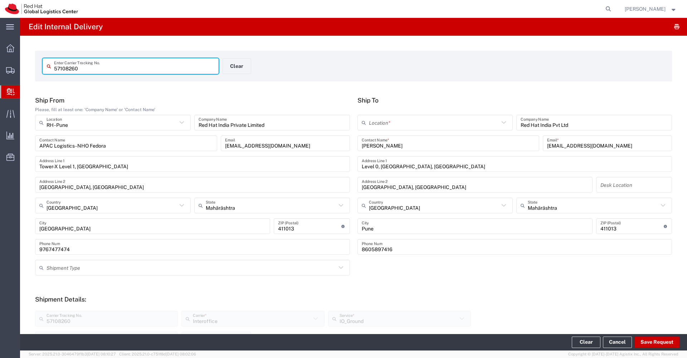
click at [416, 127] on input "text" at bounding box center [434, 123] width 131 height 13
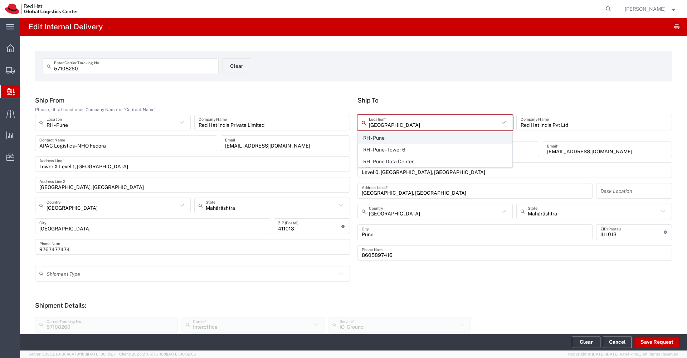
click at [407, 139] on span "RH - Pune" at bounding box center [435, 138] width 154 height 11
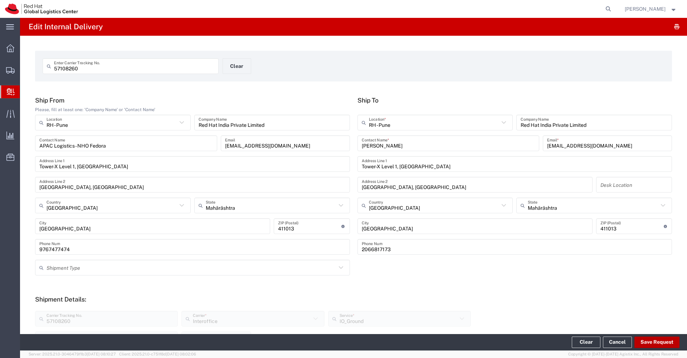
click at [653, 344] on button "Save Request" at bounding box center [656, 342] width 45 height 11
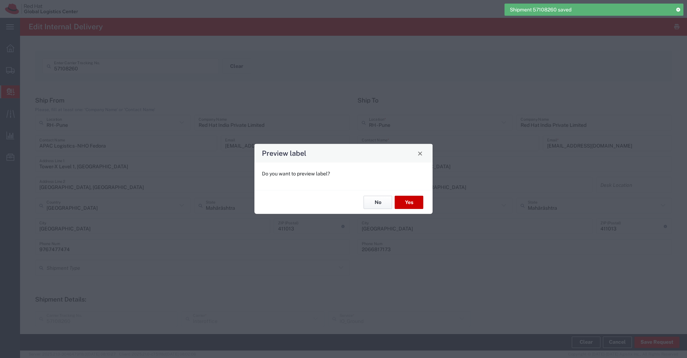
click at [377, 205] on button "No" at bounding box center [377, 202] width 29 height 13
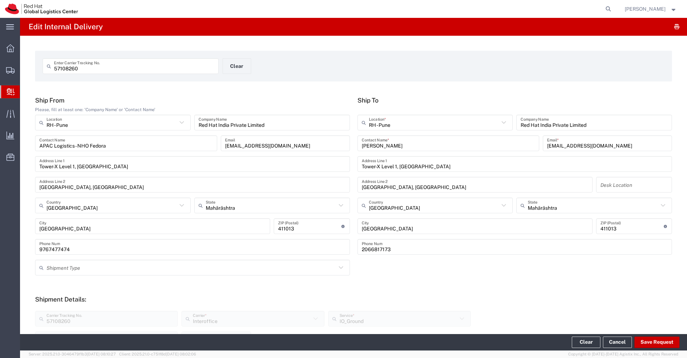
click at [154, 65] on input "57108260" at bounding box center [134, 66] width 160 height 13
paste input "73"
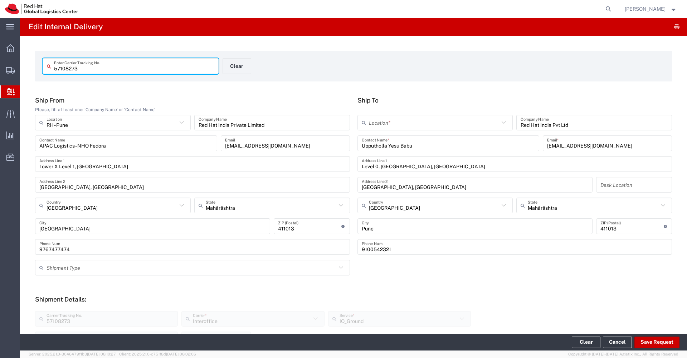
click at [412, 125] on input "text" at bounding box center [434, 123] width 131 height 13
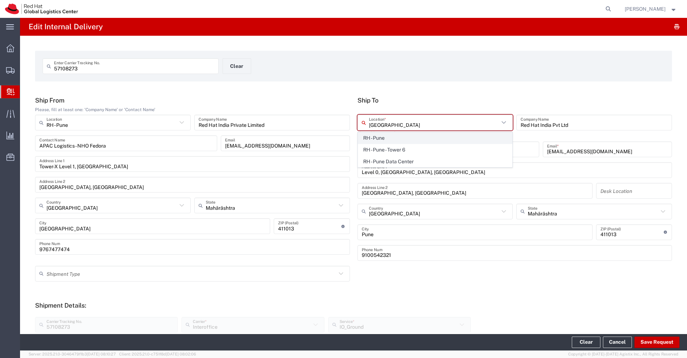
click at [408, 136] on span "RH - Pune" at bounding box center [435, 138] width 154 height 11
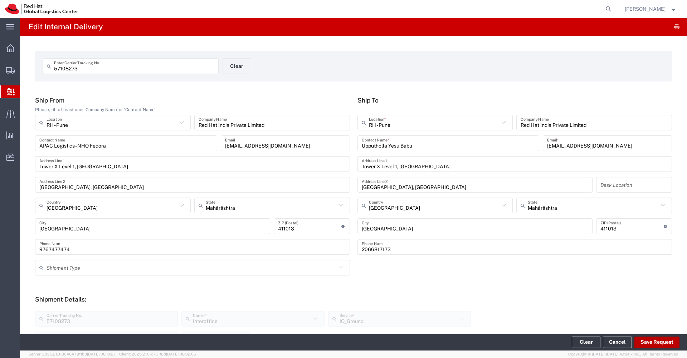
click at [658, 345] on button "Save Request" at bounding box center [656, 342] width 45 height 11
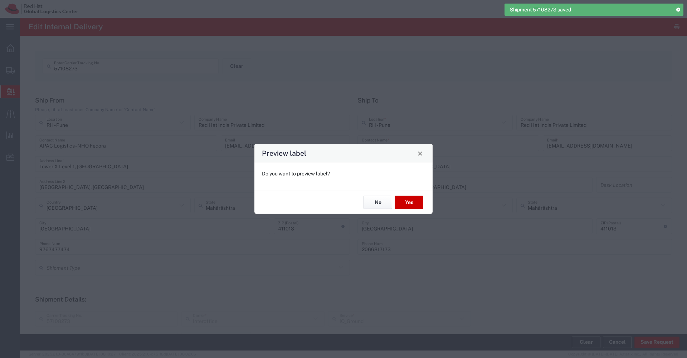
click at [372, 202] on button "No" at bounding box center [377, 202] width 29 height 13
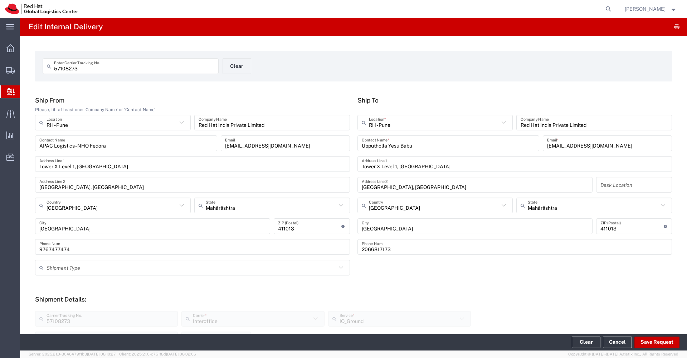
click at [172, 69] on input "57108273" at bounding box center [134, 66] width 160 height 13
paste input "61"
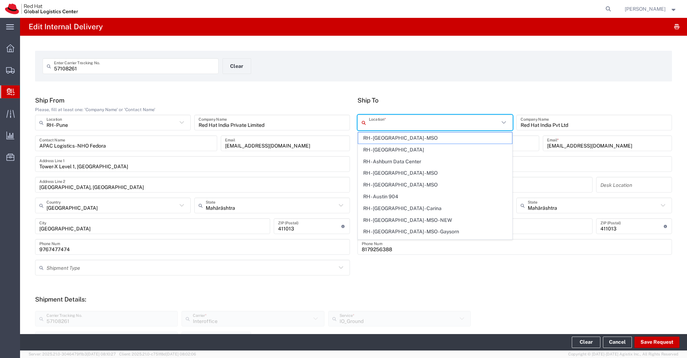
click at [392, 125] on input "text" at bounding box center [434, 123] width 131 height 13
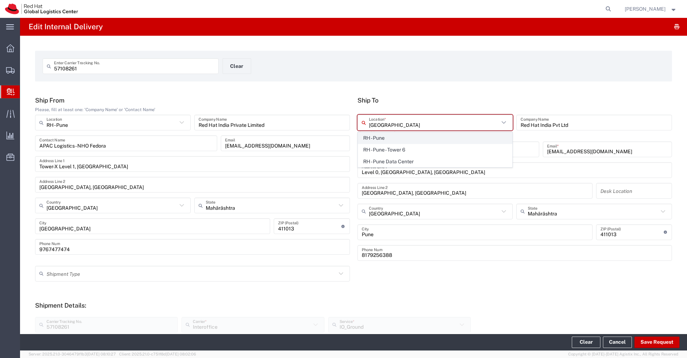
click at [381, 138] on span "RH - Pune" at bounding box center [435, 138] width 154 height 11
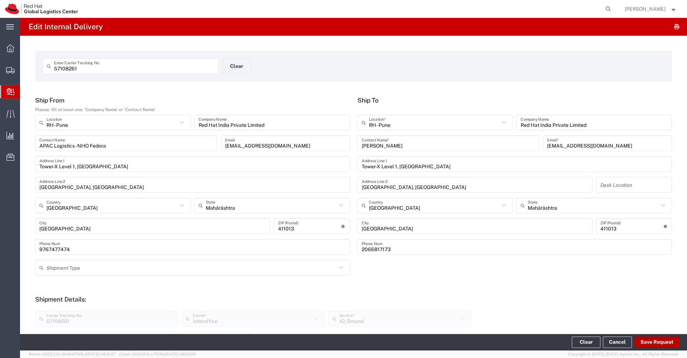
click at [655, 342] on button "Save Request" at bounding box center [656, 342] width 45 height 11
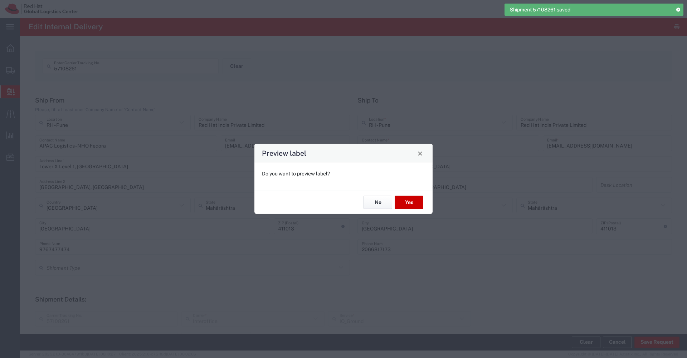
click at [379, 205] on button "No" at bounding box center [377, 202] width 29 height 13
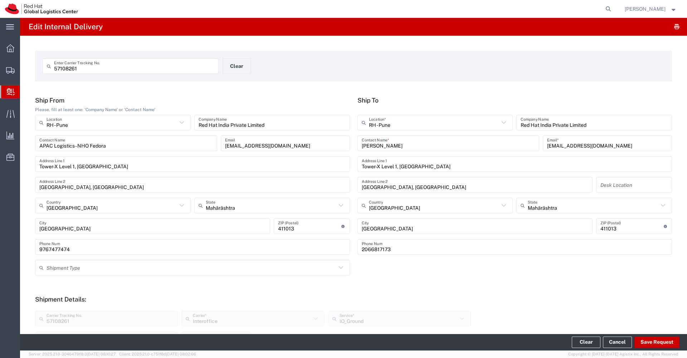
click at [198, 70] on input "57108261" at bounding box center [134, 66] width 160 height 13
paste input "70"
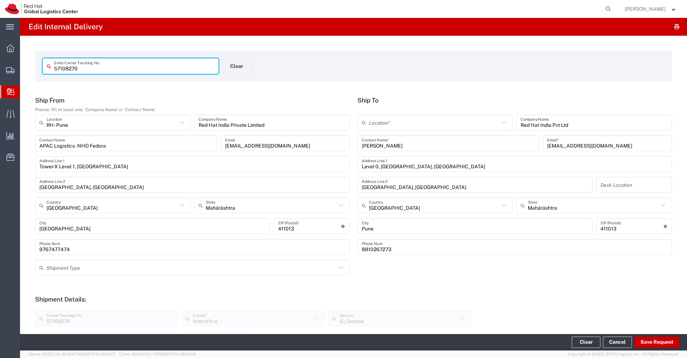
click at [392, 128] on input "text" at bounding box center [434, 123] width 131 height 13
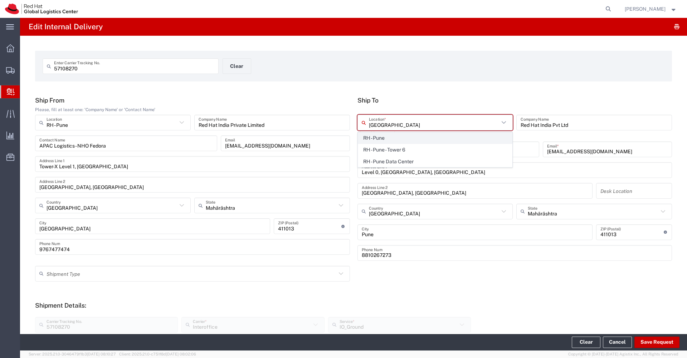
click at [386, 138] on span "RH - Pune" at bounding box center [435, 138] width 154 height 11
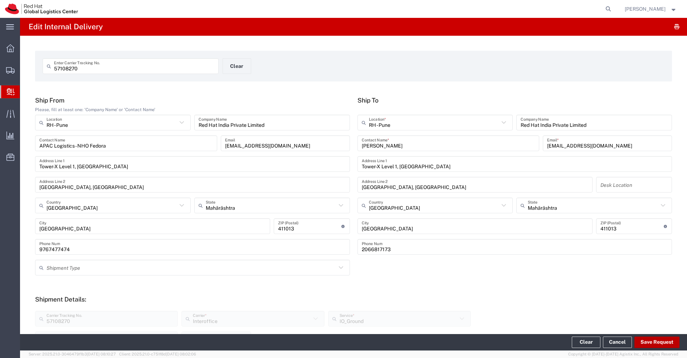
click at [652, 342] on button "Save Request" at bounding box center [656, 342] width 45 height 11
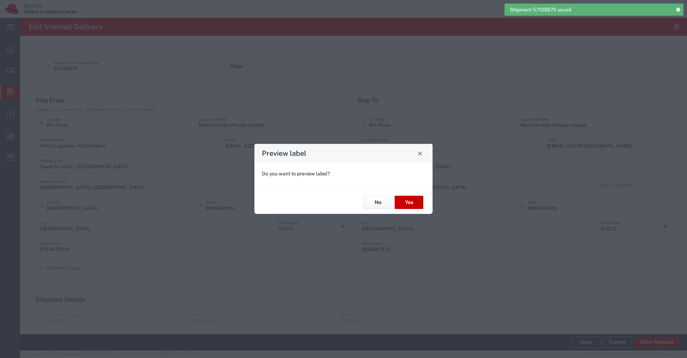
click at [382, 210] on div "No Yes" at bounding box center [343, 202] width 178 height 24
click at [381, 208] on button "No" at bounding box center [377, 202] width 29 height 13
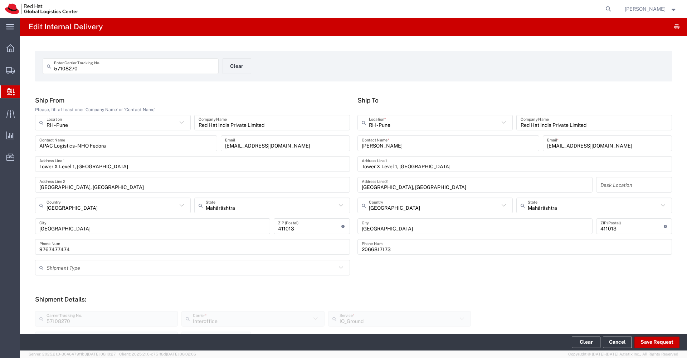
click at [180, 68] on input "57108270" at bounding box center [134, 66] width 160 height 13
paste input "68"
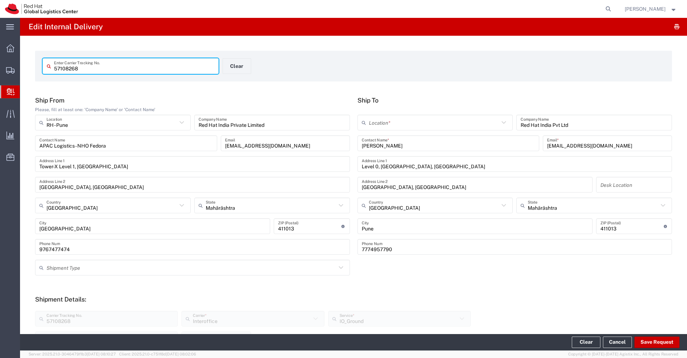
click at [425, 121] on input "text" at bounding box center [434, 123] width 131 height 13
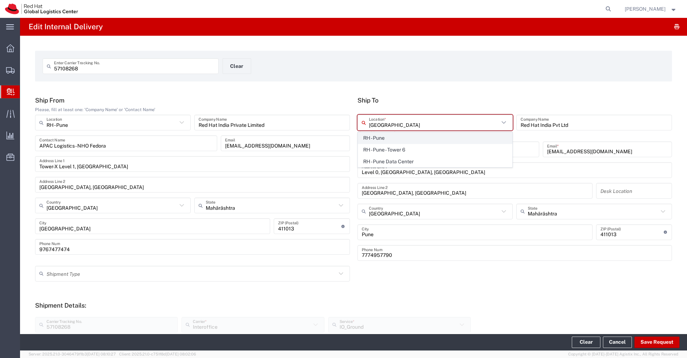
click at [413, 134] on span "RH - Pune" at bounding box center [435, 138] width 154 height 11
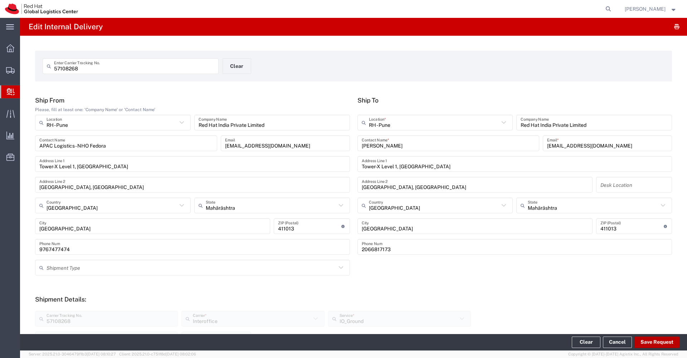
click at [652, 342] on button "Save Request" at bounding box center [656, 342] width 45 height 11
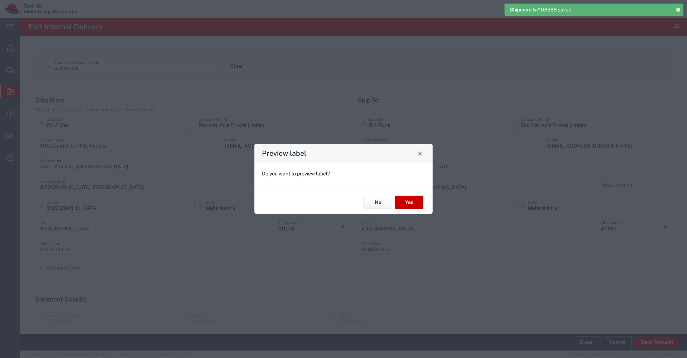
click at [371, 201] on button "No" at bounding box center [377, 202] width 29 height 13
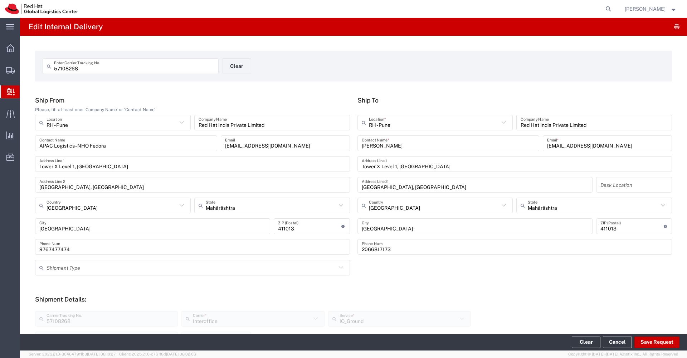
click at [126, 70] on input "57108268" at bounding box center [134, 66] width 160 height 13
paste input "4"
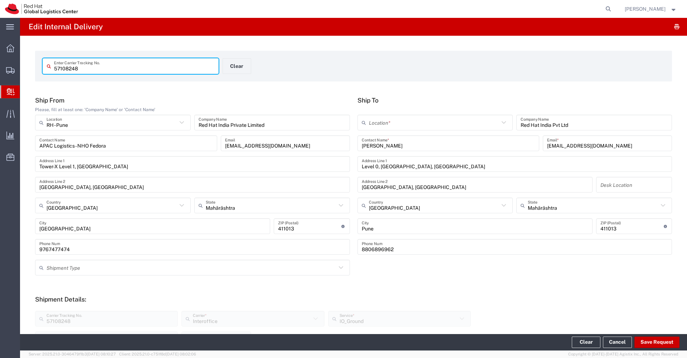
click at [400, 122] on input "text" at bounding box center [434, 123] width 131 height 13
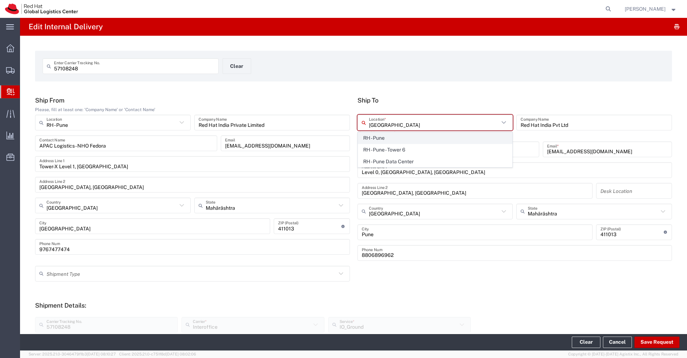
click at [395, 136] on span "RH - Pune" at bounding box center [435, 138] width 154 height 11
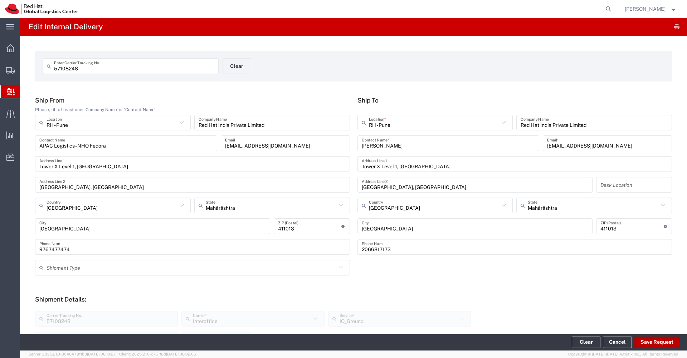
click at [665, 344] on button "Save Request" at bounding box center [656, 342] width 45 height 11
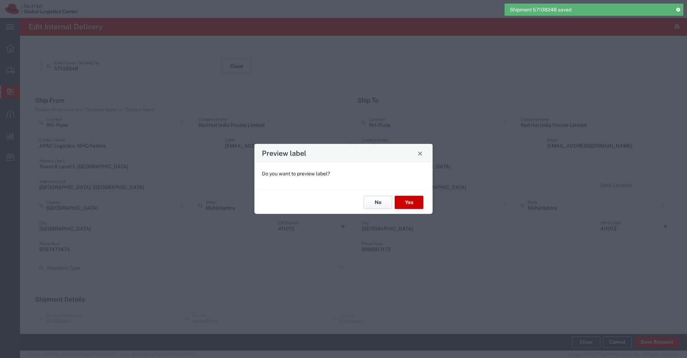
click at [382, 205] on button "No" at bounding box center [377, 202] width 29 height 13
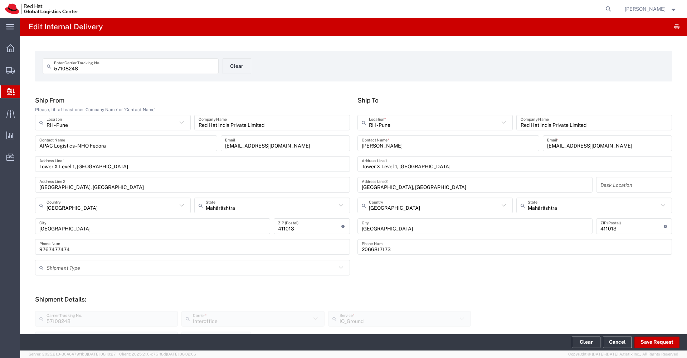
click at [182, 69] on input "57108248" at bounding box center [134, 66] width 160 height 13
paste input "39"
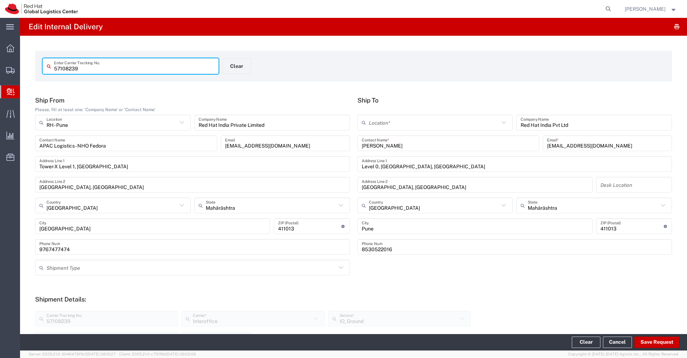
click at [432, 119] on input "text" at bounding box center [434, 123] width 131 height 13
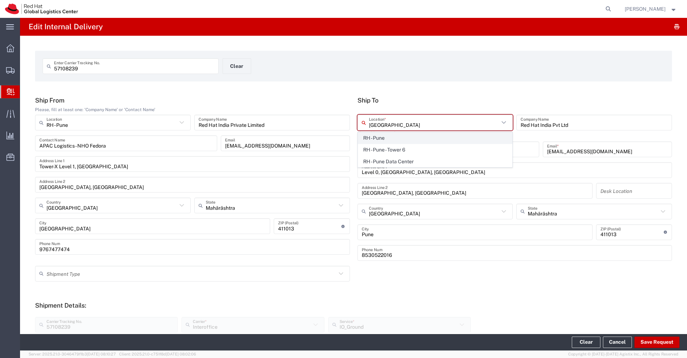
click at [409, 140] on span "RH - Pune" at bounding box center [435, 138] width 154 height 11
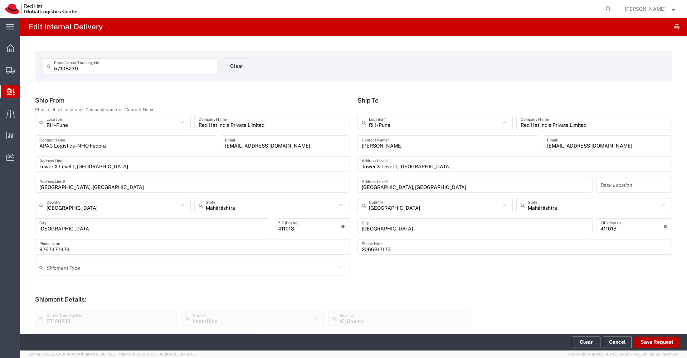
click at [653, 343] on button "Save Request" at bounding box center [656, 342] width 45 height 11
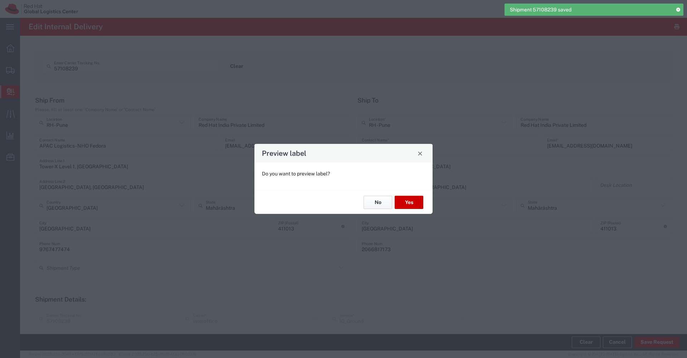
click at [384, 204] on button "No" at bounding box center [377, 202] width 29 height 13
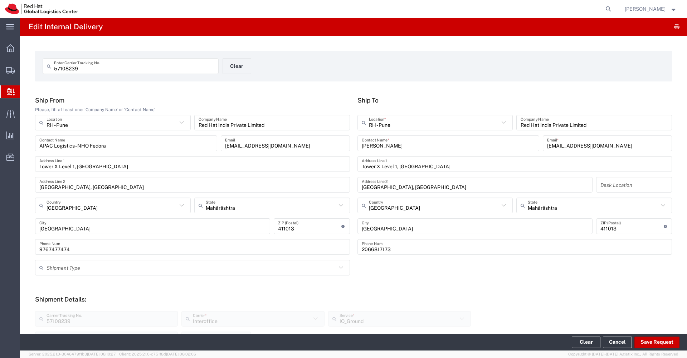
click at [154, 64] on input "57108239" at bounding box center [134, 66] width 160 height 13
paste input "57"
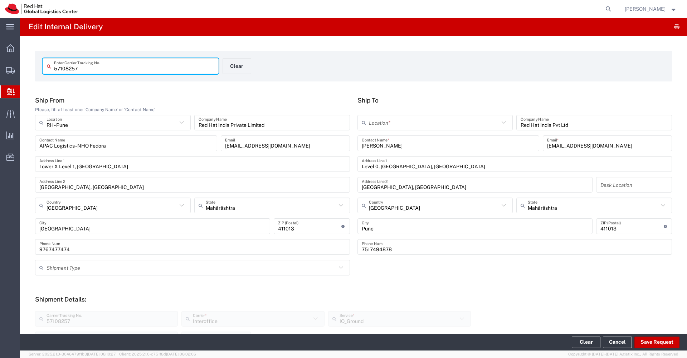
click at [437, 118] on input "text" at bounding box center [434, 123] width 131 height 13
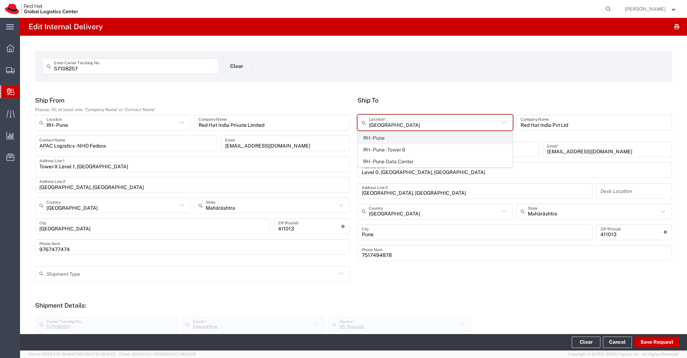
click at [418, 138] on span "RH - Pune" at bounding box center [435, 138] width 154 height 11
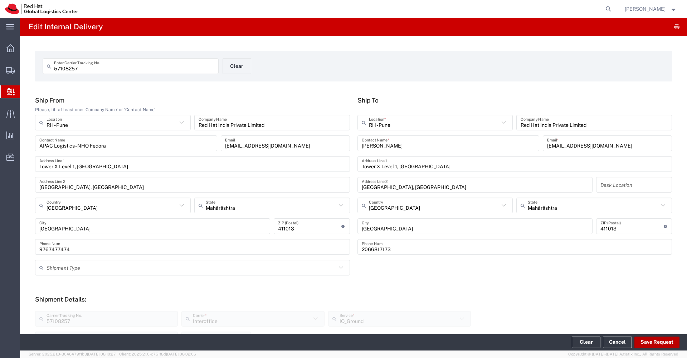
click at [658, 347] on button "Save Request" at bounding box center [656, 342] width 45 height 11
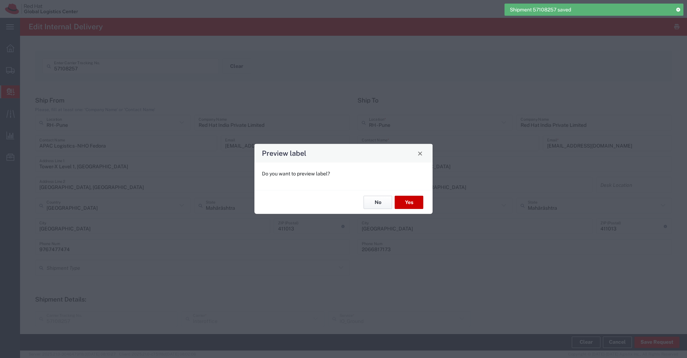
click at [375, 199] on button "No" at bounding box center [377, 202] width 29 height 13
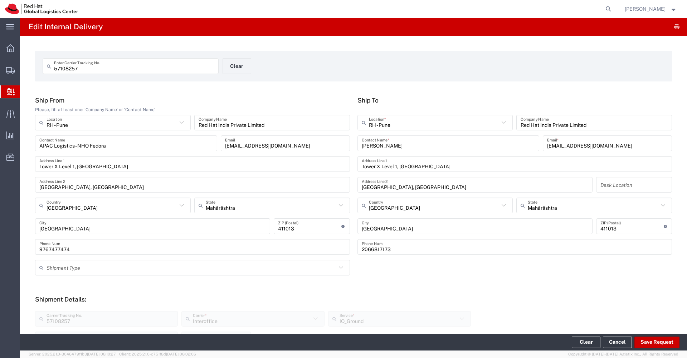
click at [162, 69] on input "57108257" at bounding box center [134, 66] width 160 height 13
paste input "46"
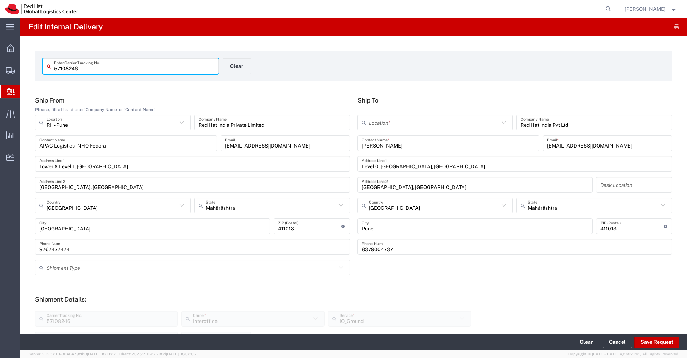
click at [408, 125] on input "text" at bounding box center [434, 123] width 131 height 13
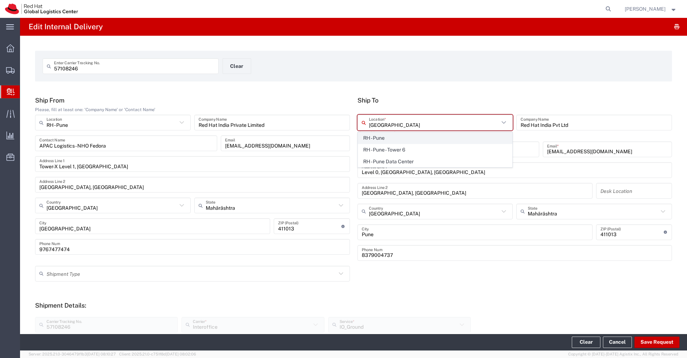
click at [400, 137] on span "RH - Pune" at bounding box center [435, 138] width 154 height 11
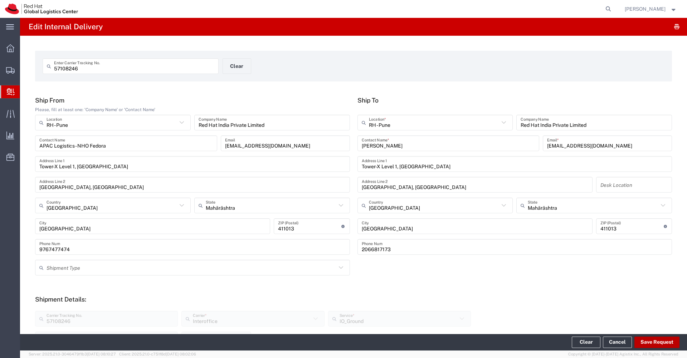
click at [656, 342] on button "Save Request" at bounding box center [656, 342] width 45 height 11
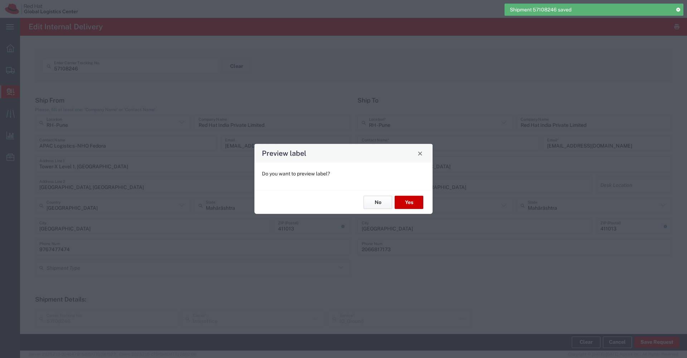
click at [379, 205] on button "No" at bounding box center [377, 202] width 29 height 13
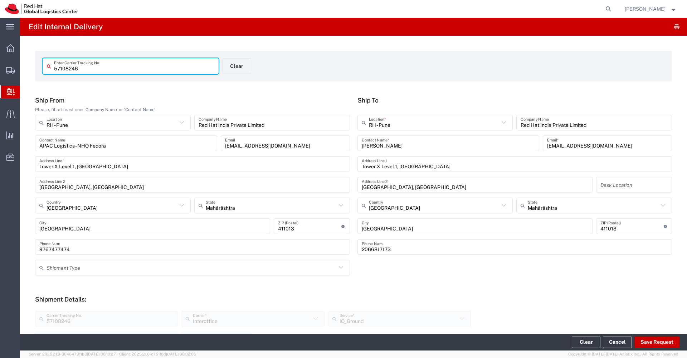
click at [171, 68] on input "57108246" at bounding box center [134, 66] width 160 height 13
paste input "59"
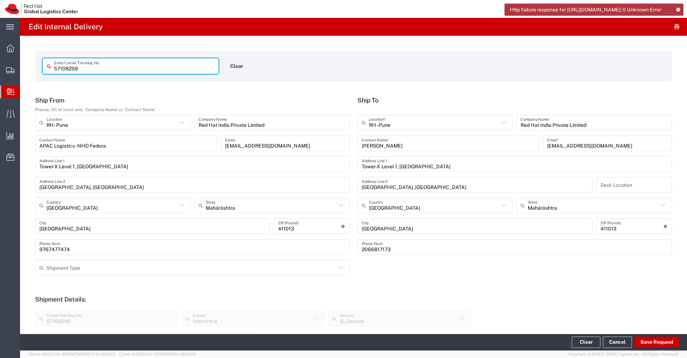
click at [170, 68] on input "57108259" at bounding box center [134, 66] width 160 height 13
click at [419, 121] on input "text" at bounding box center [434, 123] width 131 height 13
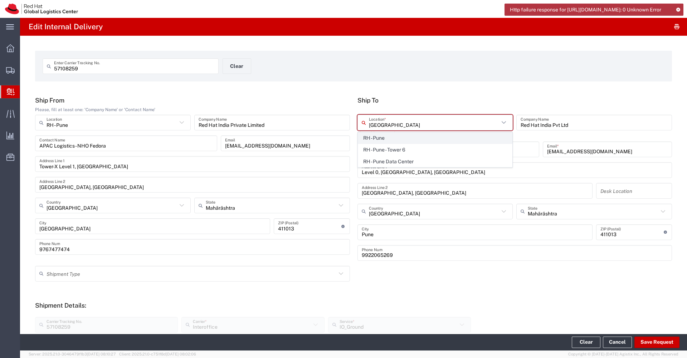
click at [405, 137] on span "RH - Pune" at bounding box center [435, 138] width 154 height 11
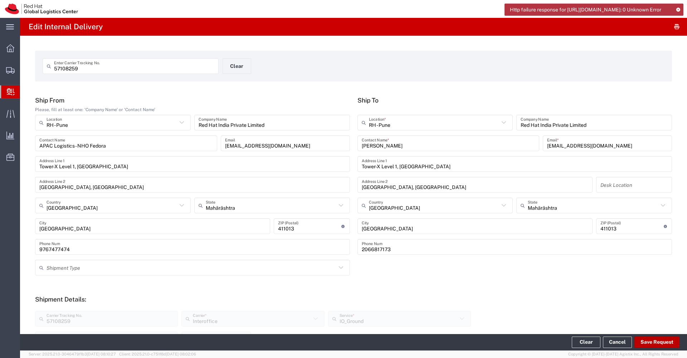
click at [655, 347] on button "Save Request" at bounding box center [656, 342] width 45 height 11
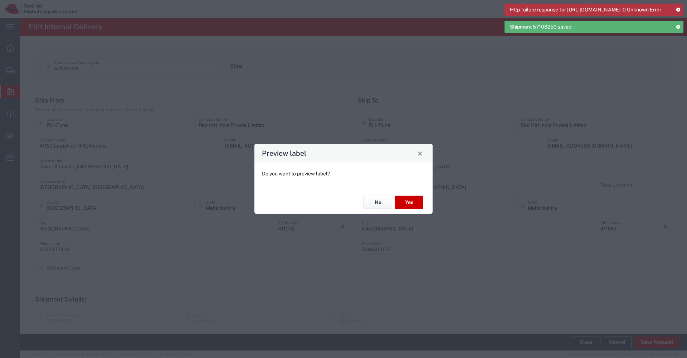
click at [379, 201] on button "No" at bounding box center [377, 202] width 29 height 13
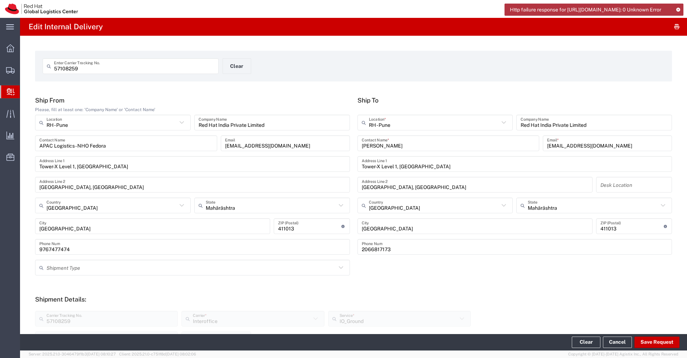
click at [124, 65] on input "57108259" at bounding box center [134, 66] width 160 height 13
paste input "5"
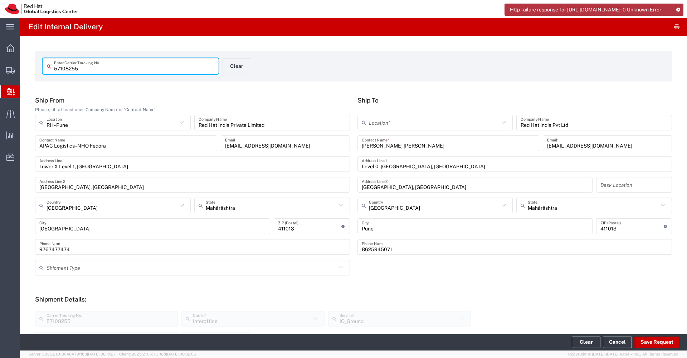
click at [379, 127] on input "text" at bounding box center [434, 123] width 131 height 13
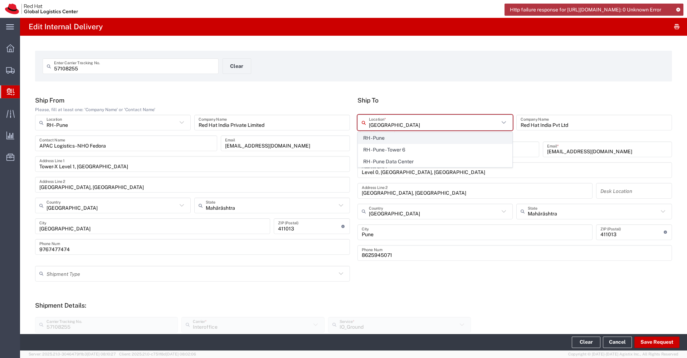
click at [372, 140] on span "RH - Pune" at bounding box center [435, 138] width 154 height 11
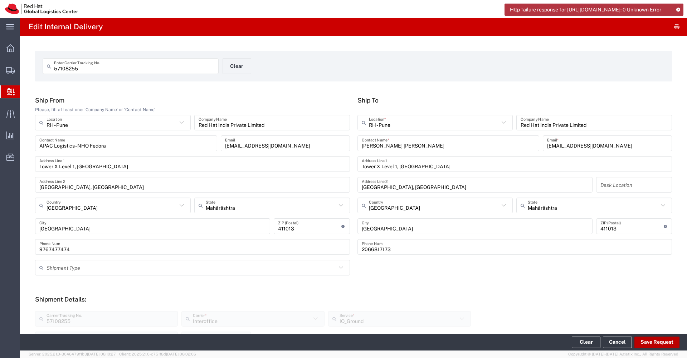
click at [649, 341] on button "Save Request" at bounding box center [656, 342] width 45 height 11
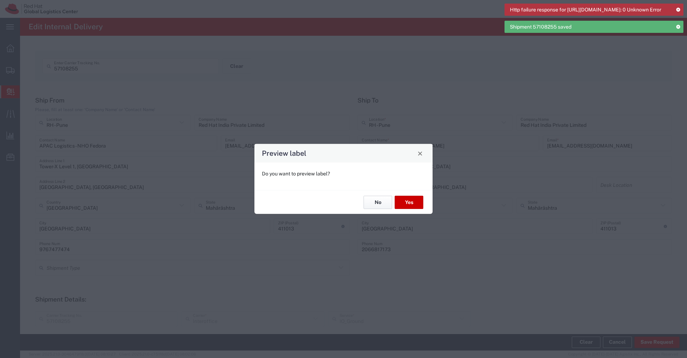
click at [379, 204] on button "No" at bounding box center [377, 202] width 29 height 13
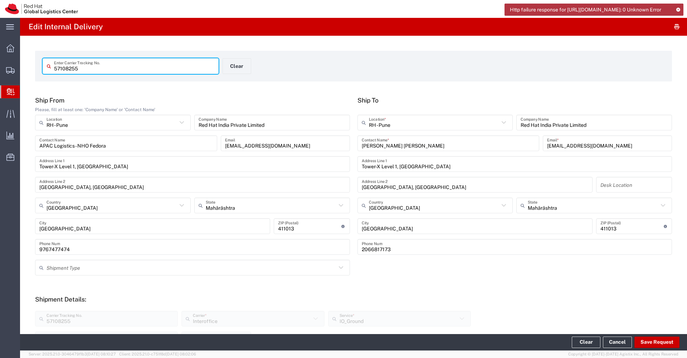
click at [137, 65] on input "57108255" at bounding box center [134, 66] width 160 height 13
paste input "7"
click at [421, 123] on input "text" at bounding box center [434, 123] width 131 height 13
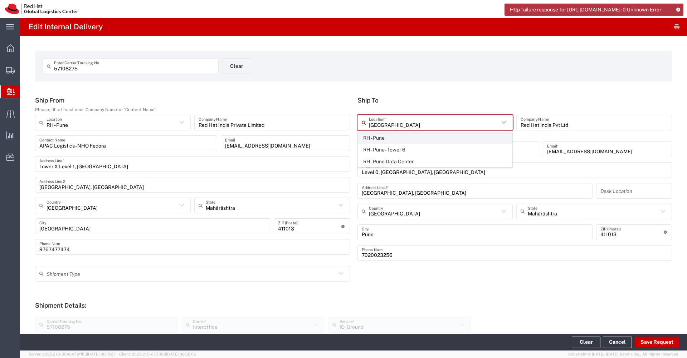
click at [420, 136] on span "RH - Pune" at bounding box center [435, 138] width 154 height 11
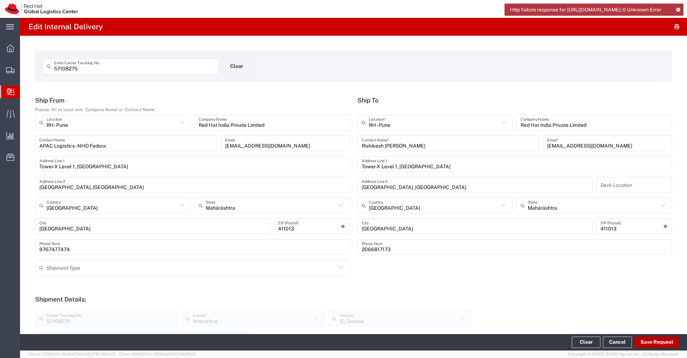
click at [656, 345] on button "Save Request" at bounding box center [656, 342] width 45 height 11
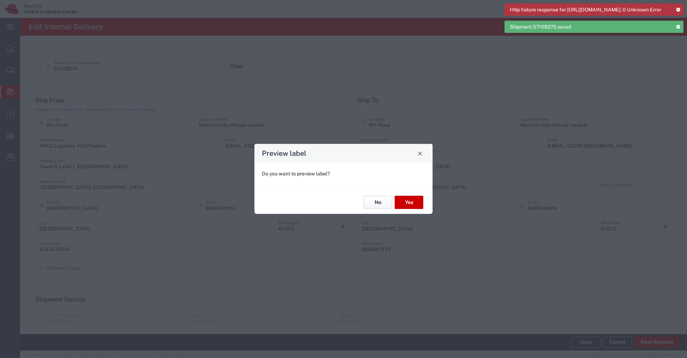
click at [372, 200] on button "No" at bounding box center [377, 202] width 29 height 13
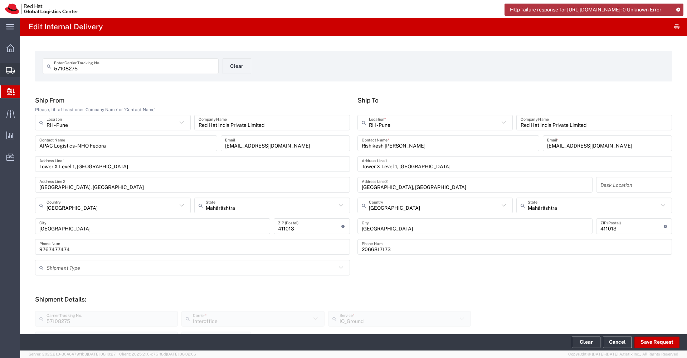
click at [8, 68] on icon at bounding box center [10, 70] width 9 height 6
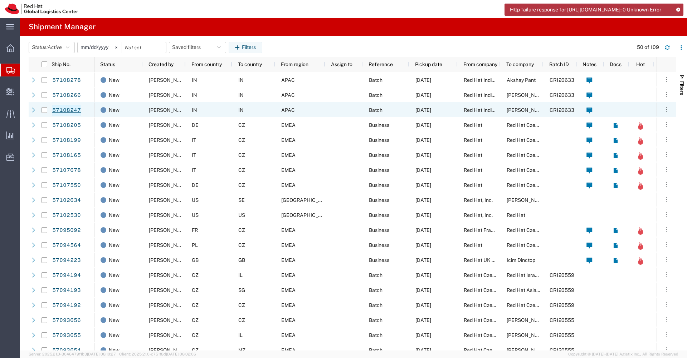
click at [68, 112] on link "57108247" at bounding box center [66, 110] width 29 height 11
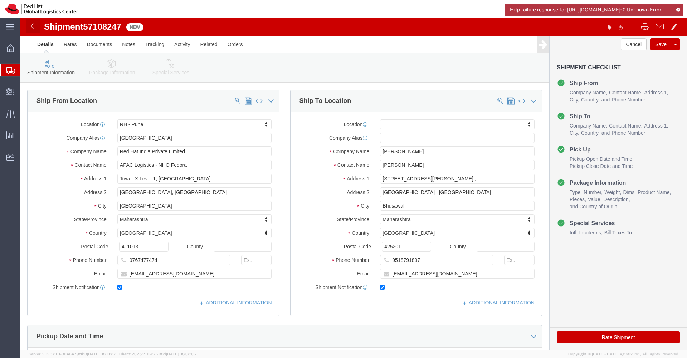
click img
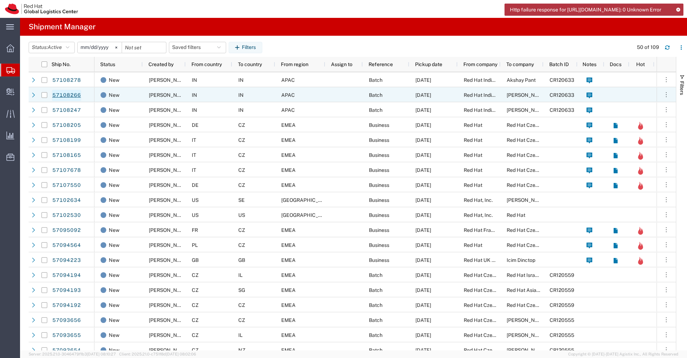
click at [74, 98] on link "57108266" at bounding box center [66, 95] width 29 height 11
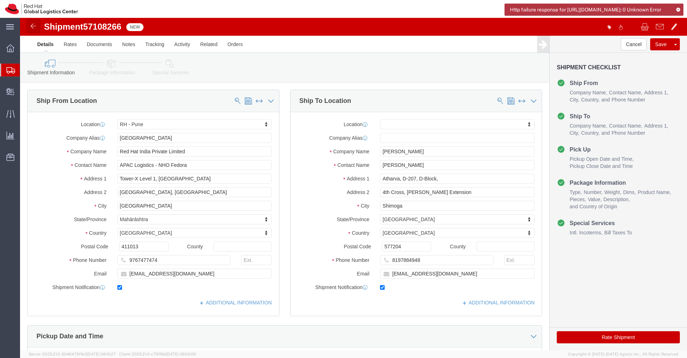
click img
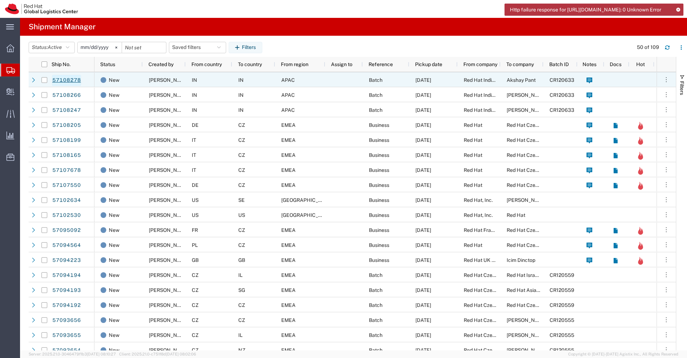
click at [63, 80] on link "57108278" at bounding box center [66, 80] width 29 height 11
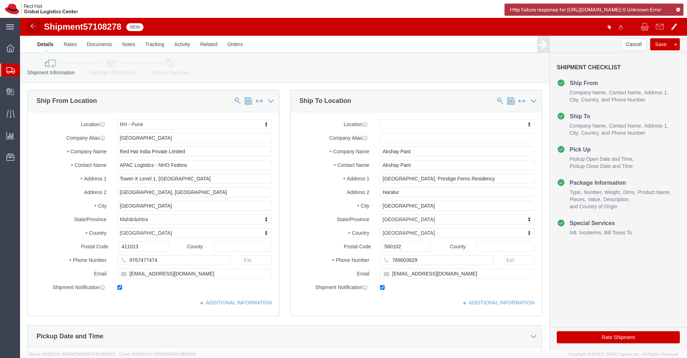
click img
